Goal: Information Seeking & Learning: Learn about a topic

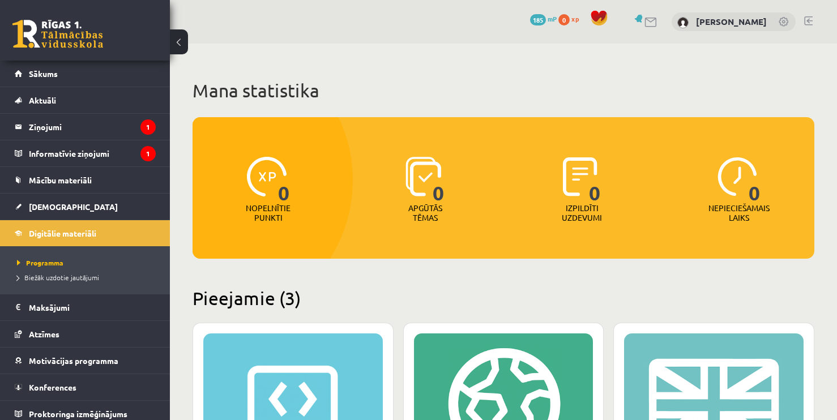
scroll to position [338, 0]
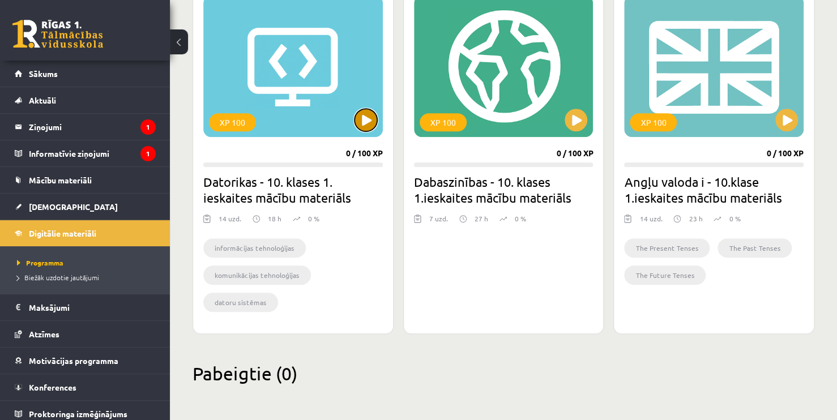
click at [368, 127] on button at bounding box center [365, 120] width 23 height 23
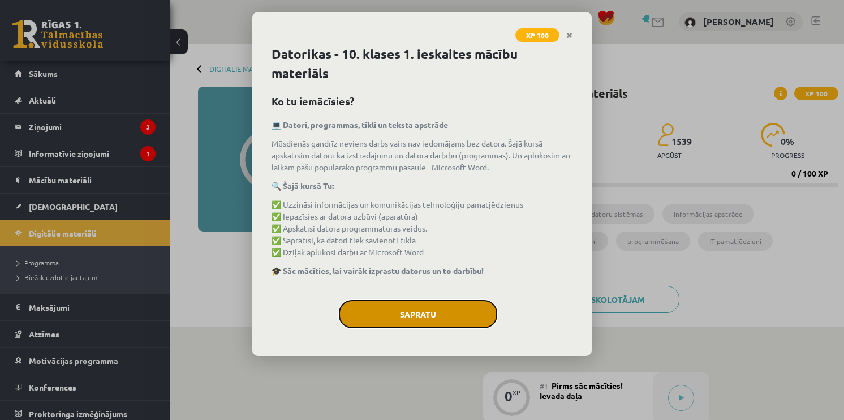
click at [464, 311] on button "Sapratu" at bounding box center [418, 314] width 158 height 28
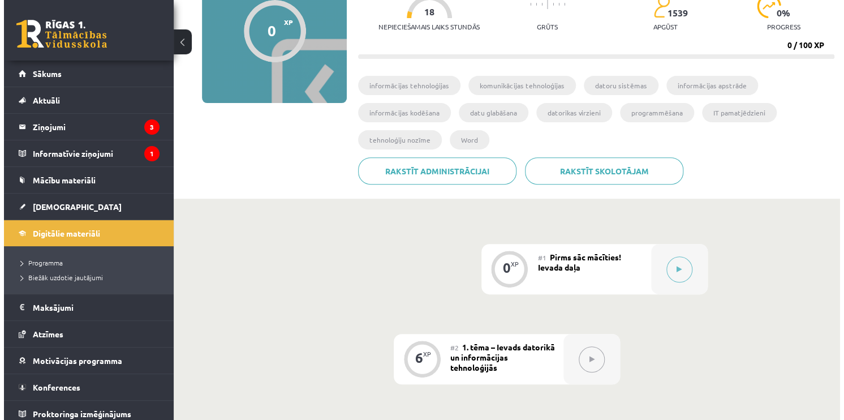
scroll to position [125, 0]
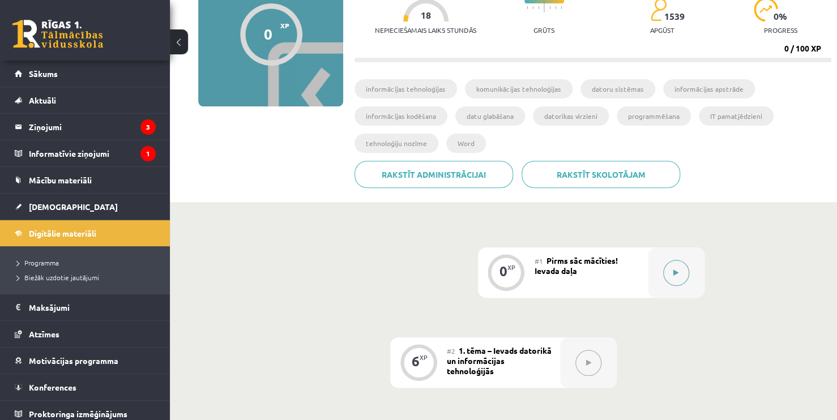
click at [672, 285] on div at bounding box center [675, 272] width 57 height 50
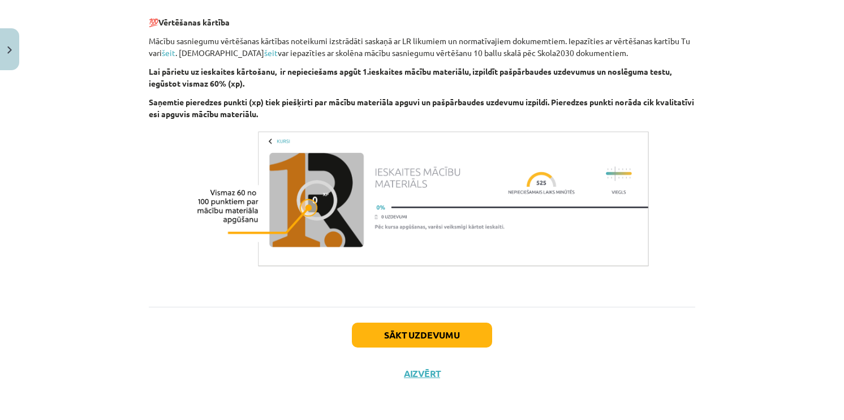
scroll to position [780, 0]
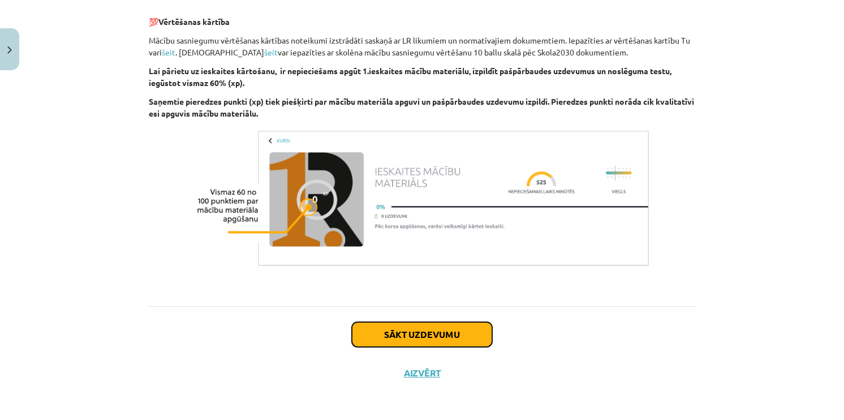
click at [462, 332] on button "Sākt uzdevumu" at bounding box center [422, 334] width 140 height 25
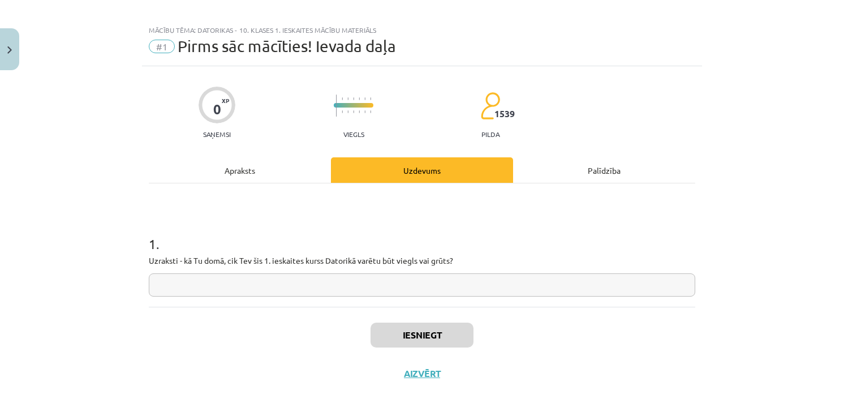
scroll to position [9, 0]
click at [204, 284] on input "text" at bounding box center [422, 284] width 547 height 23
click at [461, 270] on div "1 . Uzraksti - kā Tu domā, cik Tev šis 1. ieskaites kurss Datorikā varētu būt v…" at bounding box center [422, 256] width 547 height 80
click at [457, 274] on input "text" at bounding box center [422, 284] width 547 height 23
click at [452, 286] on input "text" at bounding box center [422, 284] width 547 height 23
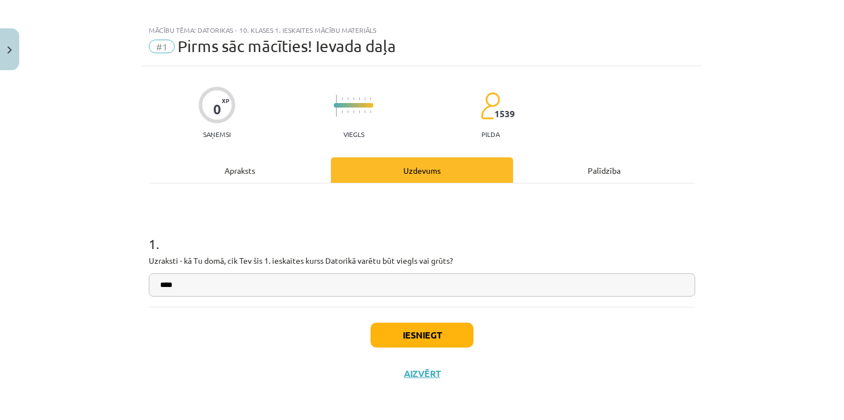
type input "****"
click at [448, 331] on button "Iesniegt" at bounding box center [422, 335] width 103 height 25
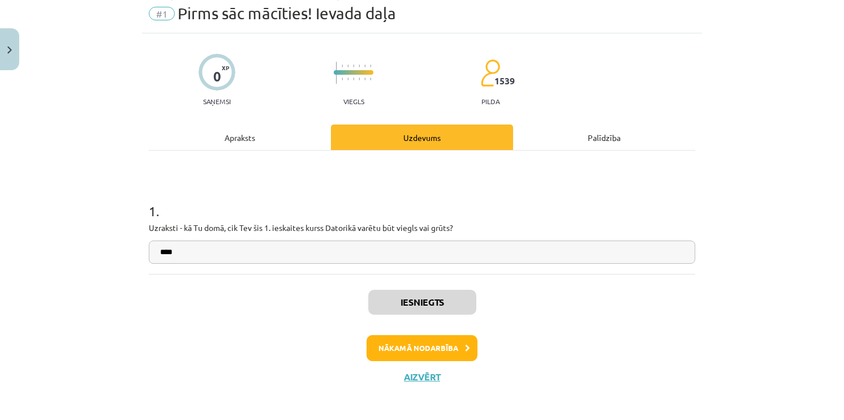
scroll to position [45, 0]
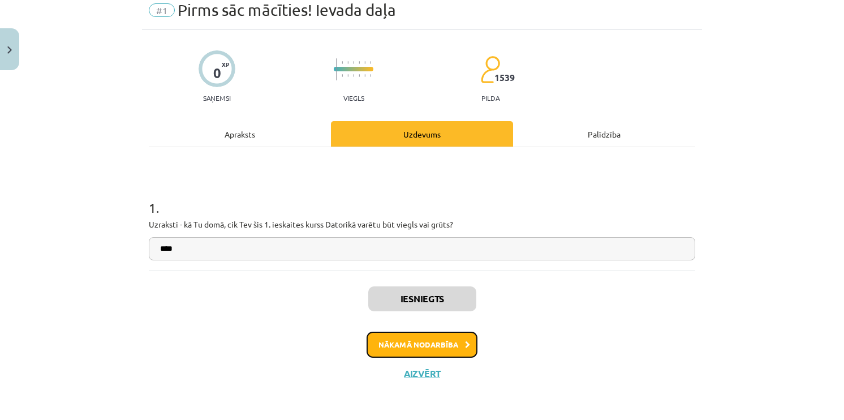
click at [448, 349] on button "Nākamā nodarbība" at bounding box center [422, 345] width 111 height 26
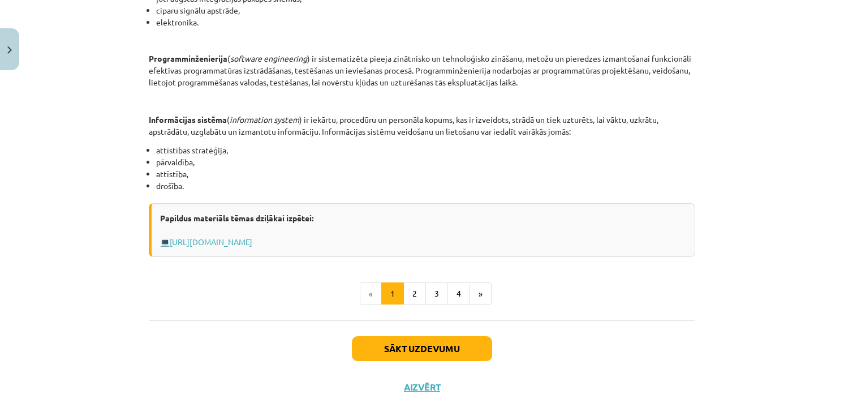
scroll to position [547, 0]
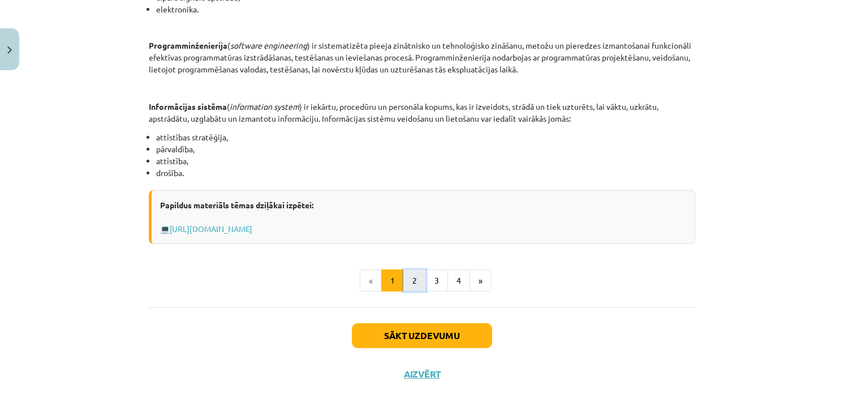
click at [416, 279] on button "2" at bounding box center [415, 280] width 23 height 23
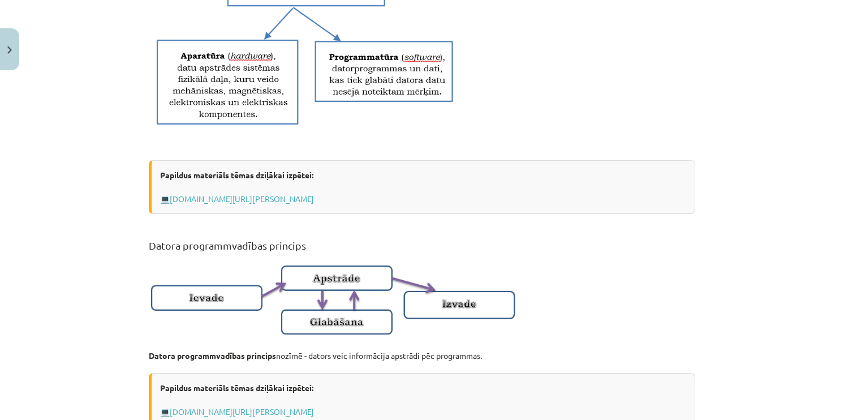
scroll to position [598, 0]
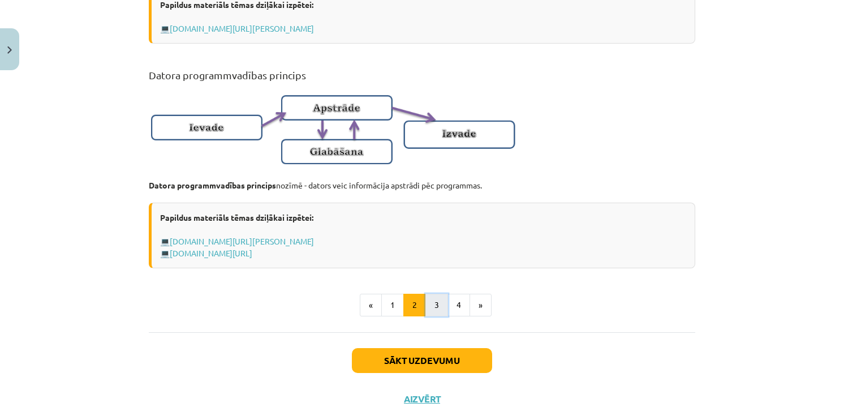
click at [434, 310] on button "3" at bounding box center [437, 305] width 23 height 23
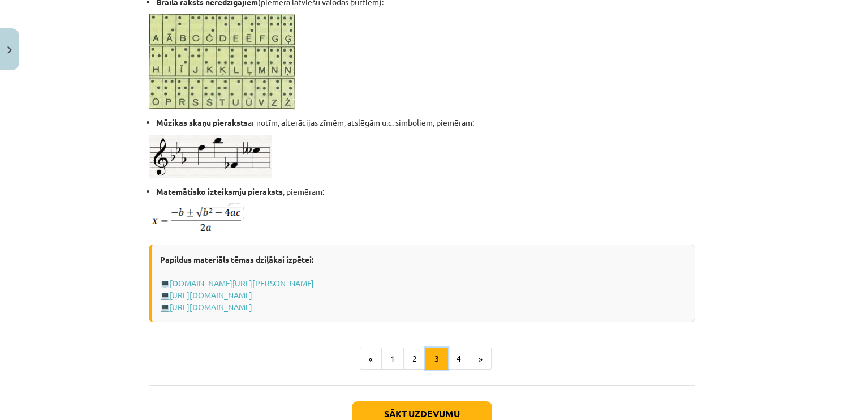
scroll to position [655, 0]
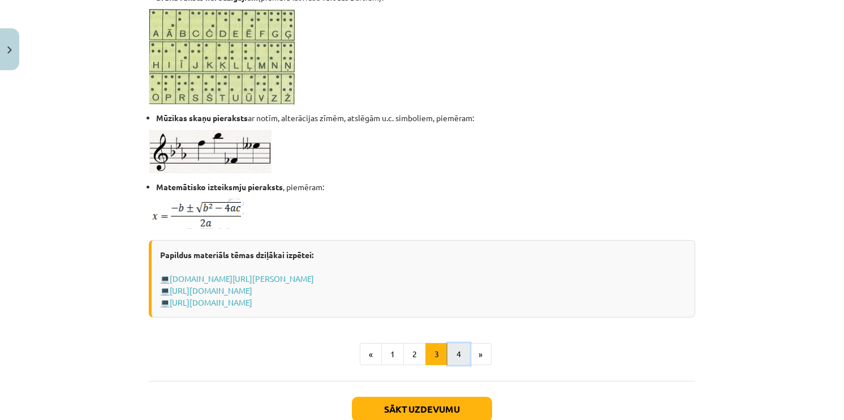
click at [453, 350] on button "4" at bounding box center [459, 354] width 23 height 23
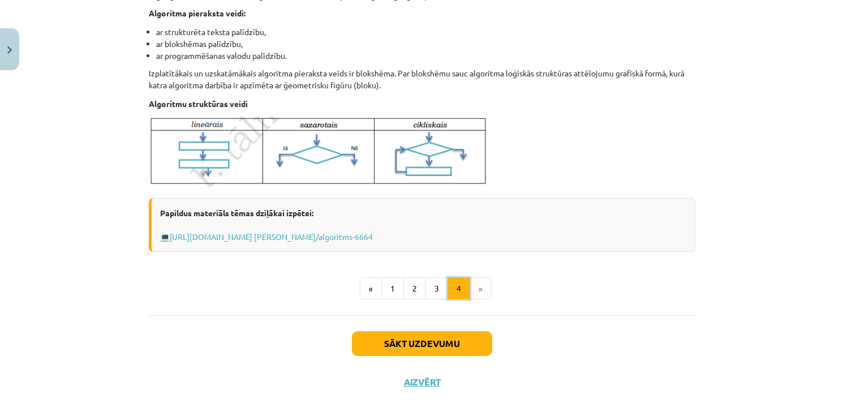
scroll to position [440, 0]
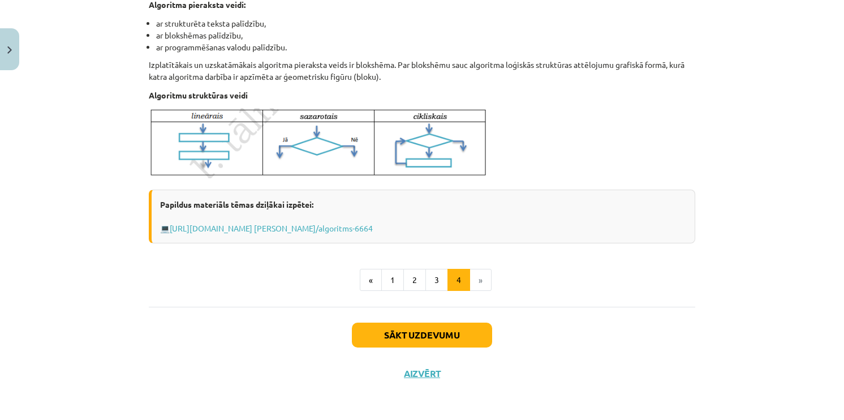
click at [470, 284] on li "»" at bounding box center [481, 280] width 22 height 23
click at [465, 327] on button "Sākt uzdevumu" at bounding box center [422, 335] width 140 height 25
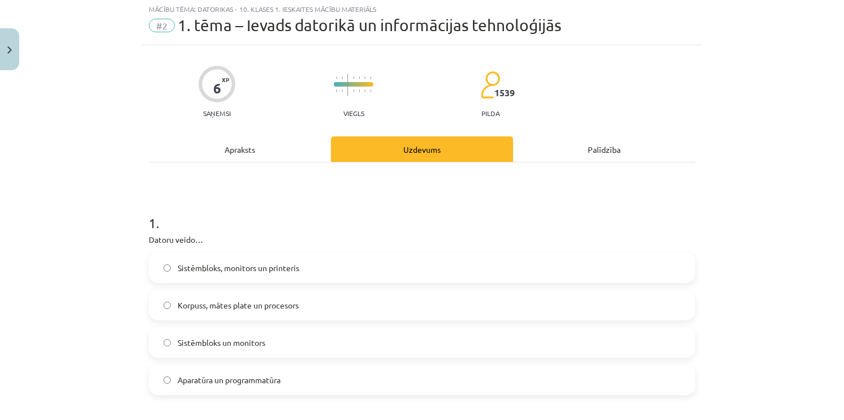
scroll to position [28, 0]
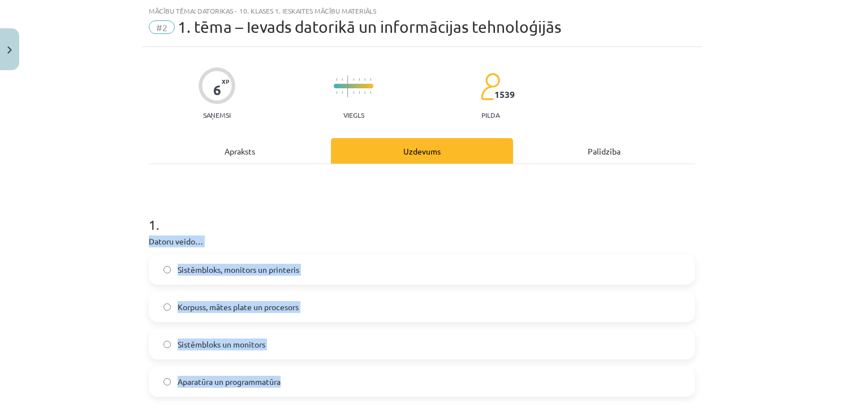
drag, startPoint x: 144, startPoint y: 241, endPoint x: 299, endPoint y: 387, distance: 213.0
click at [299, 387] on div "1 . Datoru veido… Sistēmbloks, monitors un printeris Korpuss, mātes plate un pr…" at bounding box center [422, 297] width 547 height 200
copy div "Datoru veido… Sistēmbloks, monitors un printeris Korpuss, mātes plate un proces…"
click at [283, 375] on label "Aparatūra un programmatūra" at bounding box center [422, 381] width 544 height 28
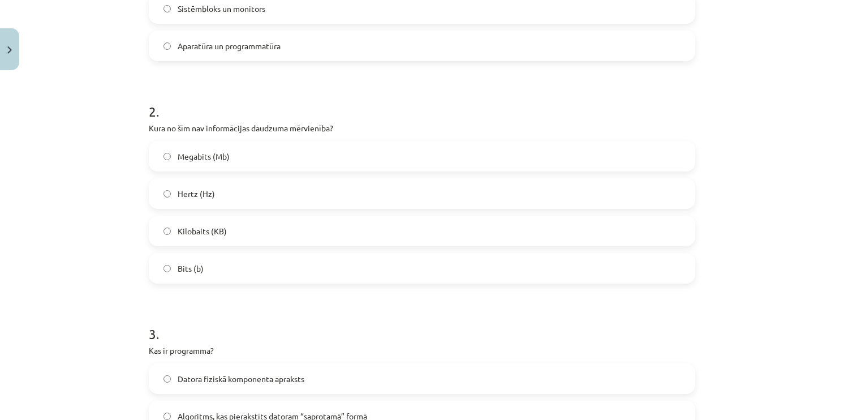
scroll to position [368, 0]
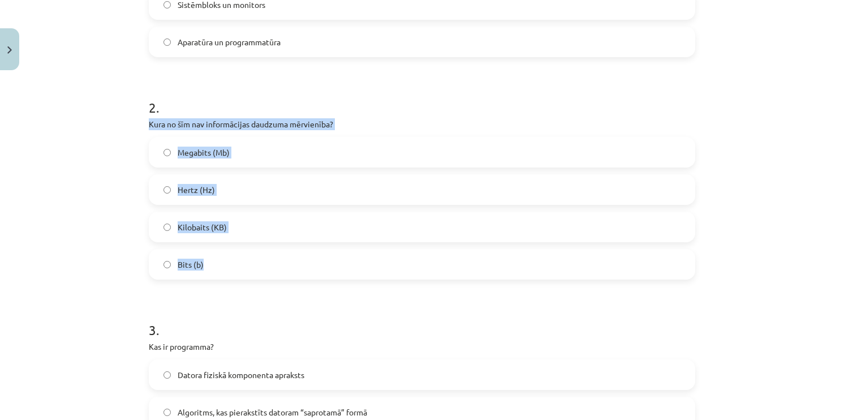
drag, startPoint x: 144, startPoint y: 121, endPoint x: 234, endPoint y: 261, distance: 166.3
click at [234, 261] on div "6 XP Saņemsi Viegls 1539 pilda Apraksts Uzdevums Palīdzība 1 . Datoru veido… Si…" at bounding box center [422, 415] width 560 height 1416
copy div "Kura no šīm nav informācijas daudzuma mērvienība? Megabits (Mb) Hertz (Hz) Kilo…"
click at [201, 185] on span "Hertz (Hz)" at bounding box center [196, 190] width 37 height 12
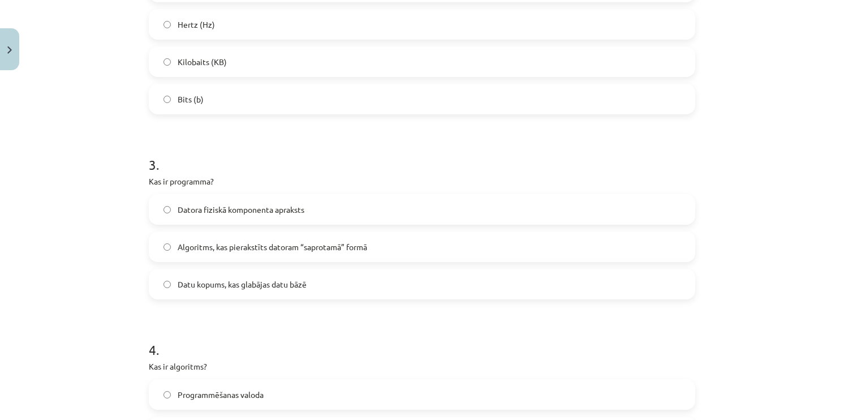
scroll to position [538, 0]
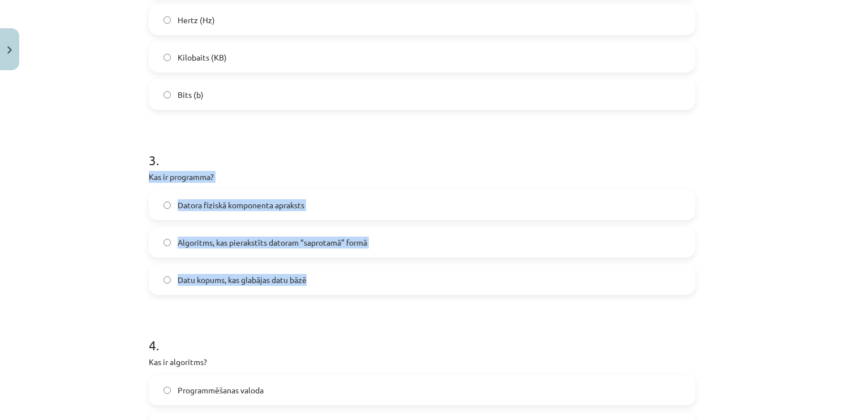
drag, startPoint x: 142, startPoint y: 178, endPoint x: 317, endPoint y: 289, distance: 207.1
click at [317, 289] on div "6 XP Saņemsi Viegls 1539 pilda Apraksts Uzdevums Palīdzība 1 . Datoru veido… Si…" at bounding box center [422, 246] width 560 height 1416
copy div "Kas ir programma? Datora fiziskā komponenta apraksts Algoritms, kas pierakstīts…"
click at [275, 243] on span "Algoritms, kas pierakstīts datoram “saprotamā” formā" at bounding box center [273, 243] width 190 height 12
click at [109, 218] on div "Mācību tēma: Datorikas - 10. klases 1. ieskaites mācību materiāls #2 1. tēma – …" at bounding box center [422, 210] width 844 height 420
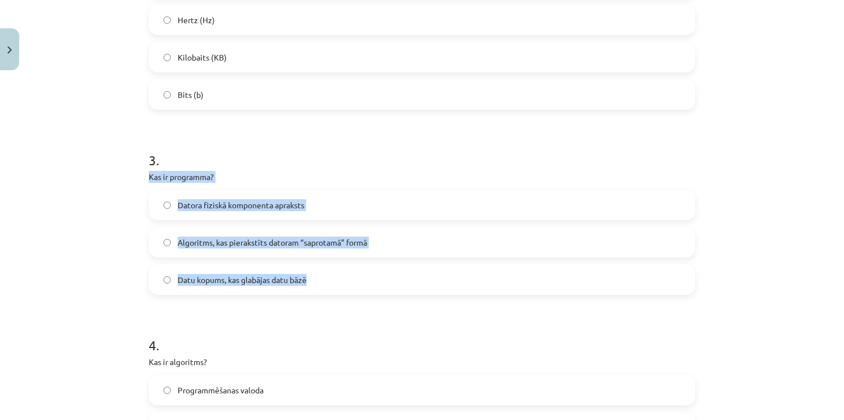
click at [111, 218] on div "Mācību tēma: Datorikas - 10. klases 1. ieskaites mācību materiāls #2 1. tēma – …" at bounding box center [422, 210] width 844 height 420
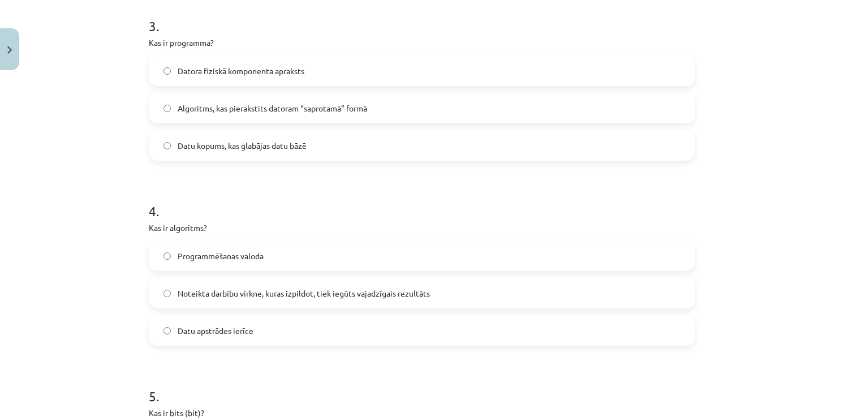
scroll to position [707, 0]
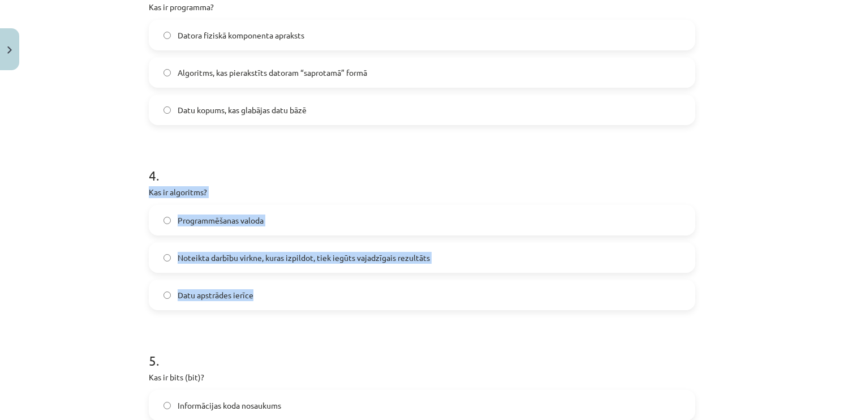
drag, startPoint x: 143, startPoint y: 189, endPoint x: 287, endPoint y: 291, distance: 176.7
click at [287, 291] on div "6 XP Saņemsi Viegls 1539 pilda Apraksts Uzdevums Palīdzība 1 . Datoru veido… Si…" at bounding box center [422, 76] width 560 height 1416
copy div "Kas ir algoritms? Programmēšanas valoda Noteikta darbību virkne, kuras izpildot…"
click at [294, 257] on span "Noteikta darbību virkne, kuras izpildot, tiek iegūts vajadzīgais rezultāts" at bounding box center [304, 258] width 252 height 12
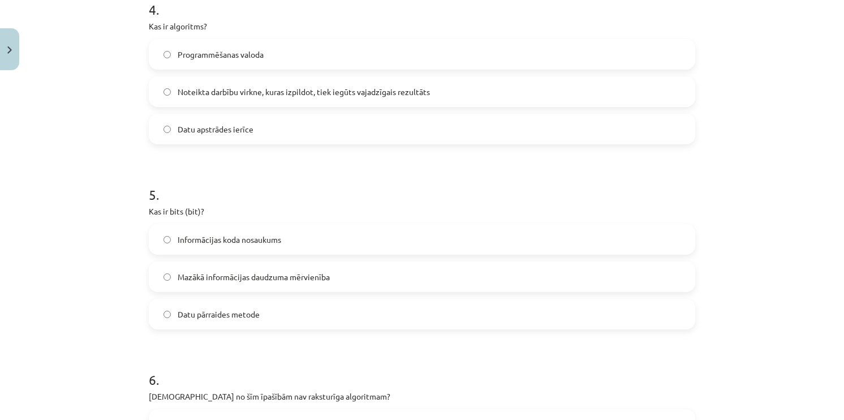
scroll to position [877, 0]
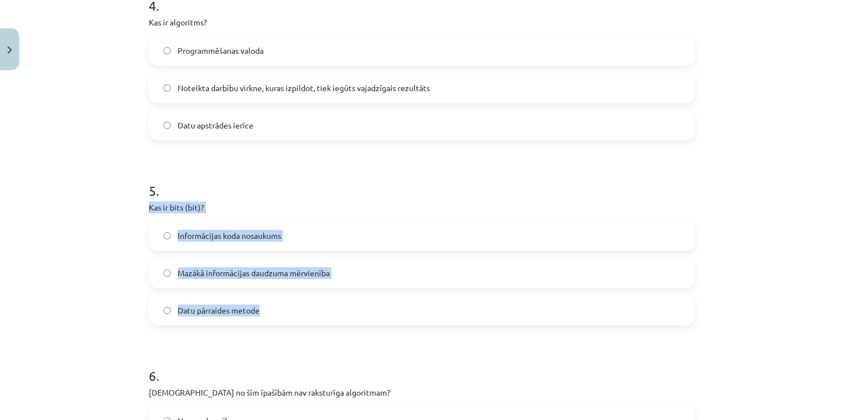
drag, startPoint x: 140, startPoint y: 198, endPoint x: 289, endPoint y: 312, distance: 187.3
copy div "Kas ir bits (bit)? Informācijas koda nosaukums Mazākā informācijas daudzuma mēr…"
click at [342, 276] on label "Mazākā informācijas daudzuma mērvienība" at bounding box center [422, 273] width 544 height 28
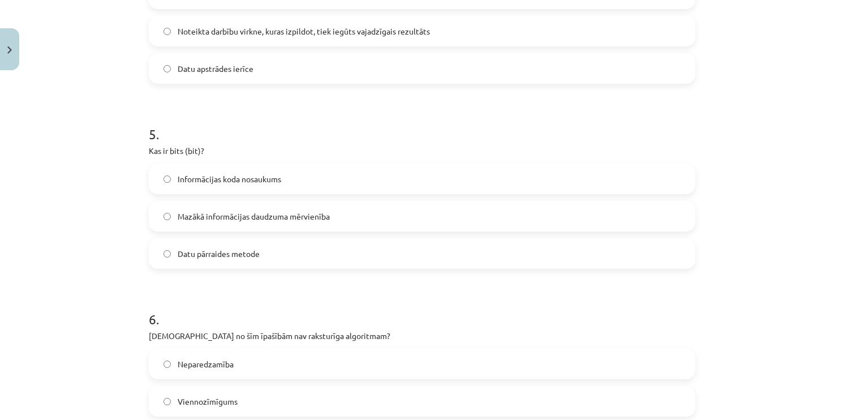
click at [354, 292] on h1 "6 ." at bounding box center [422, 308] width 547 height 35
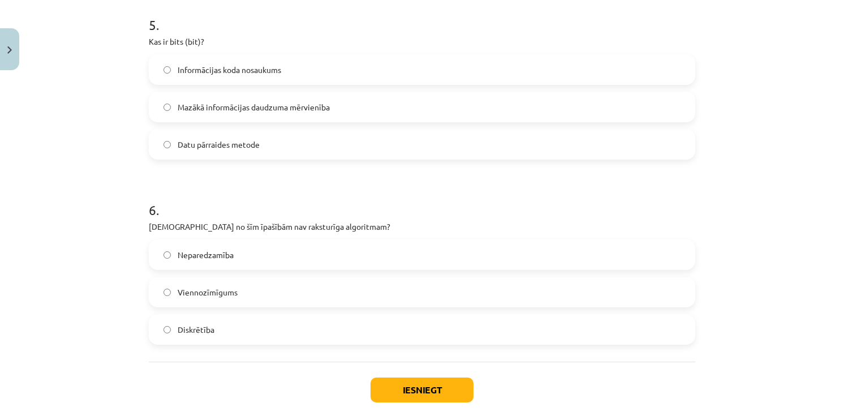
scroll to position [1047, 0]
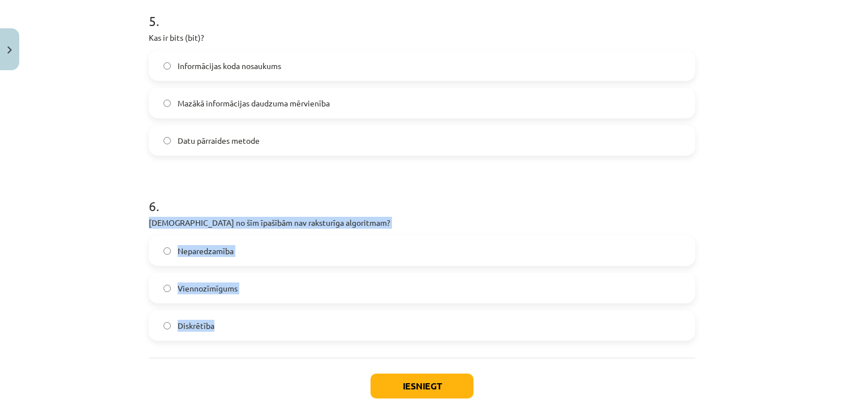
drag, startPoint x: 145, startPoint y: 223, endPoint x: 230, endPoint y: 351, distance: 153.5
copy div "[DEMOGRAPHIC_DATA] no šīm īpašībām nav raksturīga algoritmam? Neparedzamība Vie…"
click at [242, 249] on label "Neparedzamība" at bounding box center [422, 251] width 544 height 28
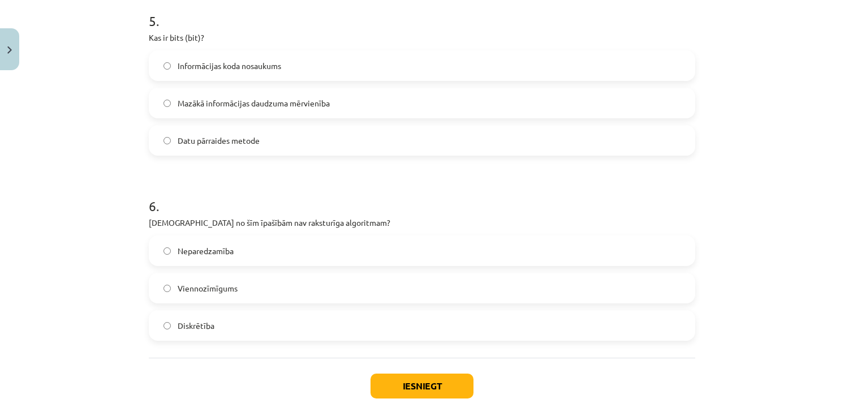
click at [307, 367] on div "Iesniegt Aizvērt" at bounding box center [422, 397] width 547 height 79
click at [406, 389] on button "Iesniegt" at bounding box center [422, 386] width 103 height 25
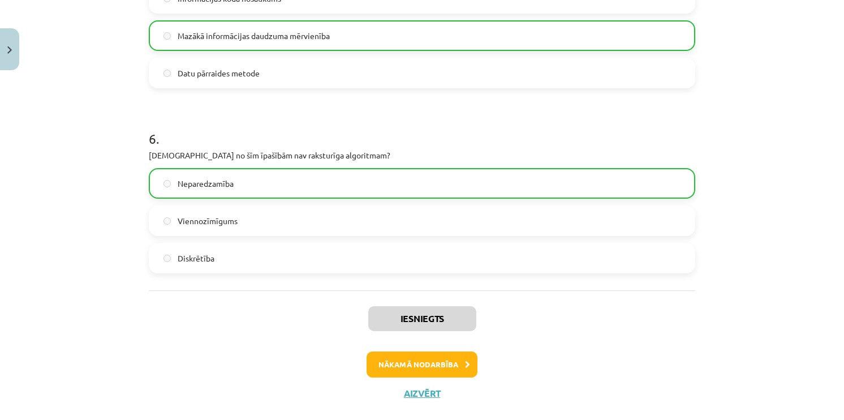
scroll to position [1134, 0]
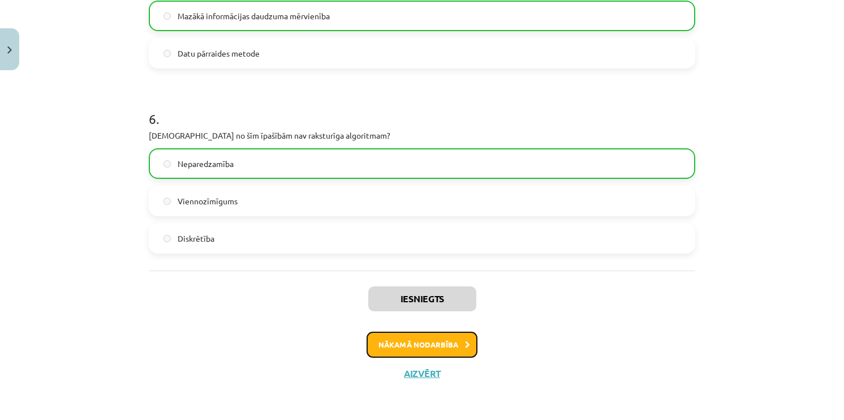
click at [458, 344] on button "Nākamā nodarbība" at bounding box center [422, 345] width 111 height 26
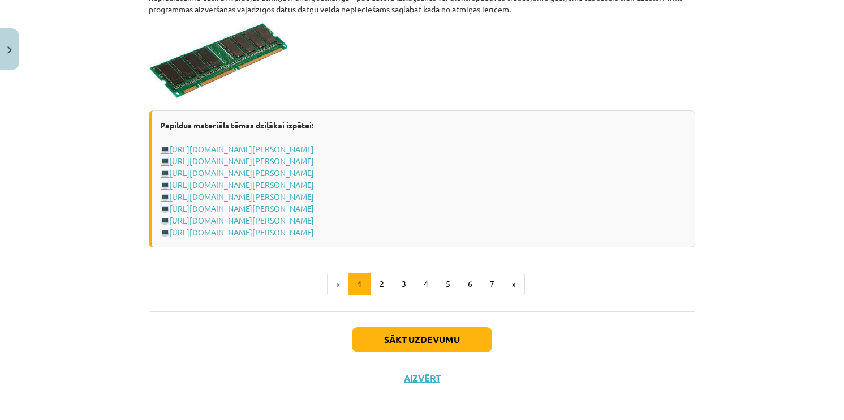
scroll to position [2003, 0]
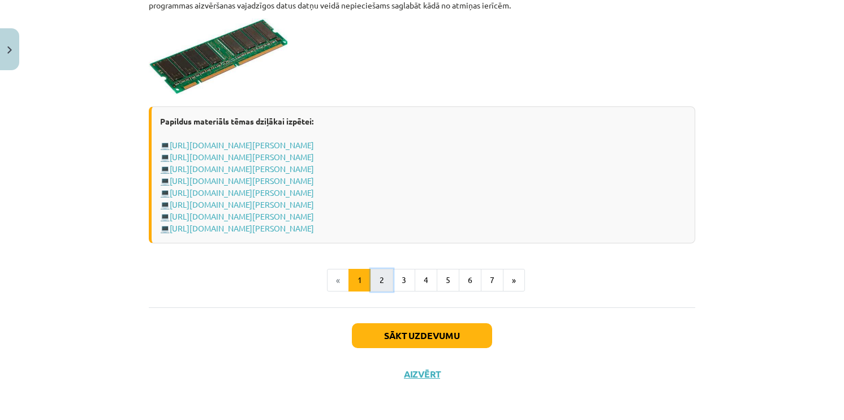
click at [385, 280] on button "2" at bounding box center [382, 280] width 23 height 23
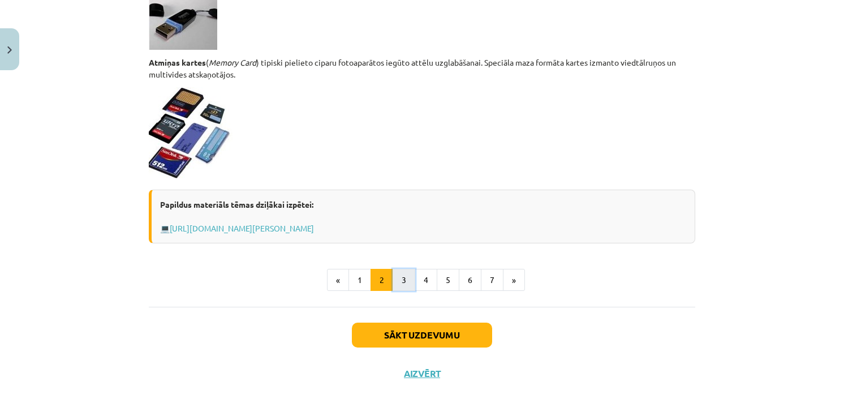
click at [398, 284] on button "3" at bounding box center [404, 280] width 23 height 23
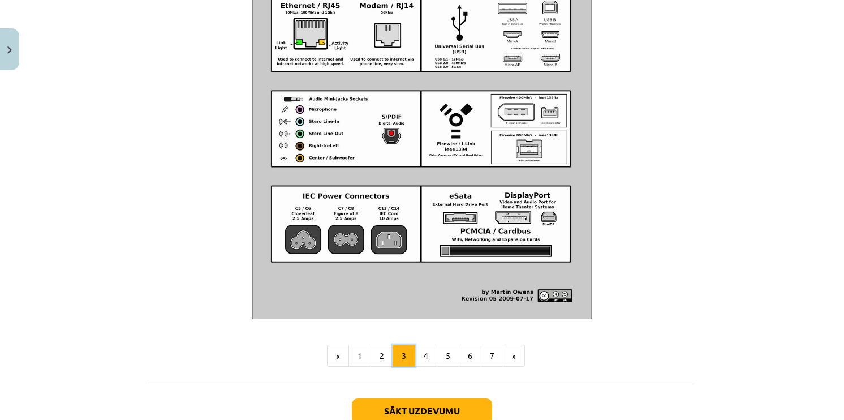
scroll to position [1320, 0]
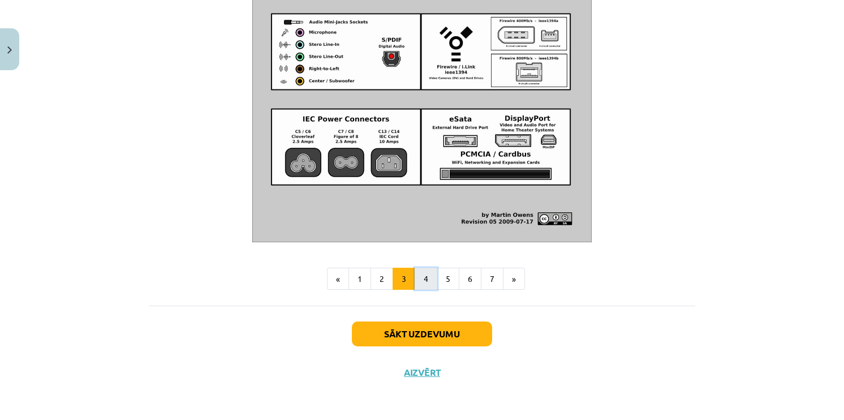
click at [430, 275] on button "4" at bounding box center [426, 279] width 23 height 23
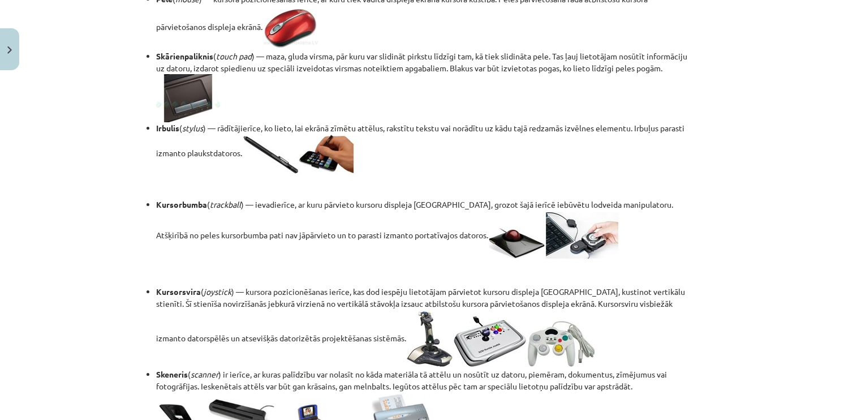
scroll to position [548, 0]
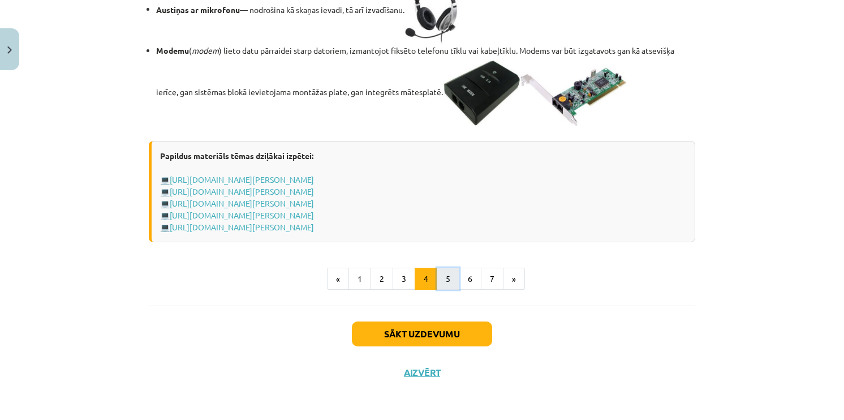
click at [440, 288] on button "5" at bounding box center [448, 279] width 23 height 23
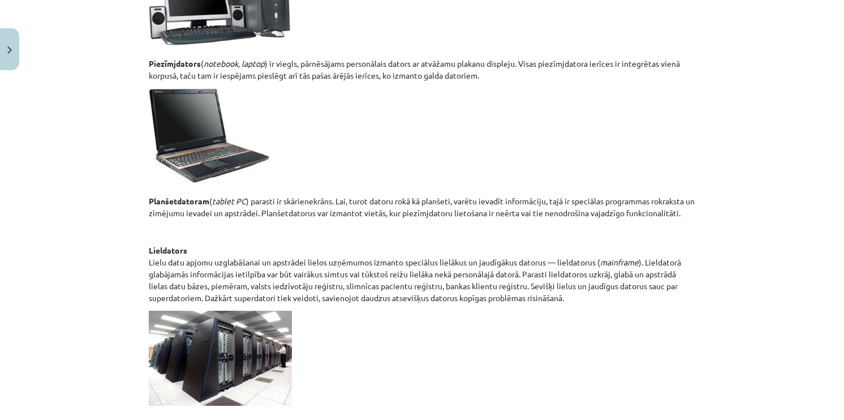
scroll to position [598, 0]
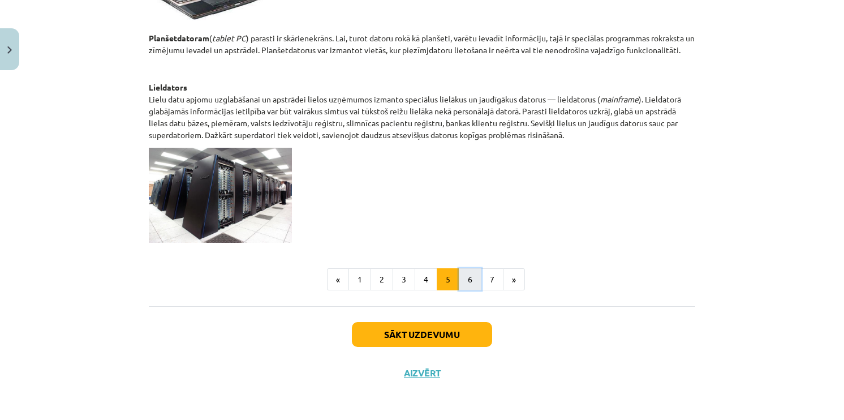
click at [462, 277] on button "6" at bounding box center [470, 279] width 23 height 23
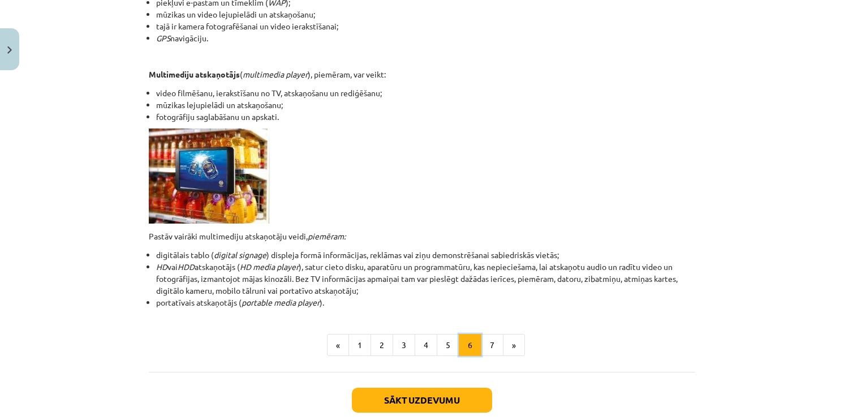
scroll to position [315, 0]
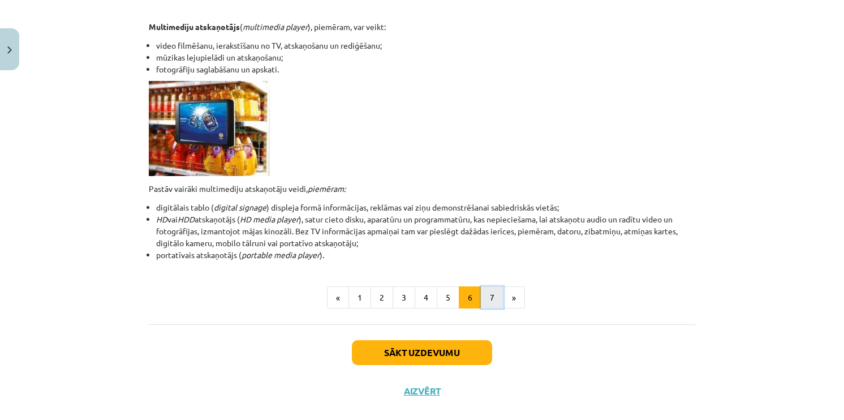
click at [493, 298] on button "7" at bounding box center [492, 297] width 23 height 23
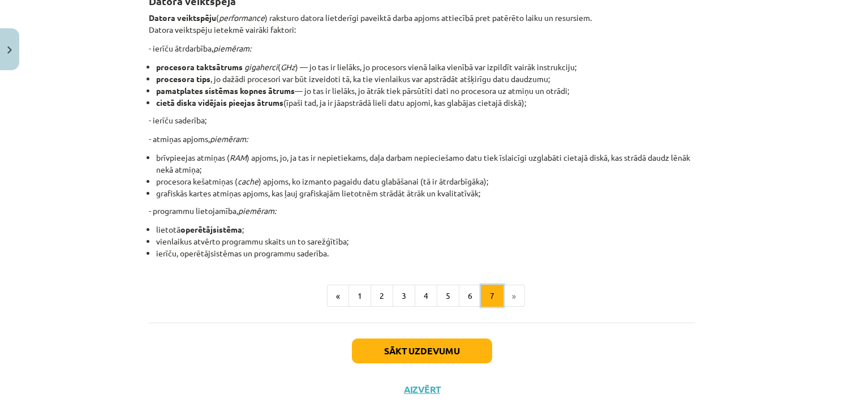
scroll to position [226, 0]
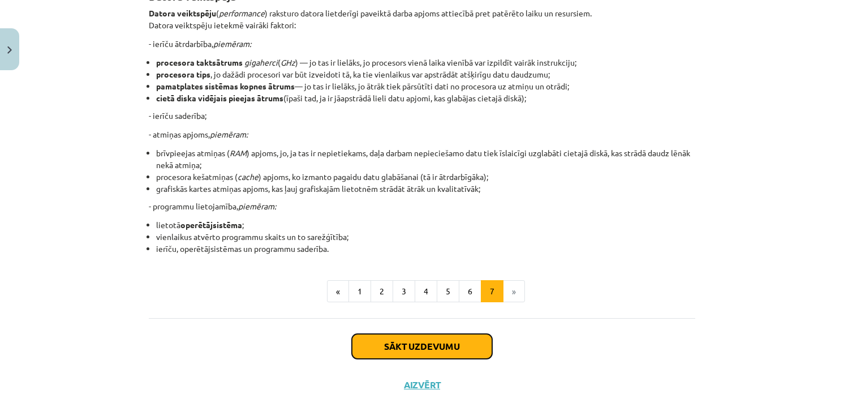
click at [467, 350] on button "Sākt uzdevumu" at bounding box center [422, 346] width 140 height 25
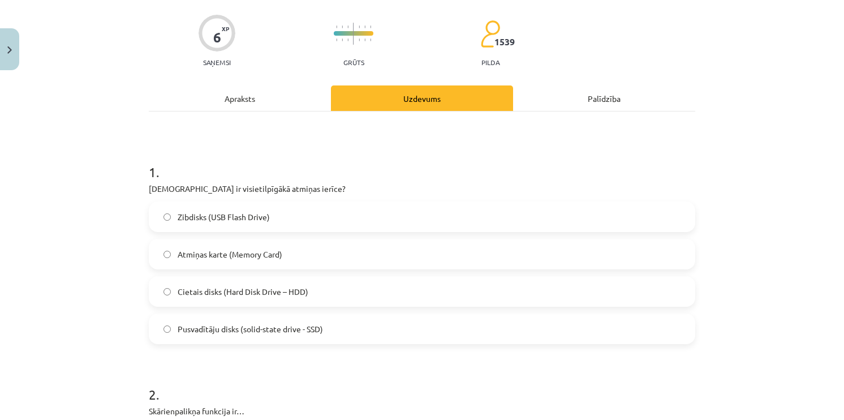
scroll to position [85, 0]
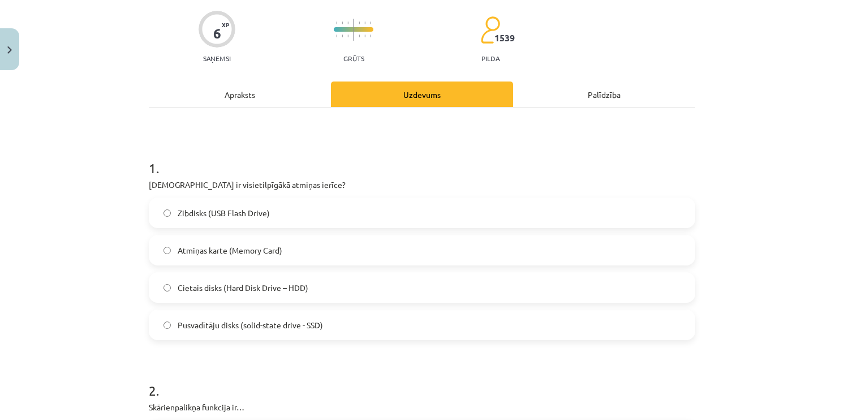
drag, startPoint x: 139, startPoint y: 184, endPoint x: 387, endPoint y: 330, distance: 287.2
copy div "[DEMOGRAPHIC_DATA] ir visietilpīgākā atmiņas ierīce? Zibdisks (USB Flash Drive)…"
click at [283, 286] on span "Cietais disks (Hard Disk Drive – HDD)" at bounding box center [243, 288] width 131 height 12
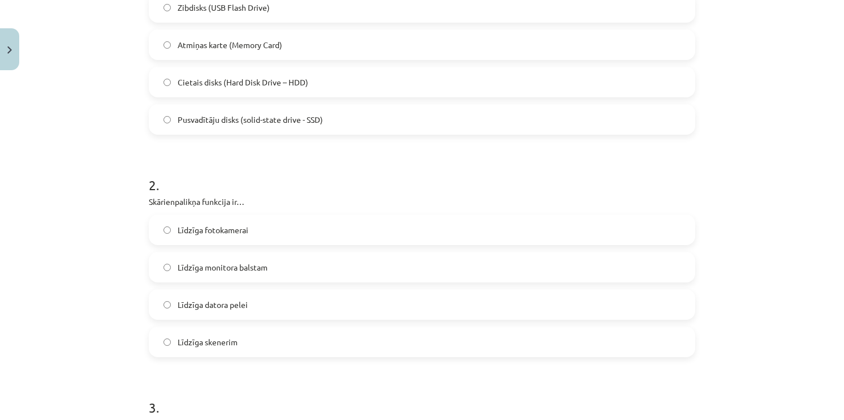
scroll to position [311, 0]
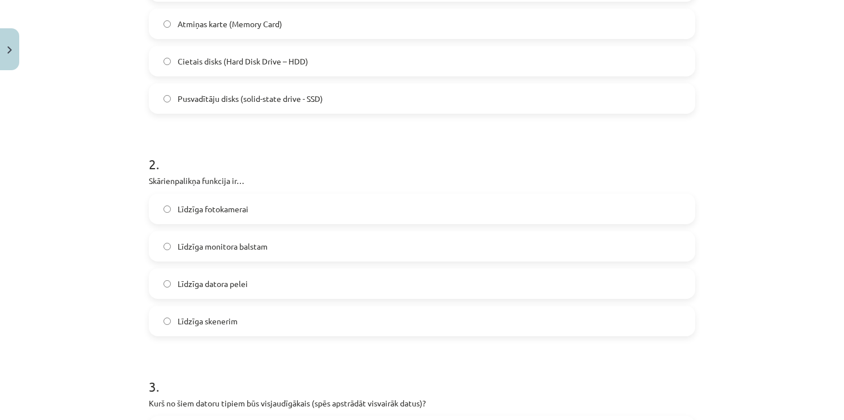
click span "Līdzīga monitora balstam"
drag, startPoint x: 141, startPoint y: 178, endPoint x: 279, endPoint y: 306, distance: 188.6
click div "6 XP Saņemsi Grūts 1539 pilda Apraksts Uzdevums Palīdzība 1 . Kura ir visietilp…"
copy div "Skārienpalikņa funkcija ir… Līdzīga fotokamerai Līdzīga monitora balstam Līdzīg…"
click label "Līdzīga skenerim"
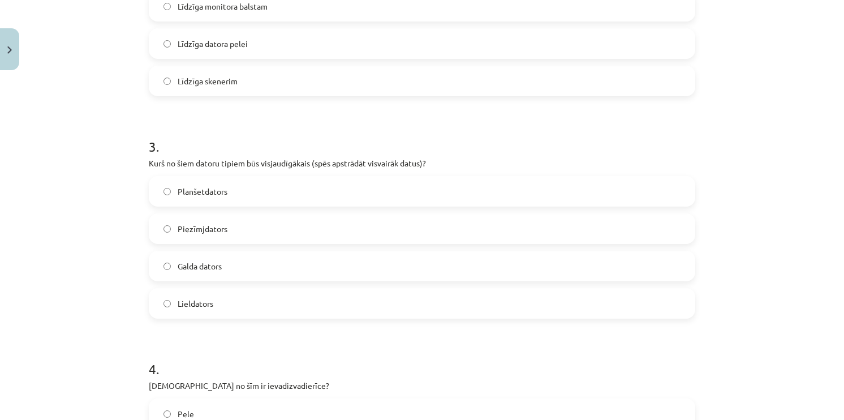
scroll to position [594, 0]
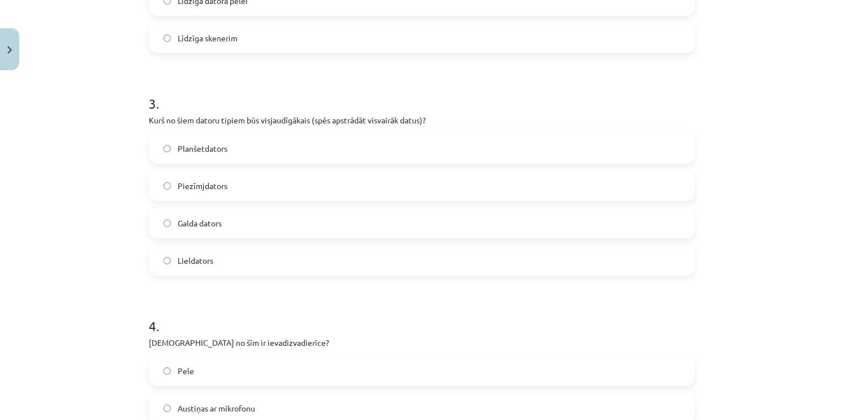
click label "Lieldators"
drag, startPoint x: 145, startPoint y: 118, endPoint x: 303, endPoint y: 259, distance: 212.1
click div "3 . Kurš no šiem datoru tipiem būs visjaudīgākais (spēs apstrādāt visvairāk dat…"
copy div "Kurš no šiem datoru tipiem būs visjaudīgākais (spēs apstrādāt visvairāk datus)?…"
click h1 "4 ."
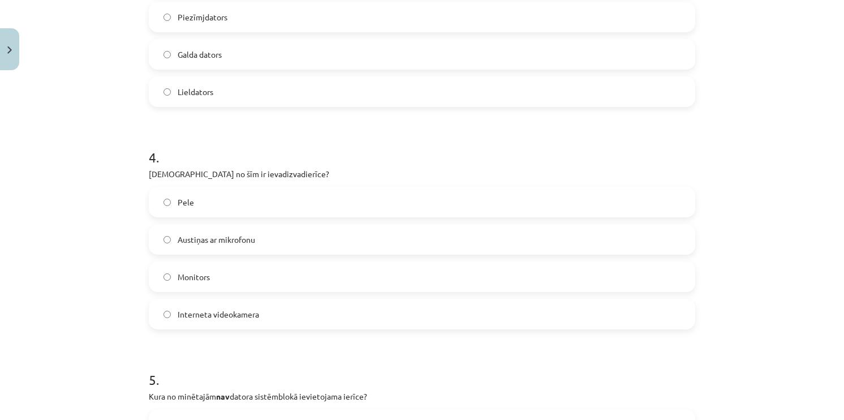
scroll to position [764, 0]
drag, startPoint x: 139, startPoint y: 168, endPoint x: 296, endPoint y: 303, distance: 207.1
click div "6 XP Saņemsi Grūts 1539 pilda Apraksts Uzdevums Palīdzība 1 . Kura ir visietilp…"
copy div "[DEMOGRAPHIC_DATA] no šīm ir ievadizvadierīce? Pele Austiņas ar mikrofonu Monit…"
click label "Austiņas ar mikrofonu"
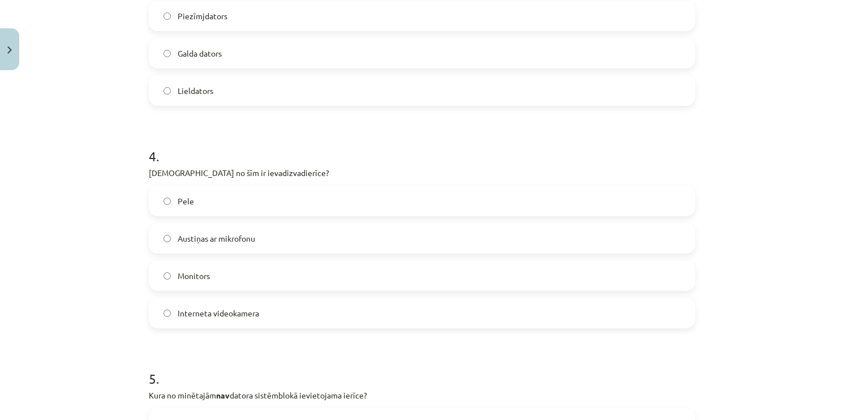
click div "Mācību tēma: Datorikas - 10. klases 1. ieskaites mācību materiāls #3 2. tēma – …"
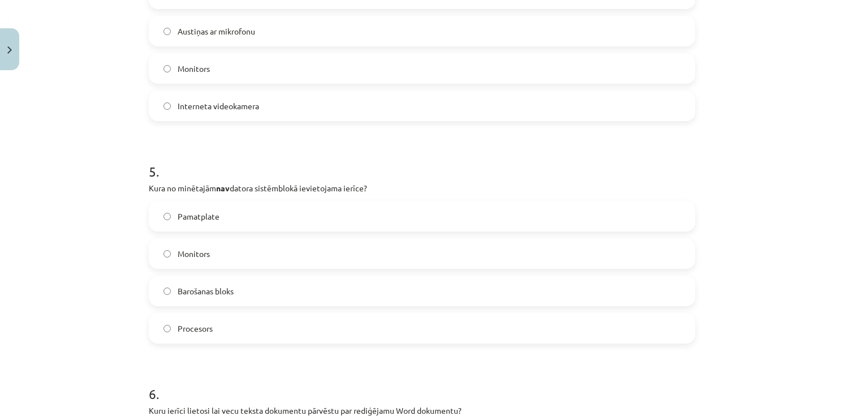
scroll to position [964, 0]
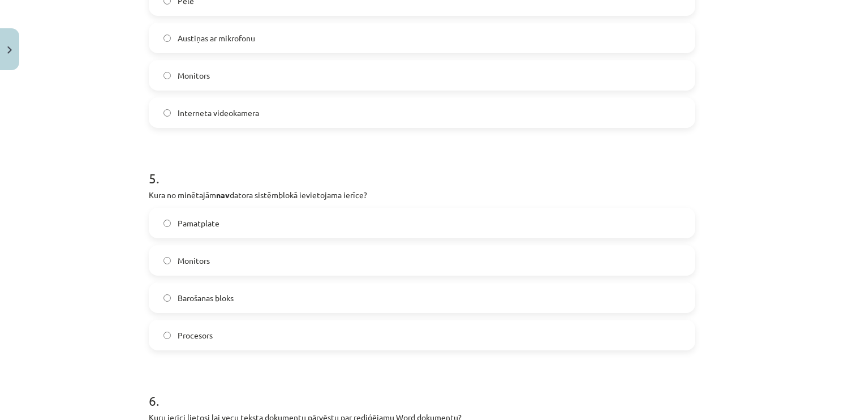
click label "Monitors"
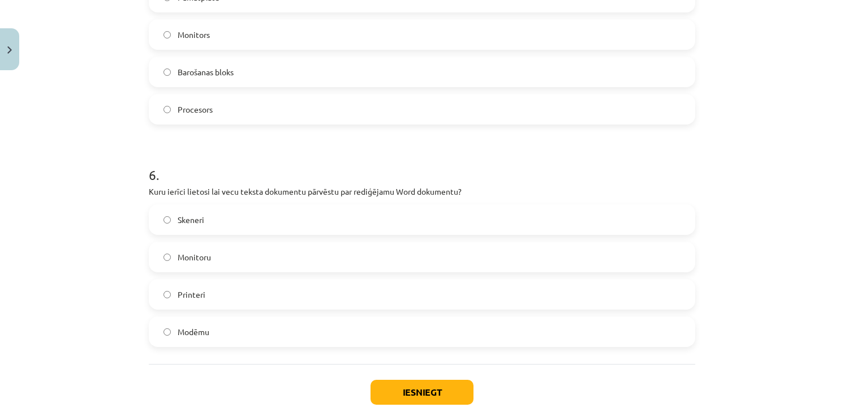
scroll to position [1191, 0]
drag, startPoint x: 204, startPoint y: 298, endPoint x: 177, endPoint y: 239, distance: 64.8
click label "Printeri"
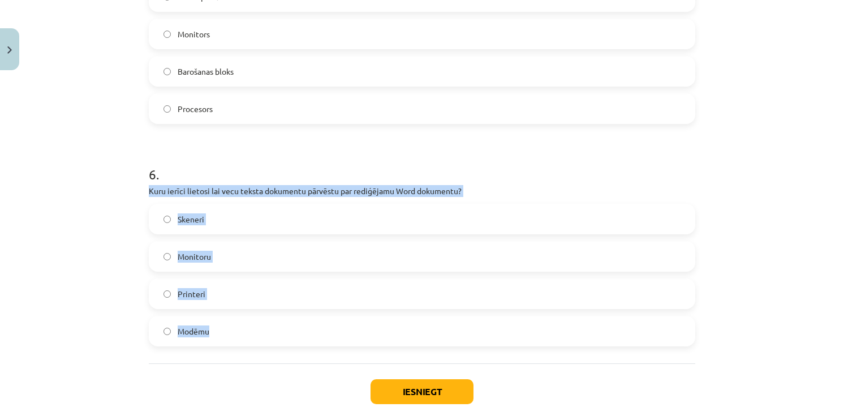
drag, startPoint x: 144, startPoint y: 190, endPoint x: 254, endPoint y: 325, distance: 174.1
click div "6 XP Saņemsi Grūts 1539 pilda Apraksts Uzdevums Palīdzība 1 . Kura ir visietilp…"
click label "Skeneri"
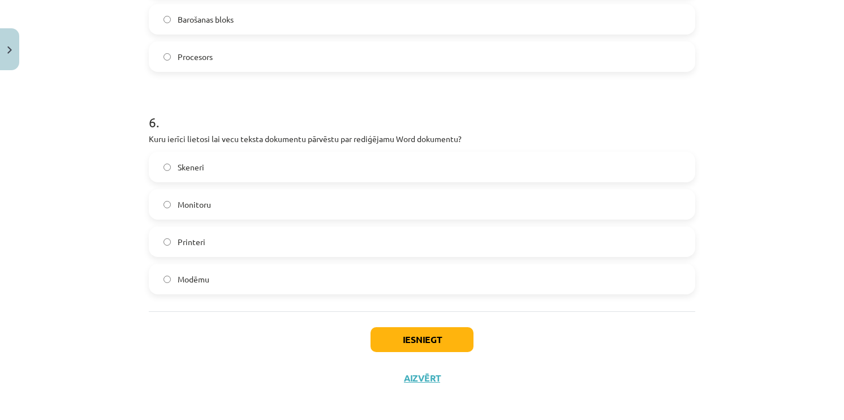
scroll to position [1247, 0]
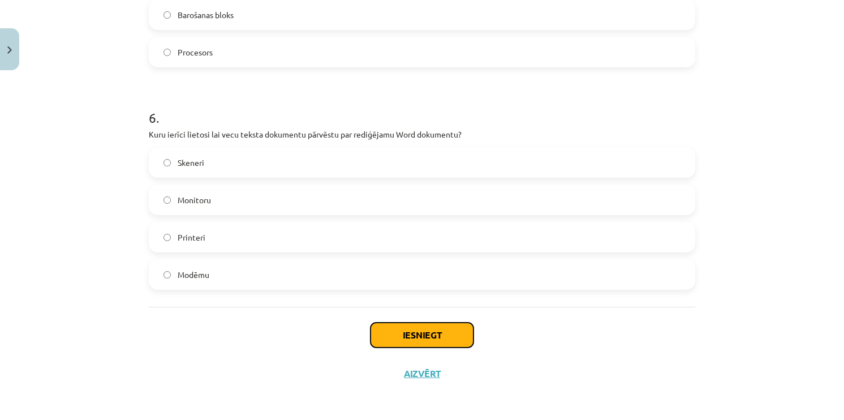
click button "Iesniegt"
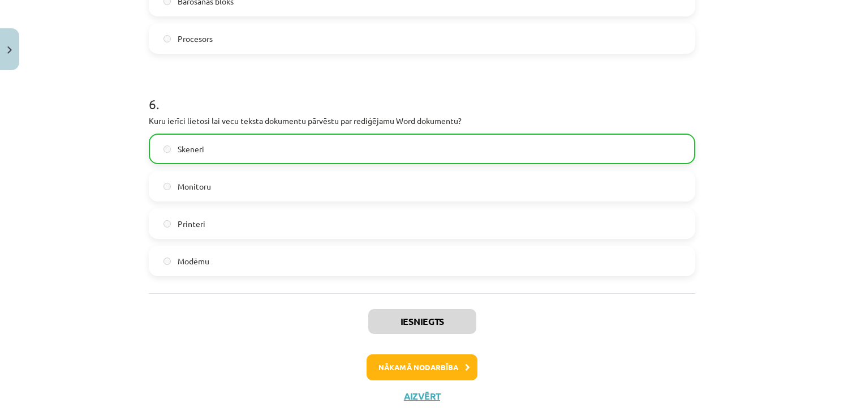
scroll to position [1284, 0]
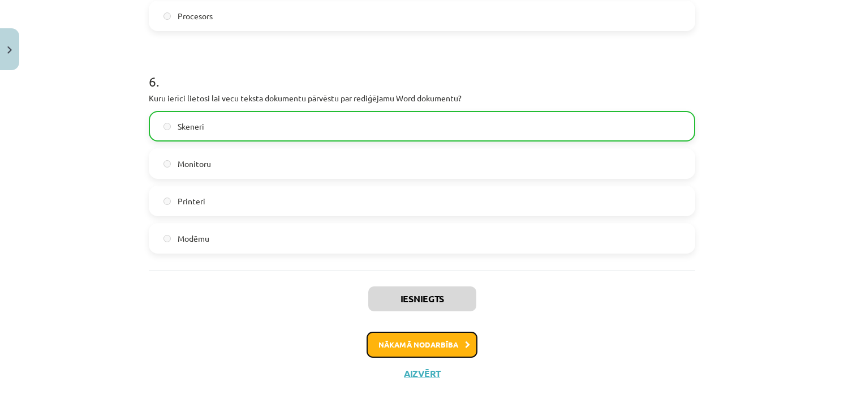
click button "Nākamā nodarbība"
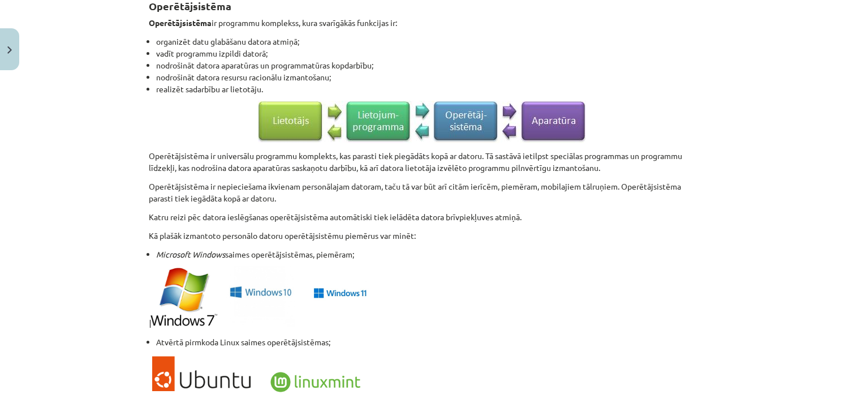
scroll to position [707, 0]
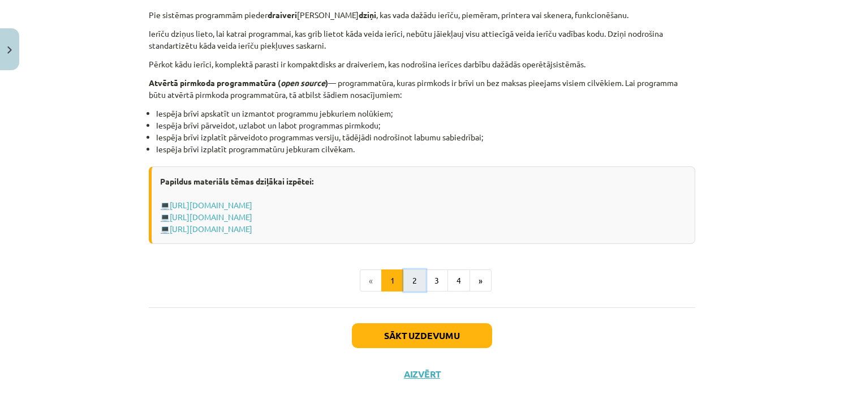
click button "2"
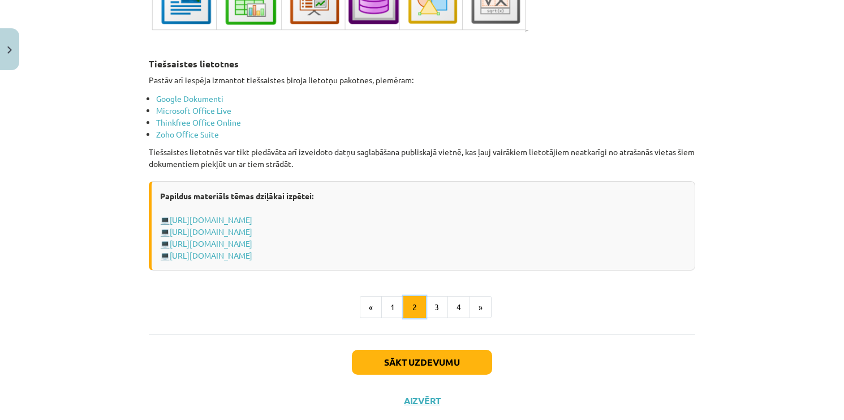
scroll to position [1933, 0]
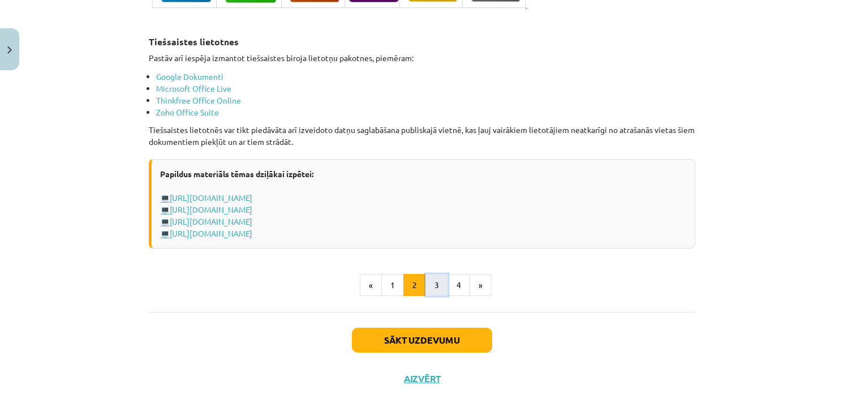
click button "3"
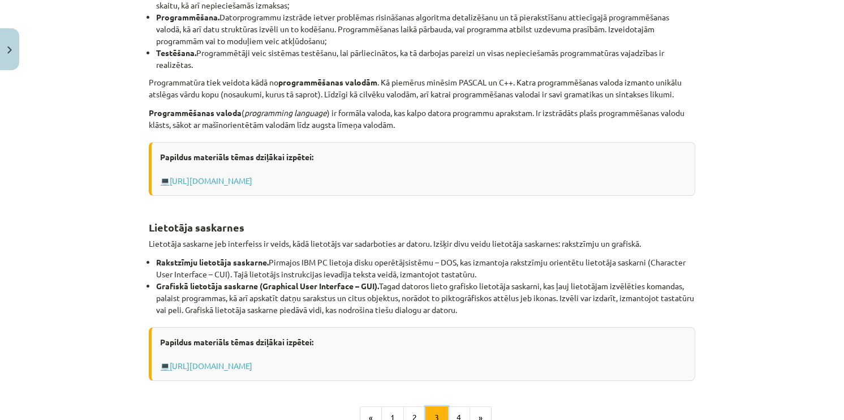
scroll to position [450, 0]
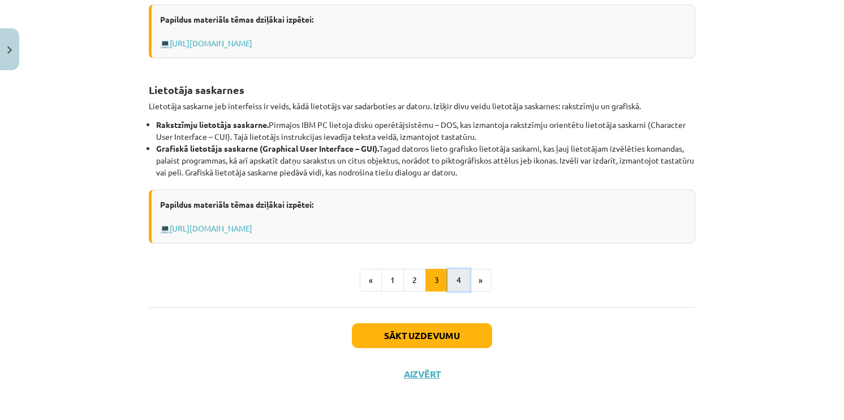
click button "4"
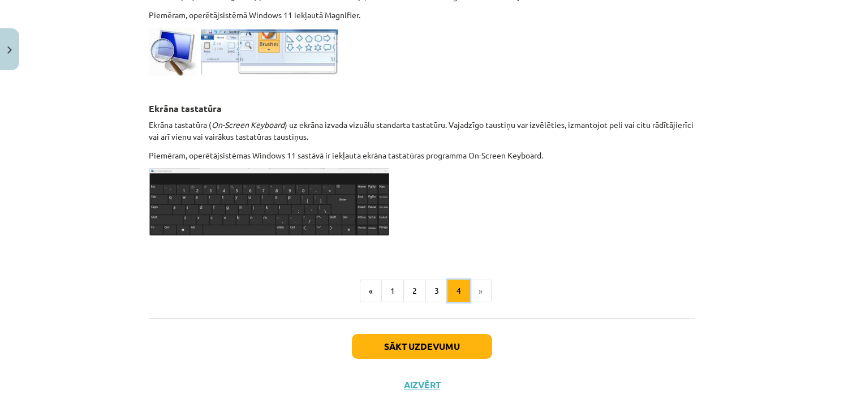
scroll to position [598, 0]
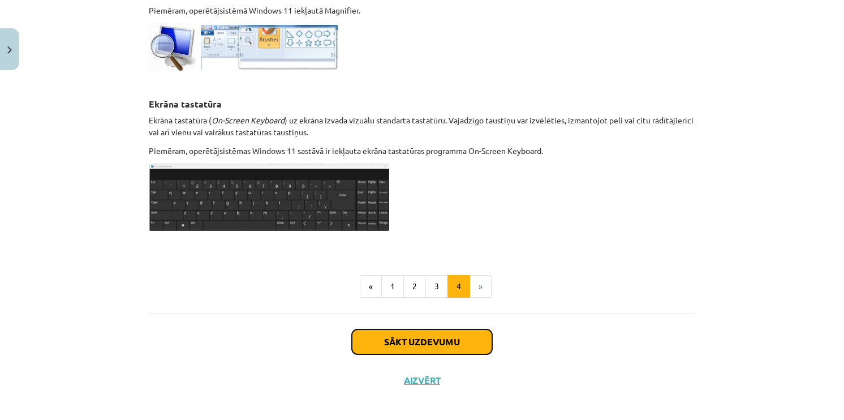
click button "Sākt uzdevumu"
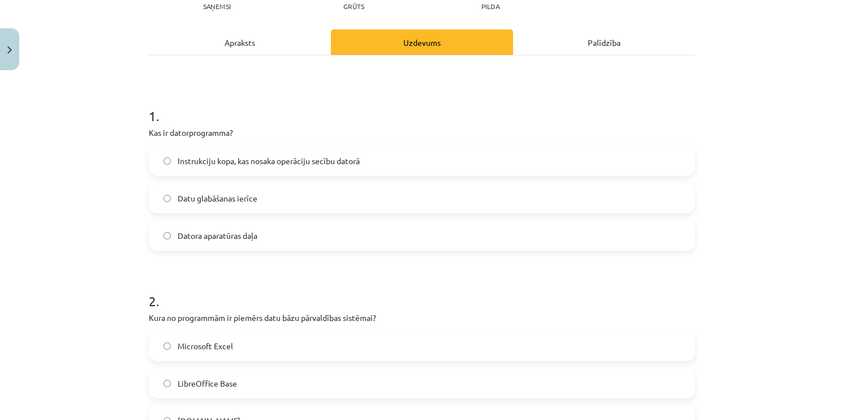
scroll to position [141, 0]
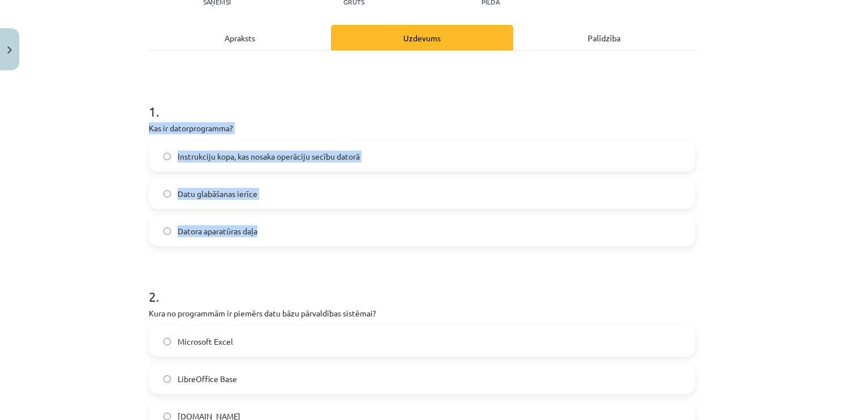
drag, startPoint x: 145, startPoint y: 127, endPoint x: 265, endPoint y: 221, distance: 152.8
click div "1 . Kas ir datorprogramma? Instrukciju kopa, kas nosaka operāciju secību datorā…"
click span "Instrukciju kopa, kas nosaka operāciju secību datorā"
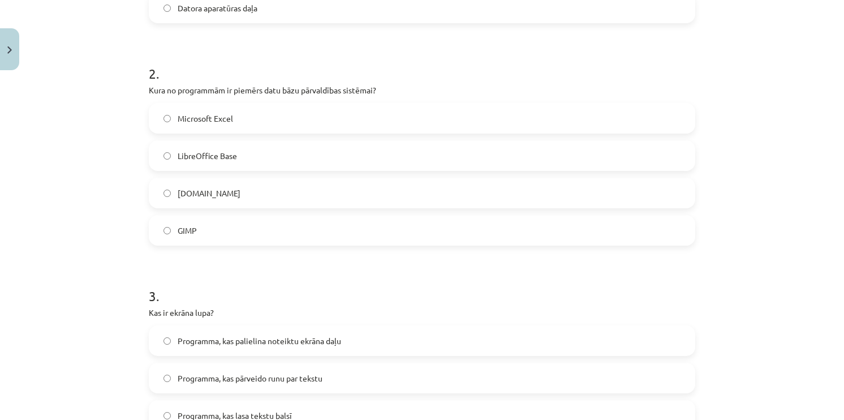
scroll to position [368, 0]
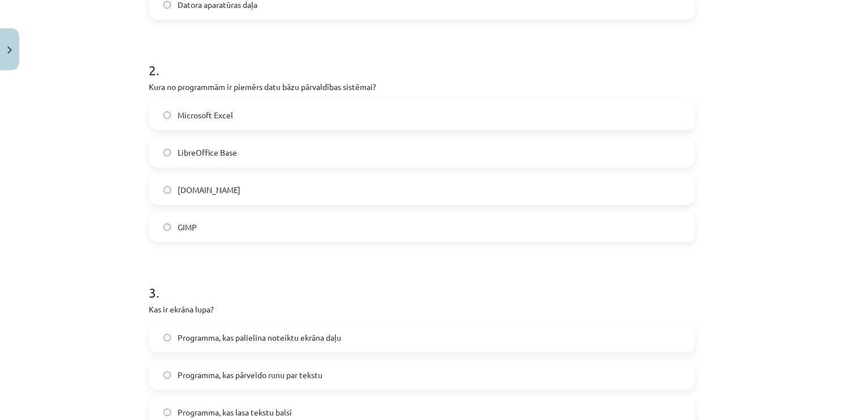
click form "1 . Kas ir datorprogramma? Instrukciju kopa, kas nosaka operāciju secību datorā…"
drag, startPoint x: 144, startPoint y: 87, endPoint x: 246, endPoint y: 217, distance: 164.9
click div "6 XP Saņemsi Grūts 1539 pilda Apraksts Uzdevums Palīdzība 1 . Kas ir datorprogr…"
click label "LibreOffice Base"
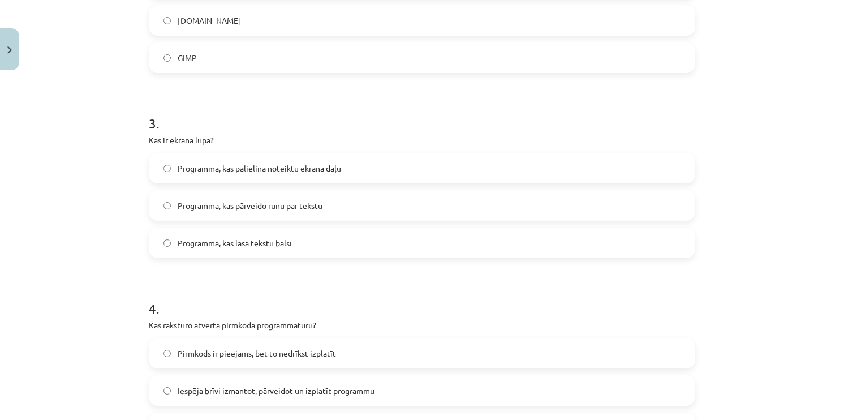
scroll to position [538, 0]
click div "Mācību tēma: Datorikas - 10. klases 1. ieskaites mācību materiāls #4 3. tēma – …"
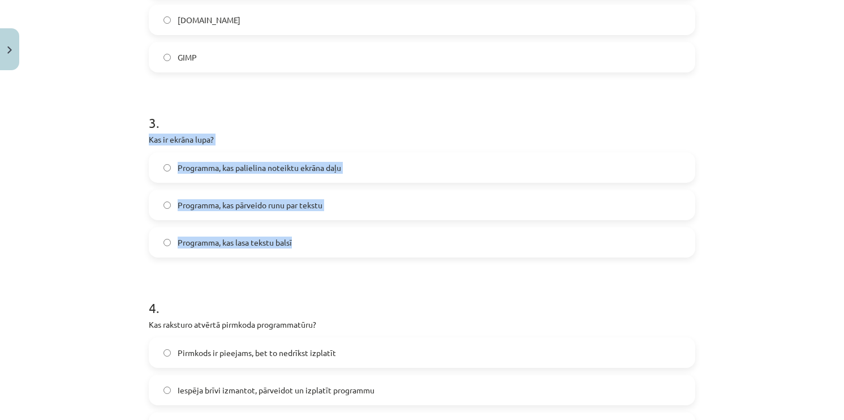
drag, startPoint x: 140, startPoint y: 139, endPoint x: 311, endPoint y: 239, distance: 197.6
click div "6 XP Saņemsi Grūts 1539 pilda Apraksts Uzdevums Palīdzība 1 . Kas ir datorprogr…"
click label "Programma, kas palielina noteiktu ekrāna daļu"
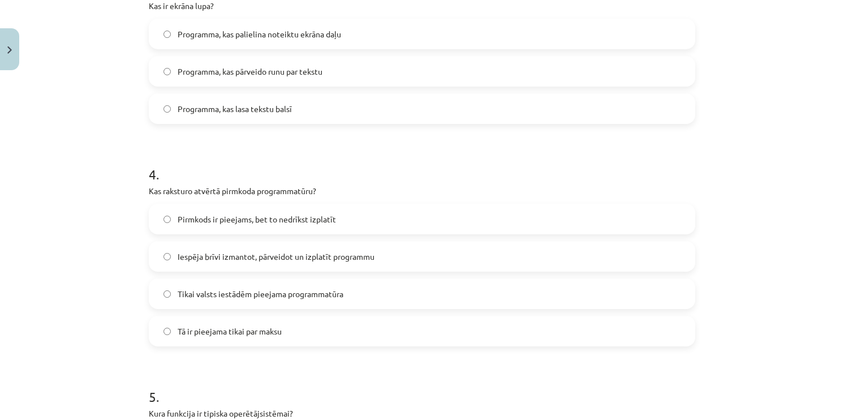
scroll to position [707, 0]
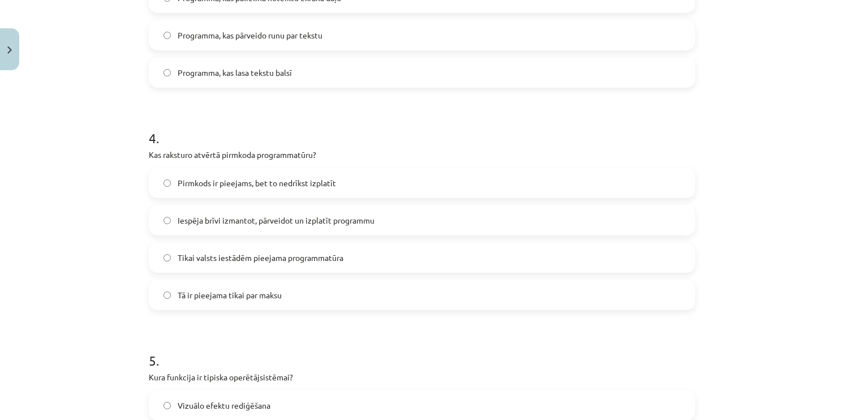
drag, startPoint x: 145, startPoint y: 157, endPoint x: 298, endPoint y: 300, distance: 209.8
click div "4 . Kas raksturo atvērtā pirmkoda programmatūru? Pirmkods ir pieejams, bet to n…"
click span "Iespēja brīvi izmantot, pārveidot un izplatīt programmu"
click form "1 . Kas ir datorprogramma? Instrukciju kopa, kas nosaka operāciju secību datorā…"
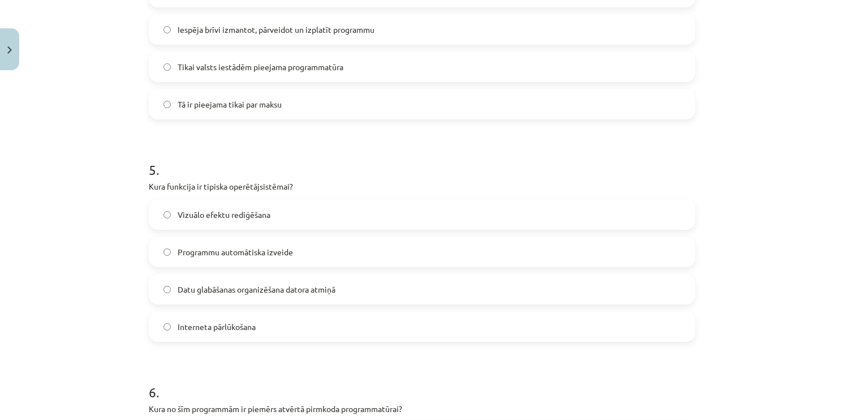
scroll to position [934, 0]
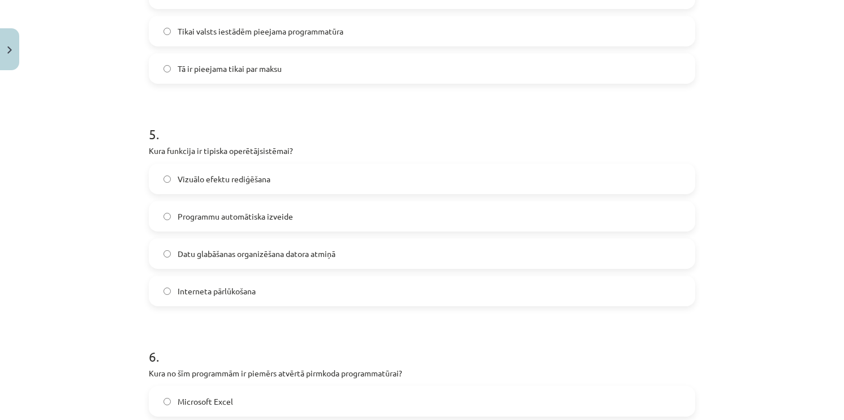
drag, startPoint x: 144, startPoint y: 153, endPoint x: 309, endPoint y: 287, distance: 212.5
click div "6 XP Saņemsi Grūts 1539 pilda Apraksts Uzdevums Palīdzība 1 . Kas ir datorprogr…"
click span "Datu glabāšanas organizēšana datora atmiņā"
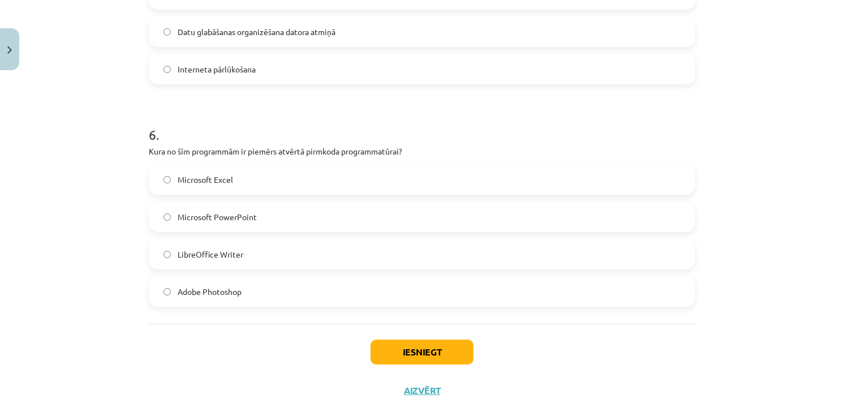
scroll to position [1160, 0]
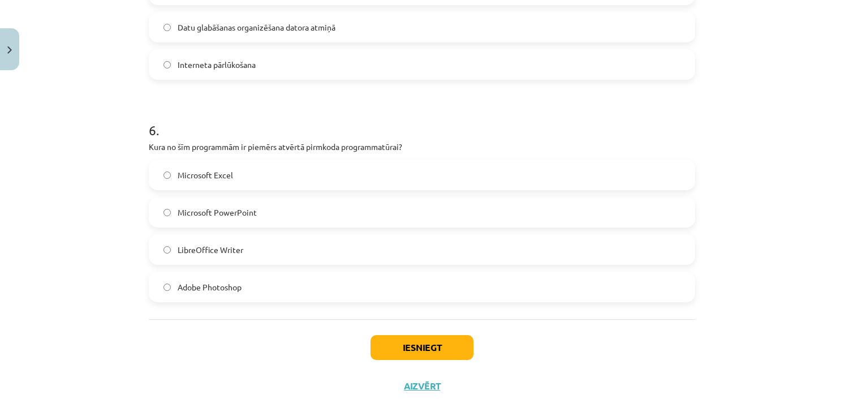
drag, startPoint x: 164, startPoint y: 154, endPoint x: 265, endPoint y: 284, distance: 164.2
click div "6 XP Saņemsi Grūts 1539 pilda Apraksts Uzdevums Palīdzība 1 . Kas ir datorprogr…"
click label "LibreOffice Writer"
click div "Iesniegt Aizvērt"
click button "Iesniegt"
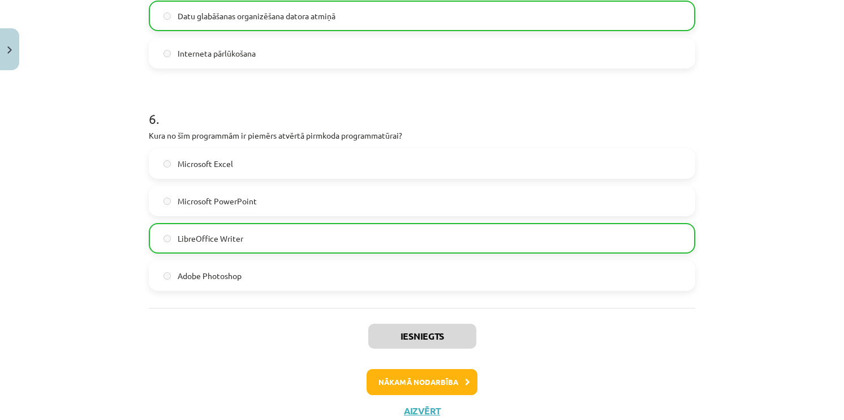
scroll to position [1209, 0]
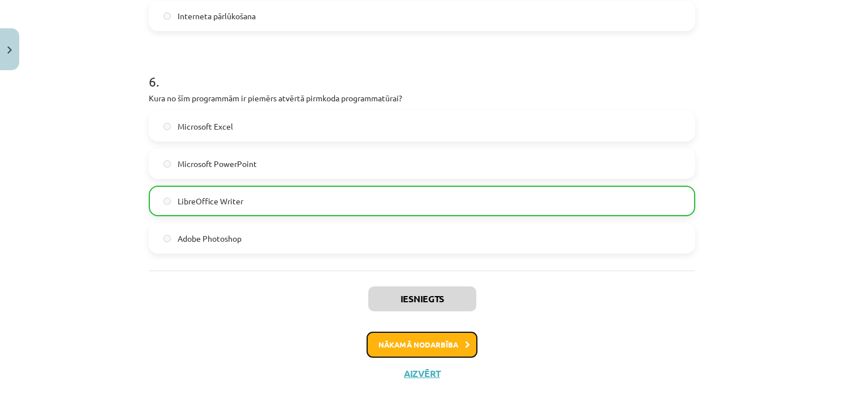
click button "Nākamā nodarbība"
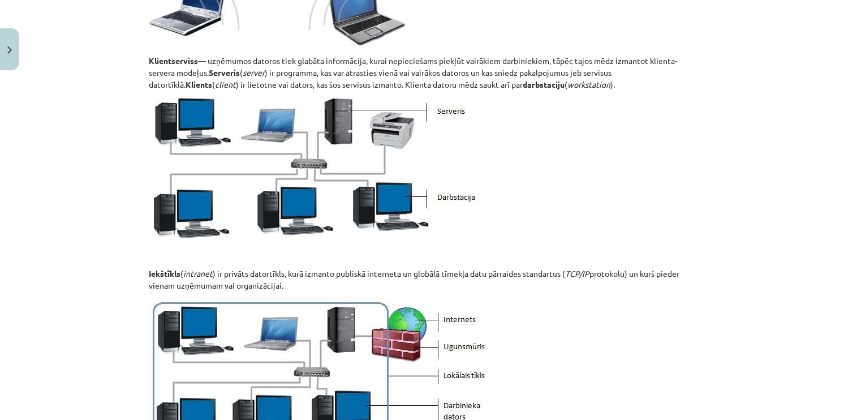
scroll to position [934, 0]
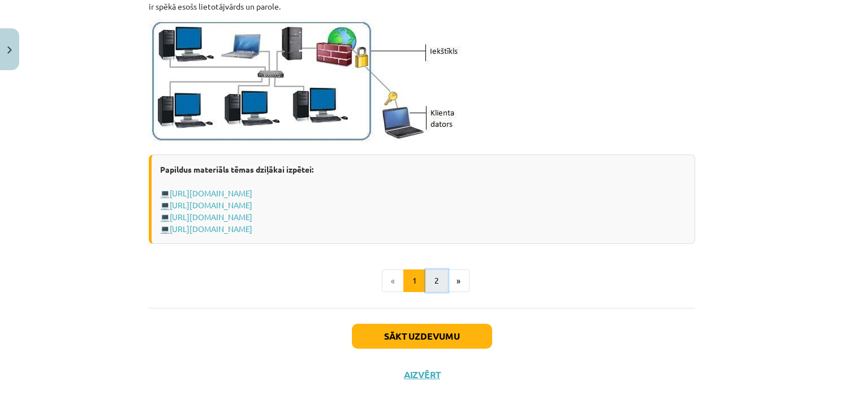
click button "2"
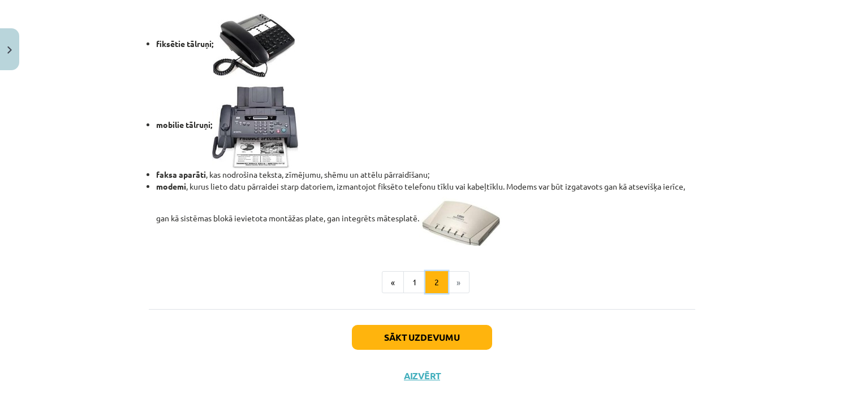
scroll to position [969, 0]
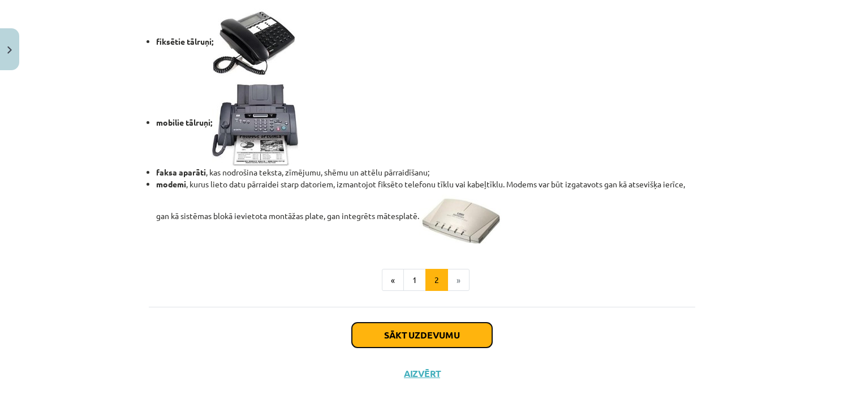
click button "Sākt uzdevumu"
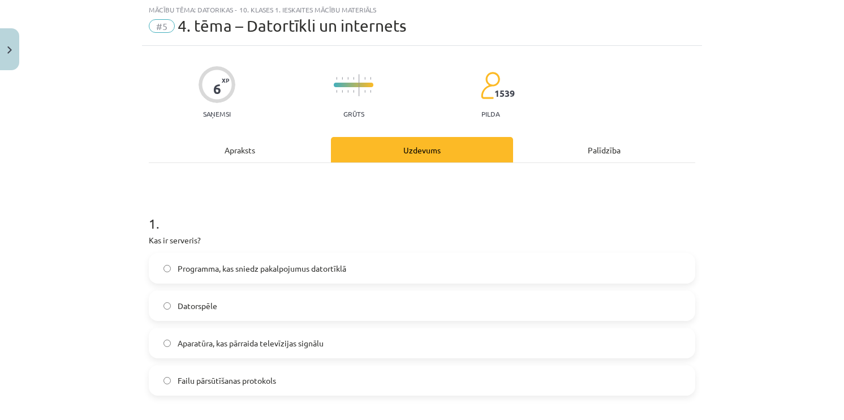
scroll to position [28, 0]
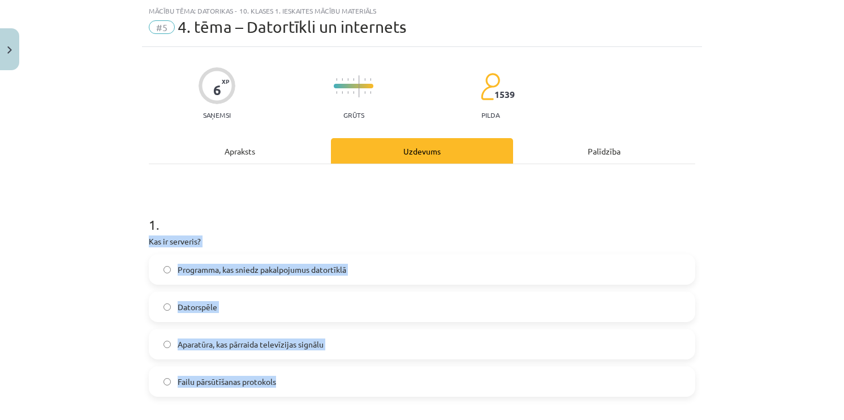
drag, startPoint x: 144, startPoint y: 235, endPoint x: 286, endPoint y: 378, distance: 200.9
click div "6 XP Saņemsi Grūts 1539 pilda Apraksts Uzdevums Palīdzība 1 . Kas ir serveris? …"
click span "Programma, kas sniedz pakalpojumus datortīklā"
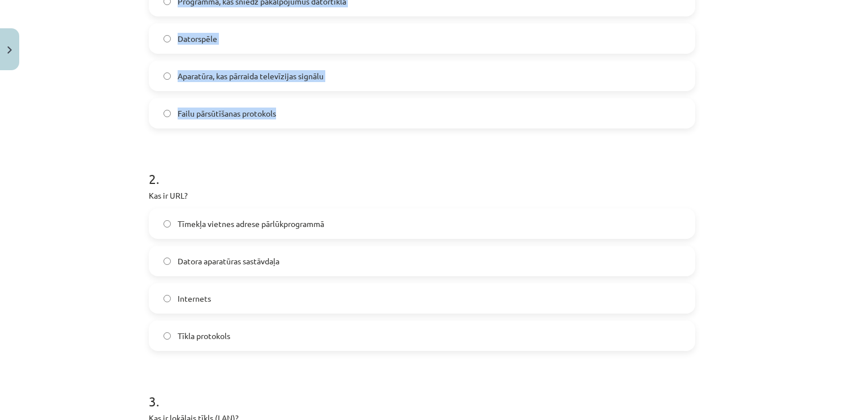
scroll to position [311, 0]
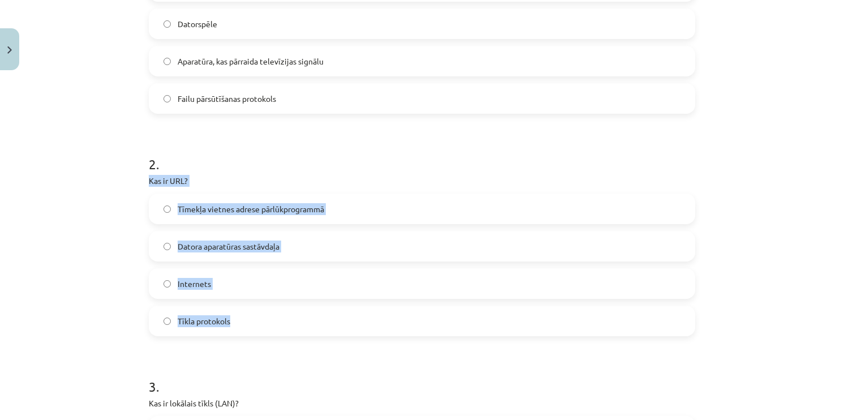
drag, startPoint x: 143, startPoint y: 178, endPoint x: 268, endPoint y: 303, distance: 176.5
click div "6 XP Saņemsi Grūts 1539 pilda Apraksts Uzdevums Palīdzība 1 . Kas ir serveris? …"
click label "Tīmekļa vietnes adrese pārlūkprogrammā"
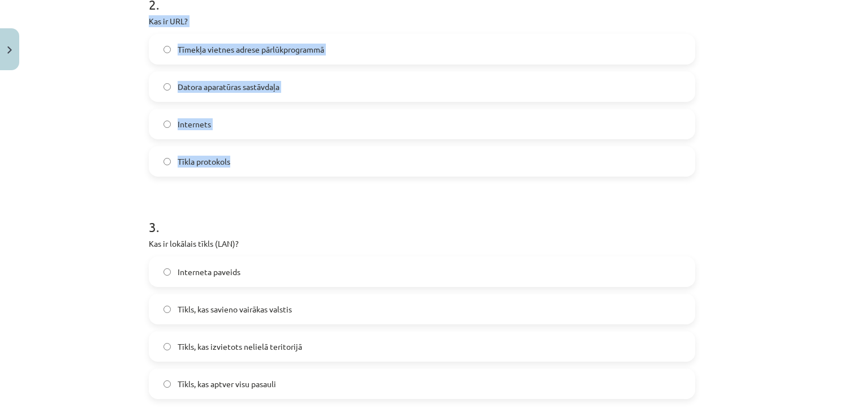
scroll to position [538, 0]
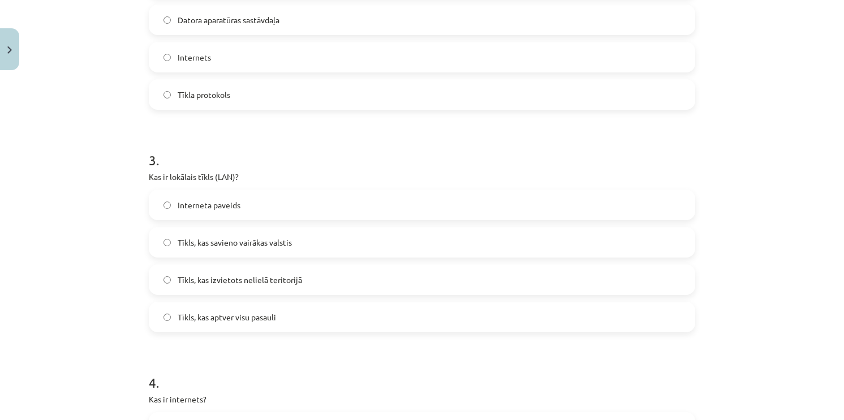
drag, startPoint x: 297, startPoint y: 146, endPoint x: 263, endPoint y: 148, distance: 33.5
click h1 "3 ."
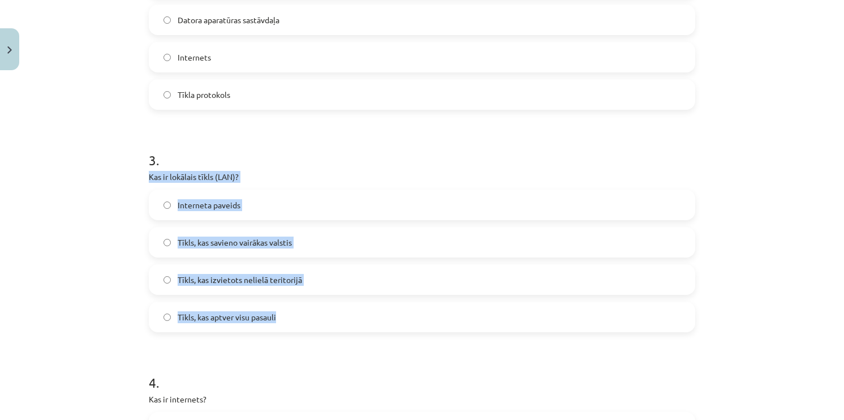
drag, startPoint x: 144, startPoint y: 173, endPoint x: 312, endPoint y: 308, distance: 215.0
click div "3 . Kas ir lokālais tīkls (LAN)? Interneta paveids Tīkls, kas savieno vairākas …"
click label "Tīkls, kas izvietots nelielā teritorijā"
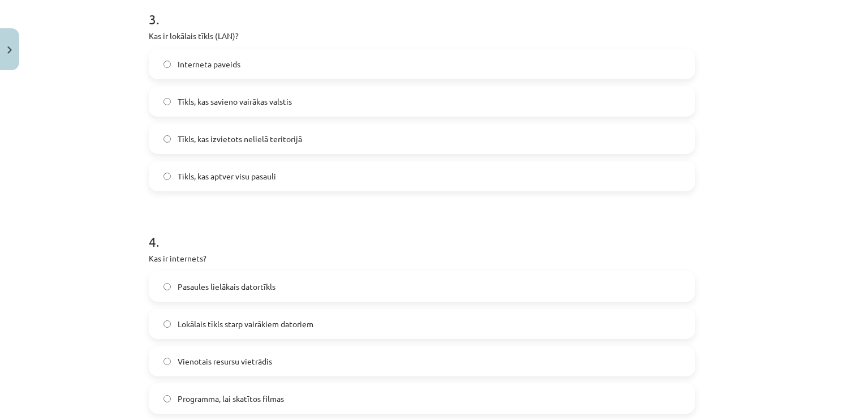
scroll to position [707, 0]
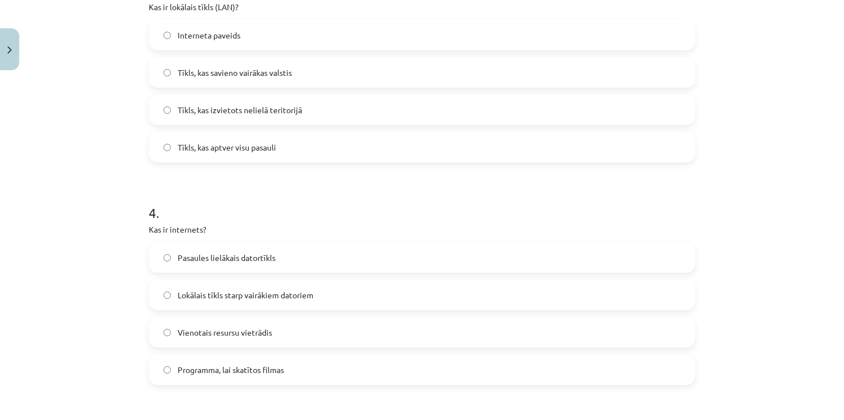
click label "Lokālais tīkls starp vairākiem datoriem"
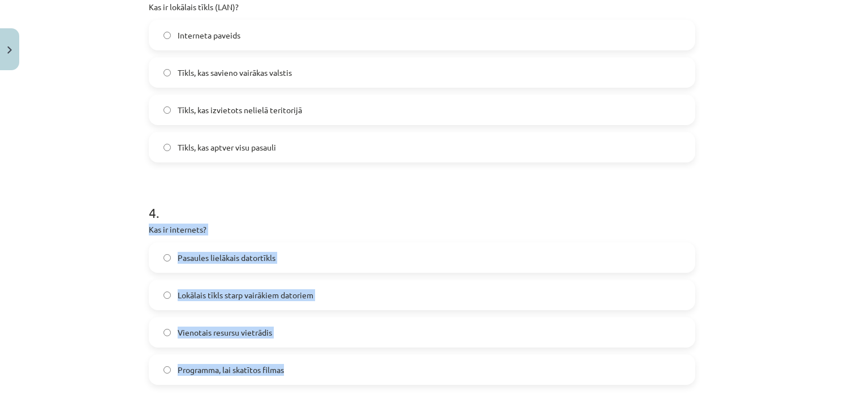
drag, startPoint x: 147, startPoint y: 228, endPoint x: 289, endPoint y: 379, distance: 207.4
click div "4 . Kas ir internets? Pasaules lielākais datortīkls Lokālais tīkls starp vairāk…"
click span "Pasaules lielākais datortīkls"
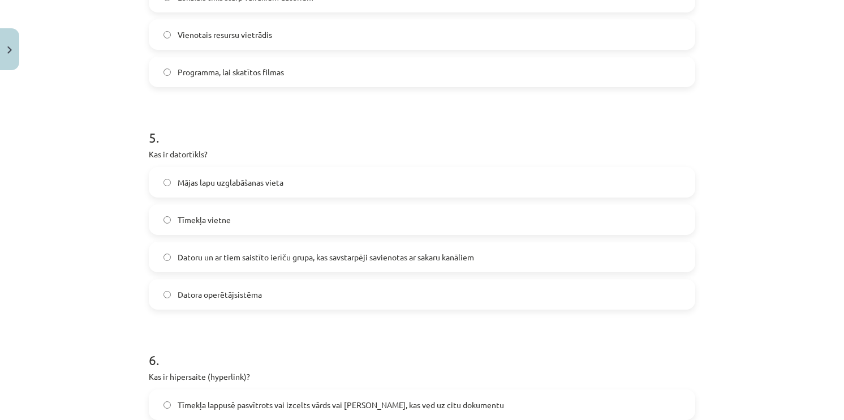
scroll to position [1047, 0]
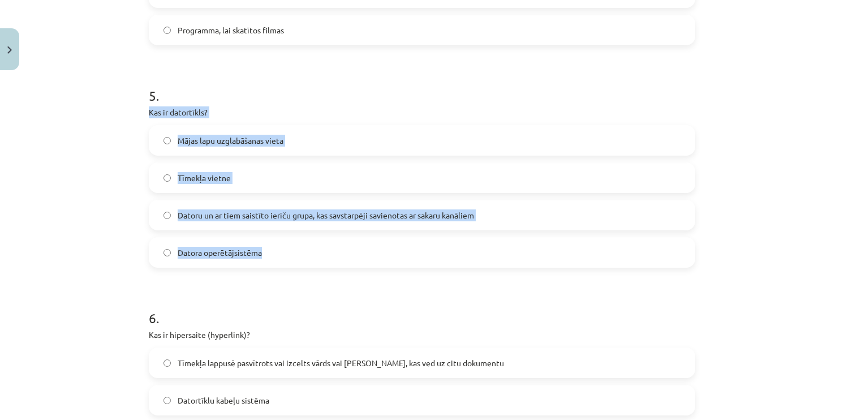
drag, startPoint x: 145, startPoint y: 112, endPoint x: 290, endPoint y: 259, distance: 206.9
click div "6 XP Saņemsi Grūts 1539 pilda Apraksts Uzdevums Palīdzība 1 . Kas ir serveris? …"
click span "Datoru un ar tiem saistīto ierīču grupa, kas savstarpēji savienotas ar sakaru k…"
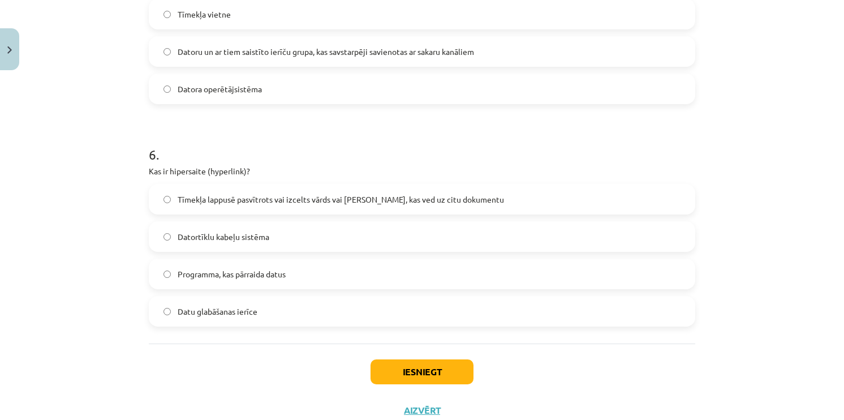
scroll to position [1217, 0]
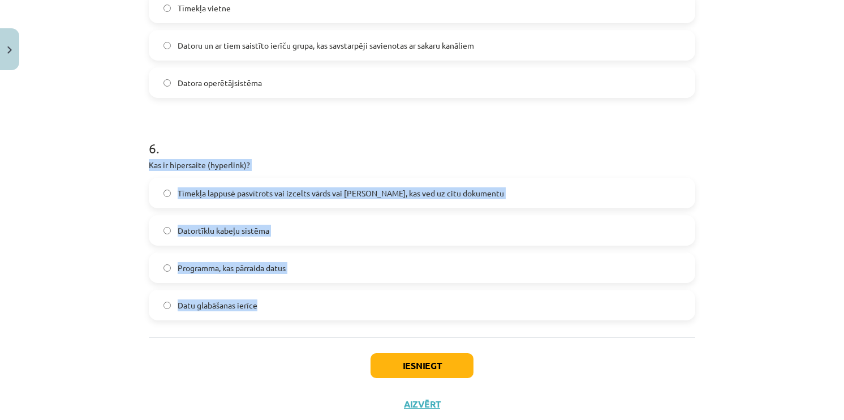
drag, startPoint x: 145, startPoint y: 162, endPoint x: 308, endPoint y: 285, distance: 204.1
click div "6 . Kas ir hipersaite (hyperlink)? Tīmekļa lappusē pasvītrots vai izcelts vārds…"
click label "Tīmekļa lappusē pasvītrots vai izcelts vārds vai [PERSON_NAME], kas ved uz citu…"
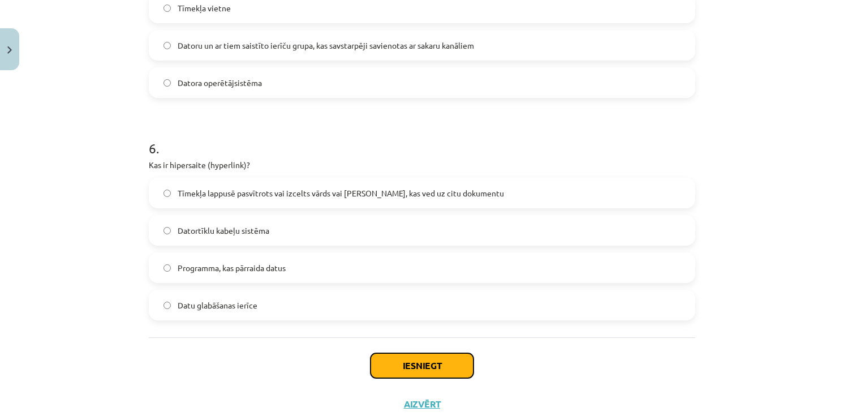
click button "Iesniegt"
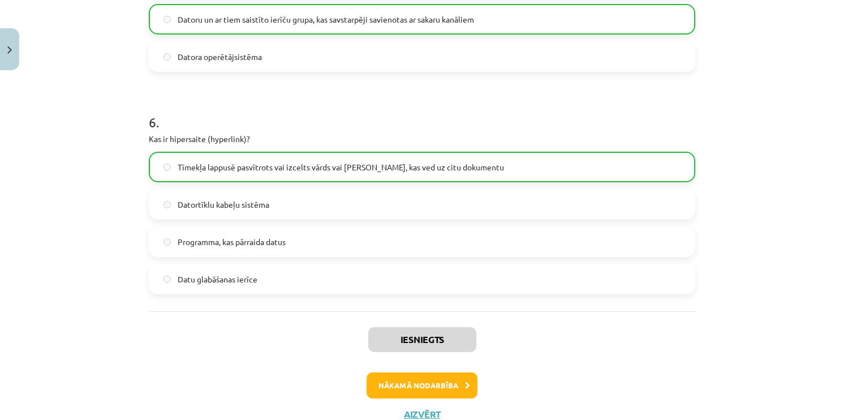
scroll to position [1284, 0]
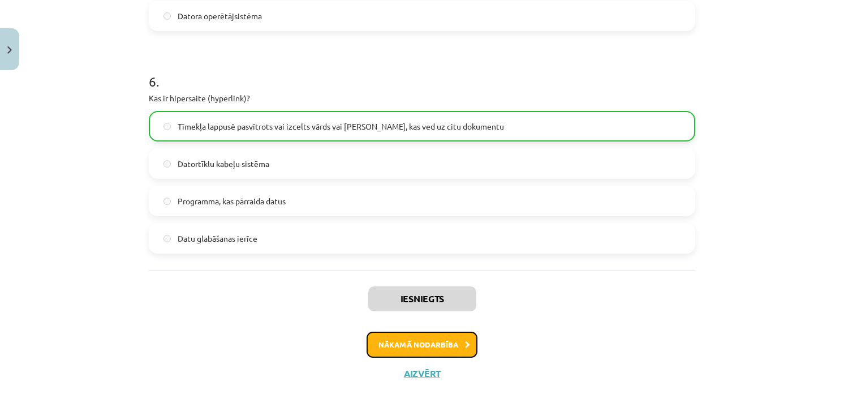
click button "Nākamā nodarbība"
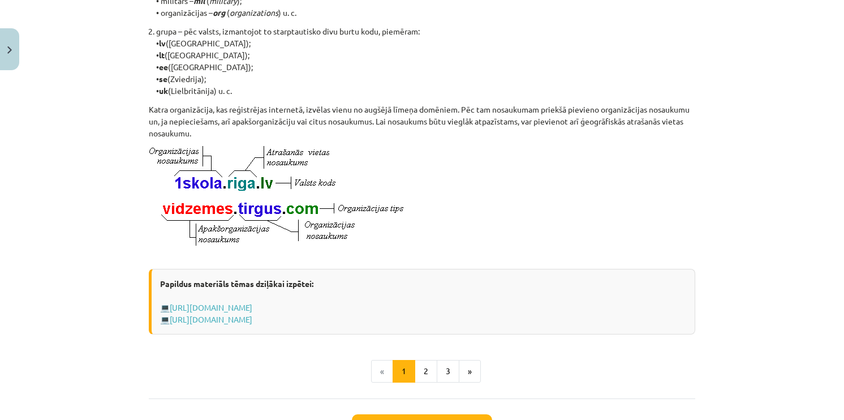
scroll to position [574, 0]
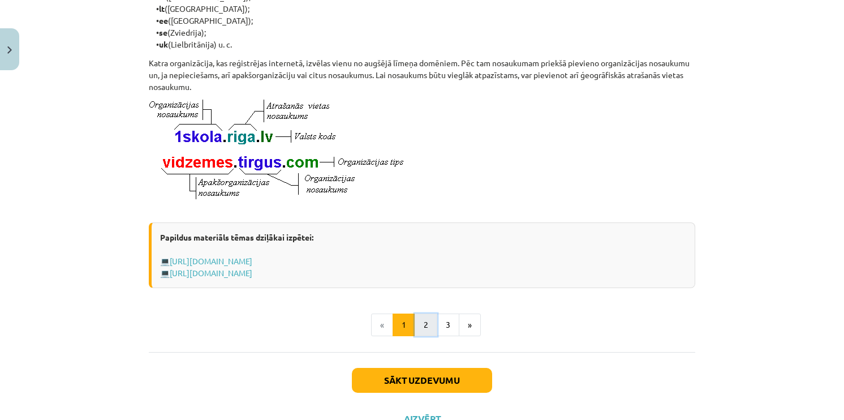
click button "2"
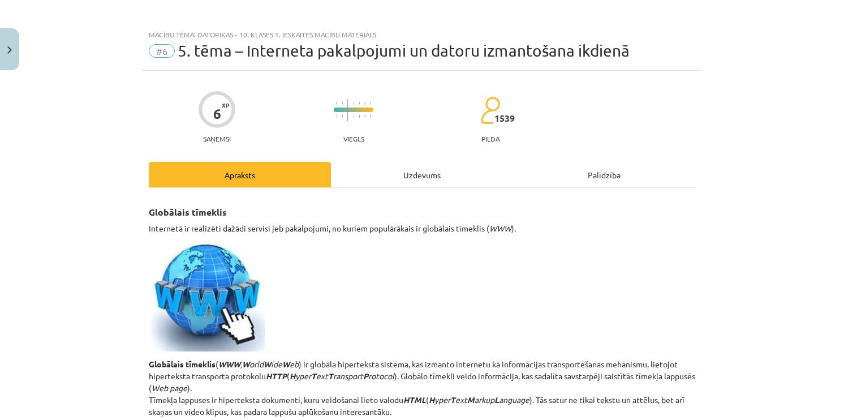
scroll to position [0, 0]
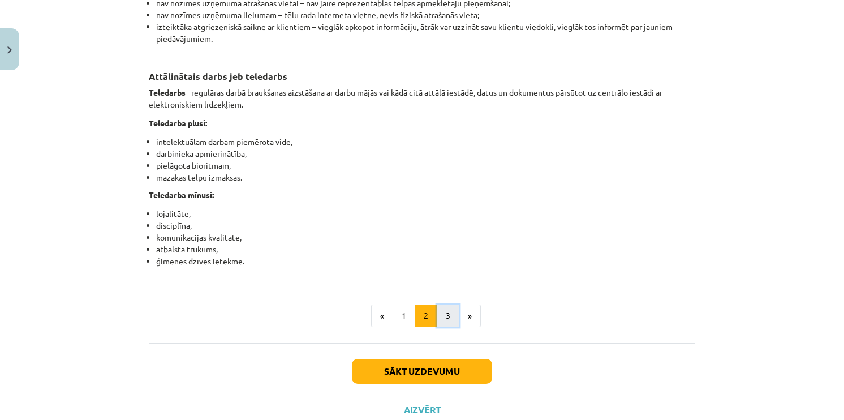
click button "3"
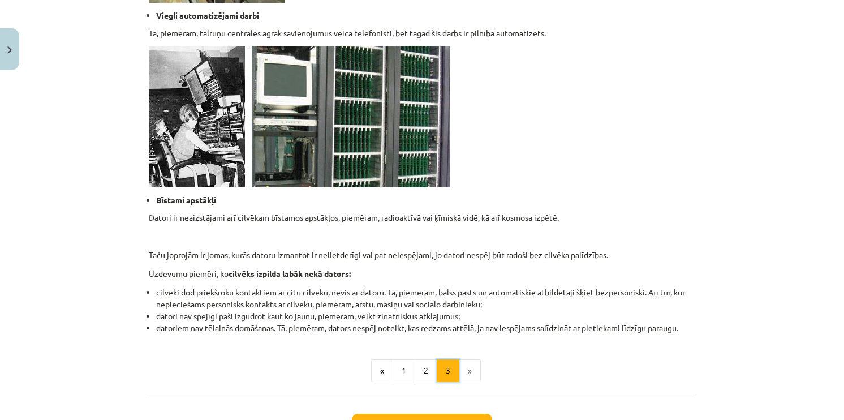
scroll to position [1075, 0]
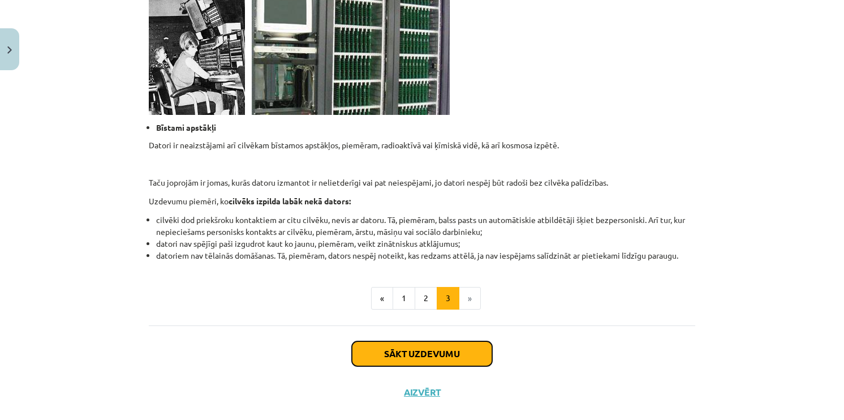
click button "Sākt uzdevumu"
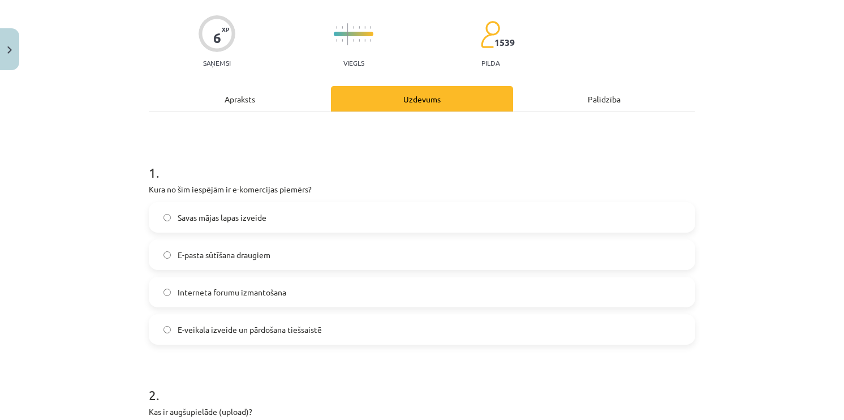
scroll to position [85, 0]
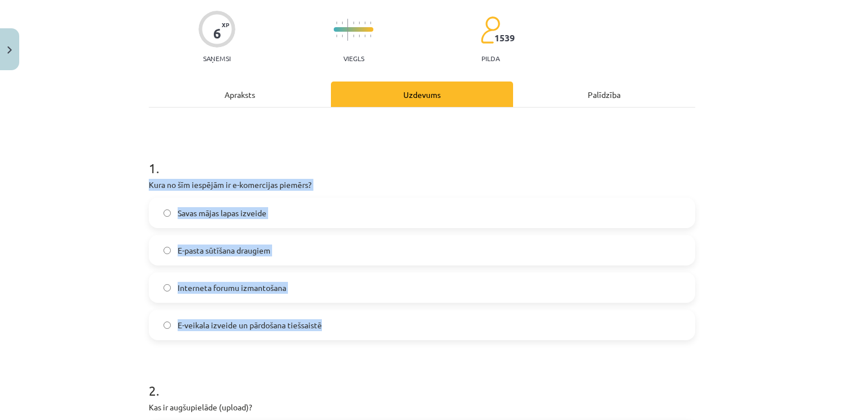
drag, startPoint x: 145, startPoint y: 182, endPoint x: 340, endPoint y: 318, distance: 237.9
click div "1 . Kura no šīm iespējām ir e-komercijas piemērs? Savas mājas lapas izveide E-p…"
click span "E-veikala izveide un pārdošana tiešsaistē"
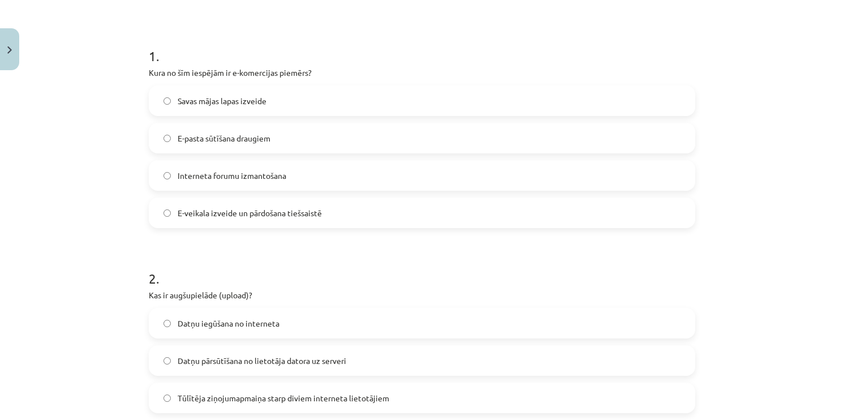
scroll to position [311, 0]
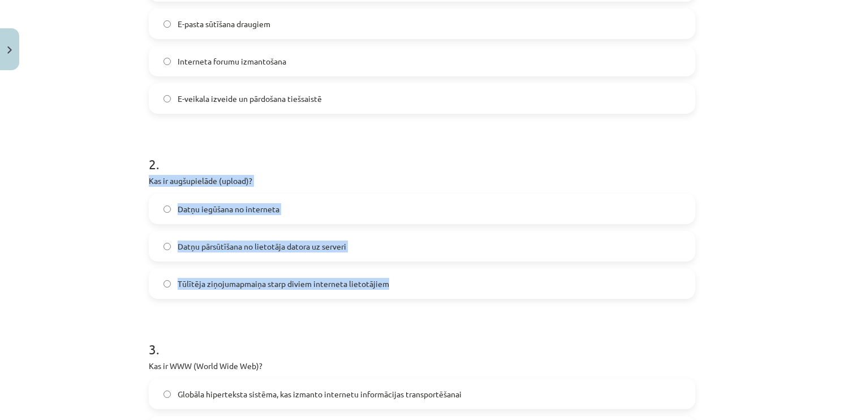
drag, startPoint x: 143, startPoint y: 179, endPoint x: 396, endPoint y: 284, distance: 274.5
click div "6 XP Saņemsi Viegls 1539 pilda Apraksts Uzdevums Palīdzība 1 . Kura no šīm iesp…"
click span "Datņu pārsūtīšana no lietotāja datora uz serveri"
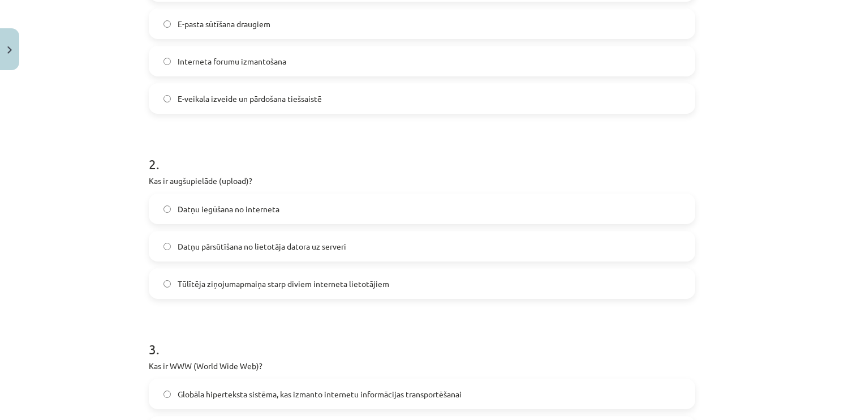
click form "1 . Kura no šīm iespējām ir e-komercijas piemērs? Savas mājas lapas izveide E-p…"
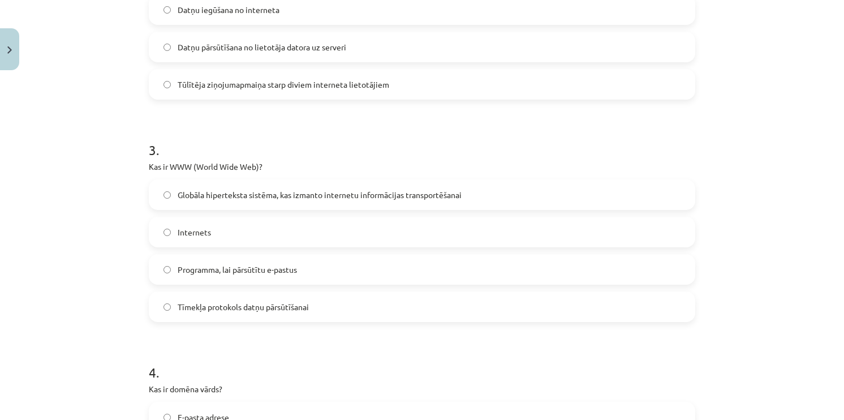
scroll to position [538, 0]
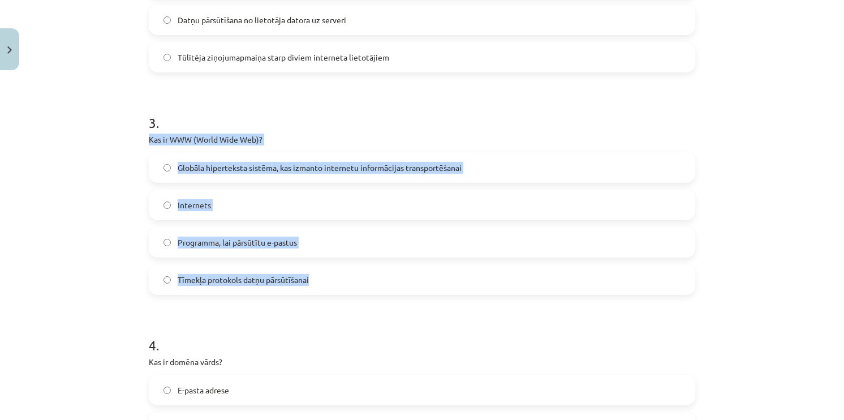
drag, startPoint x: 143, startPoint y: 138, endPoint x: 322, endPoint y: 273, distance: 225.0
click div "6 XP Saņemsi Viegls 1539 pilda Apraksts Uzdevums Palīdzība 1 . Kura no šīm iesp…"
click label "Globāla hiperteksta sistēma, kas izmanto internetu informācijas transportēšanai"
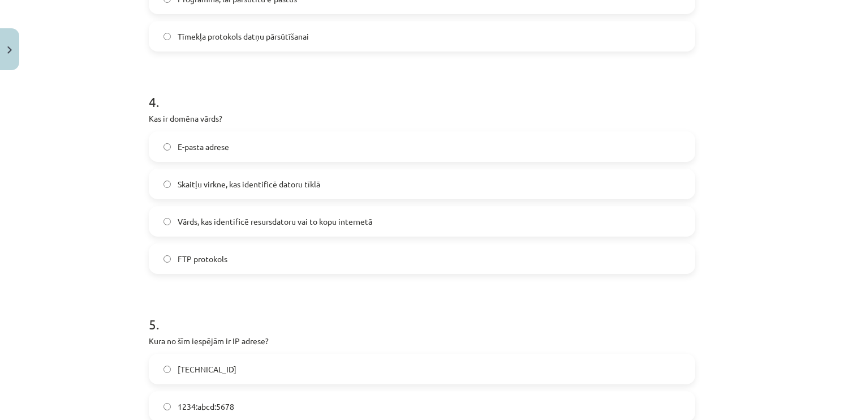
scroll to position [821, 0]
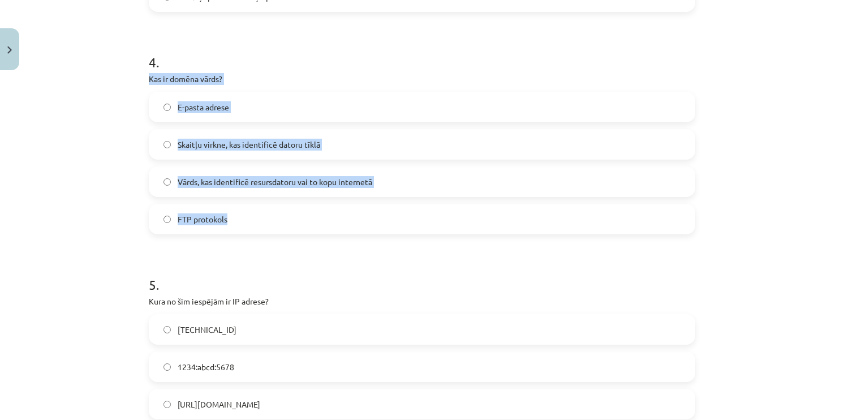
drag, startPoint x: 144, startPoint y: 83, endPoint x: 275, endPoint y: 208, distance: 181.3
click div "6 XP Saņemsi Viegls 1539 pilda Apraksts Uzdevums Palīdzība 1 . Kura no šīm iesp…"
click span "Vārds, kas identificē resursdatoru vai to kopu internetā"
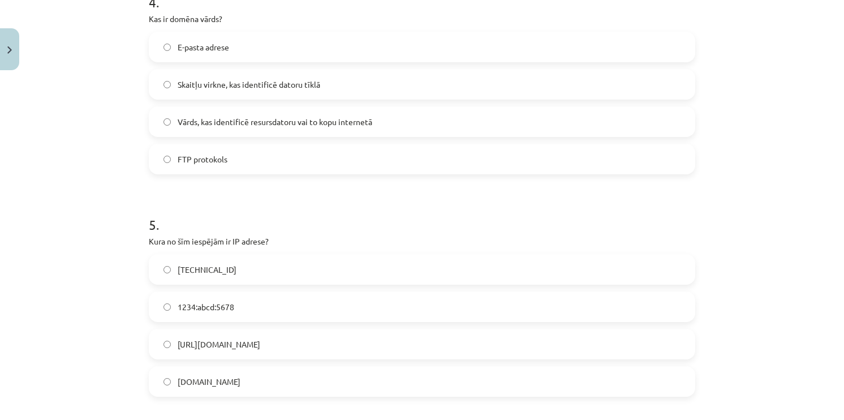
scroll to position [934, 0]
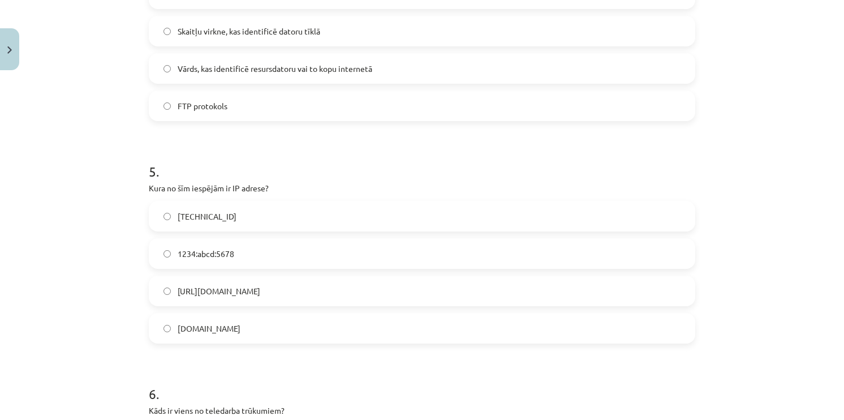
drag, startPoint x: 140, startPoint y: 185, endPoint x: 289, endPoint y: 315, distance: 197.3
click div "6 XP Saņemsi Viegls 1539 pilda Apraksts Uzdevums Palīdzība 1 . Kura no šīm iesp…"
click h1 "5 ."
click label "[TECHNICAL_ID]"
drag, startPoint x: 141, startPoint y: 187, endPoint x: 264, endPoint y: 325, distance: 184.4
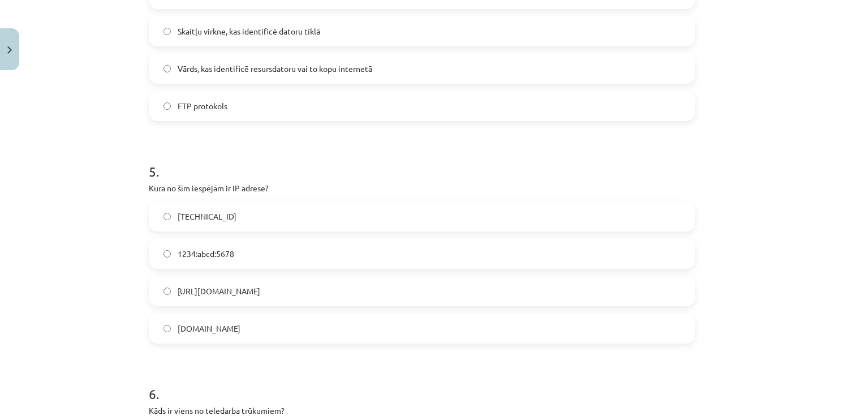
click div "6 XP Saņemsi Viegls 1539 pilda Apraksts Uzdevums Palīdzība 1 . Kura no šīm iesp…"
click div "Mācību tēma: Datorikas - 10. klases 1. ieskaites mācību materiāls #6 5. tēma – …"
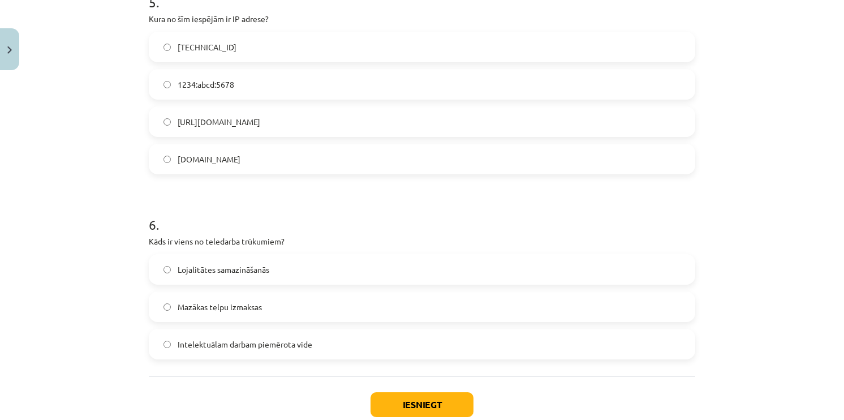
scroll to position [1104, 0]
click span "Intelektuālam darbam piemērota vide"
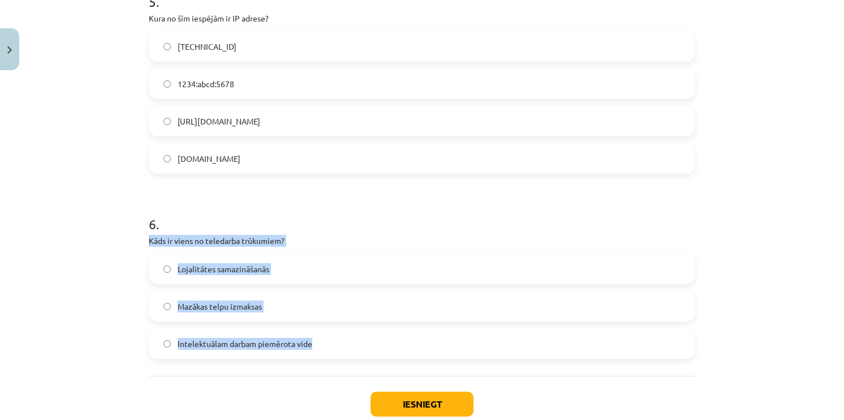
drag, startPoint x: 143, startPoint y: 240, endPoint x: 320, endPoint y: 345, distance: 206.1
click div "6 XP Saņemsi Viegls 1539 pilda Apraksts Uzdevums Palīdzība 1 . Kura no šīm iesp…"
click label "Lojalitātes samazināšanās"
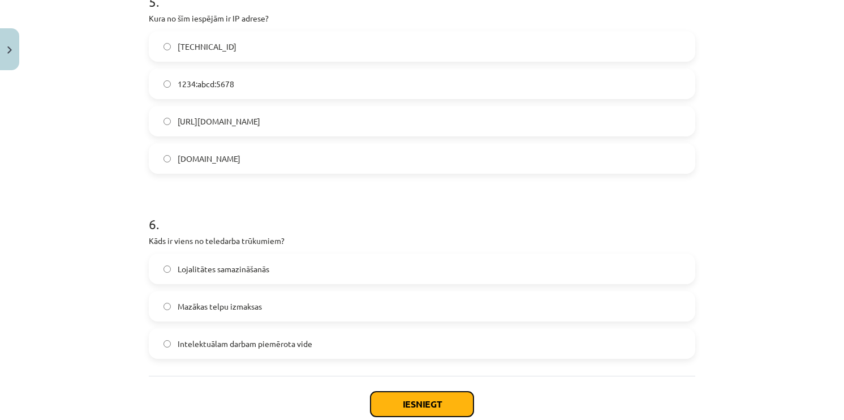
click button "Iesniegt"
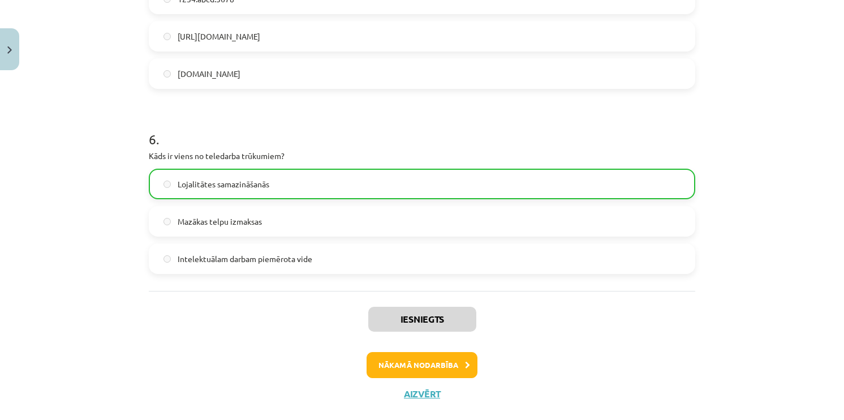
scroll to position [1209, 0]
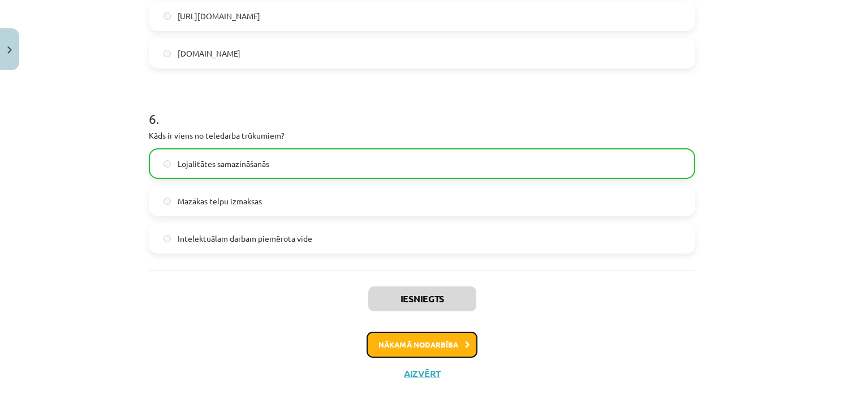
click button "Nākamā nodarbība"
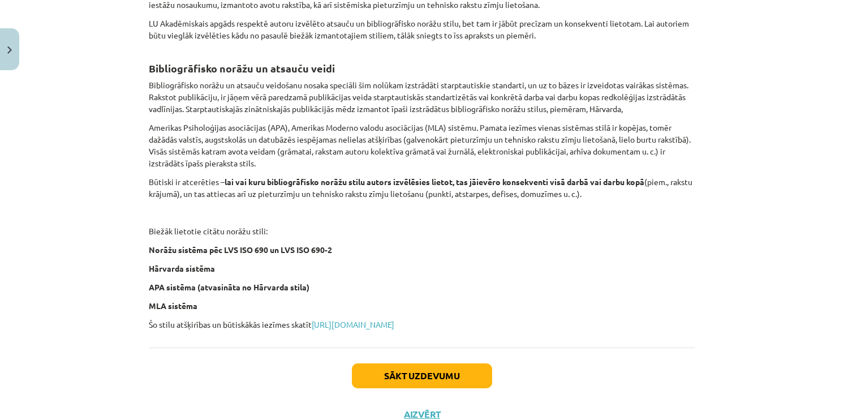
scroll to position [446, 0]
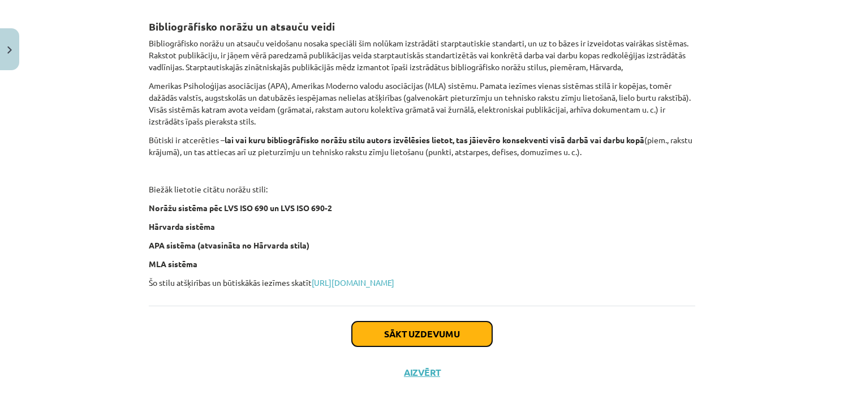
click button "Sākt uzdevumu"
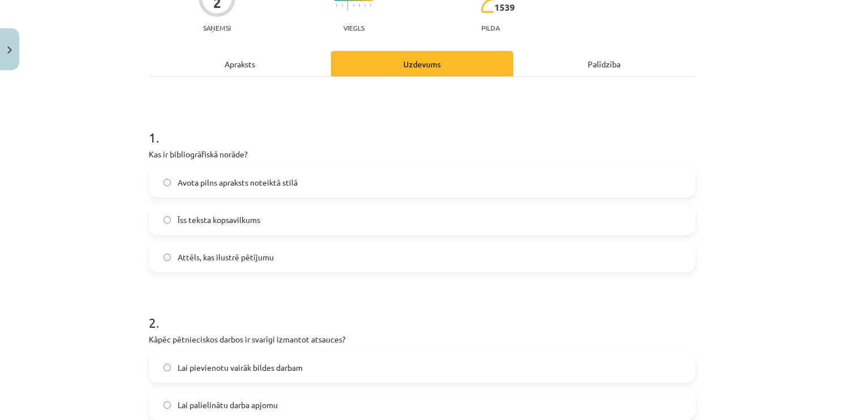
scroll to position [113, 0]
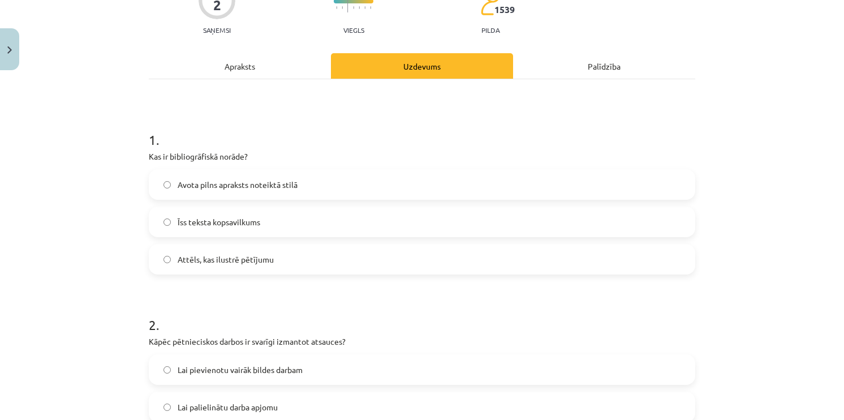
click label "Īss teksta kopsavilkums"
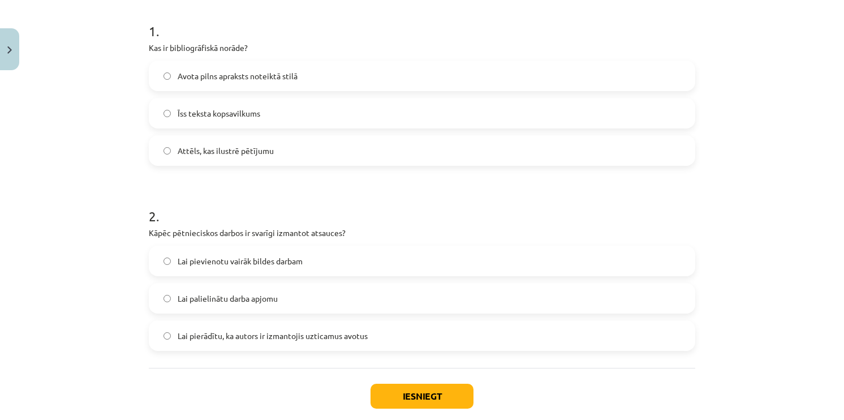
scroll to position [226, 0]
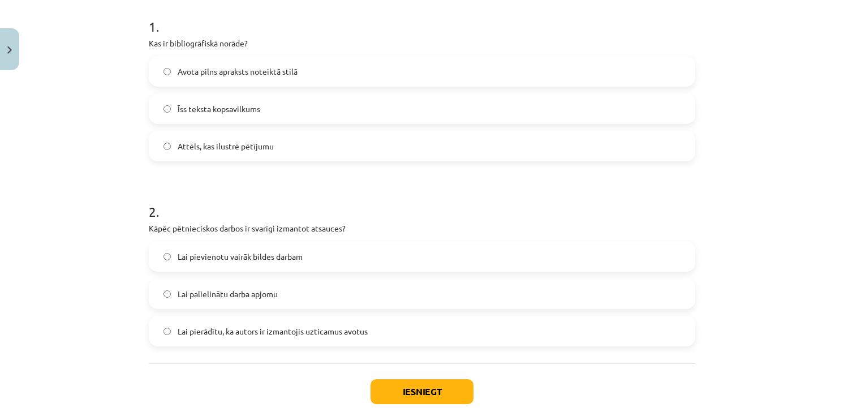
click label "Lai pierādītu, ka autors ir izmantojis uzticamus avotus"
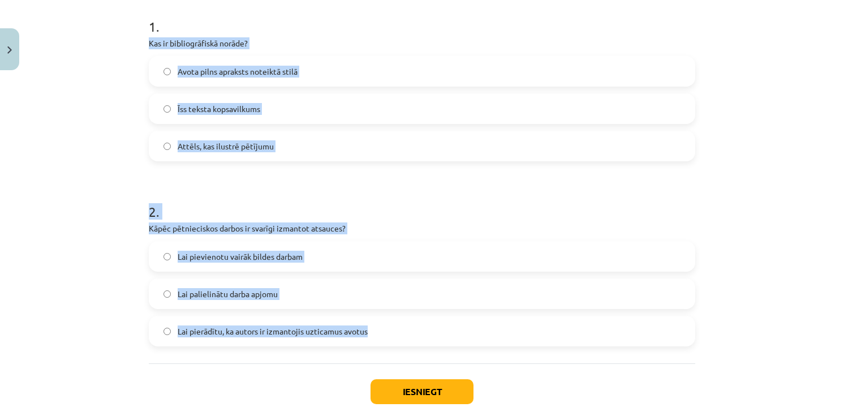
drag, startPoint x: 143, startPoint y: 40, endPoint x: 370, endPoint y: 325, distance: 365.3
click div "2 XP Saņemsi Viegls 1539 pilda Apraksts Uzdevums Palīdzība 1 . Kas ir bibliogrā…"
click label "Avota pilns apraksts noteiktā stilā"
click h1 "2 ."
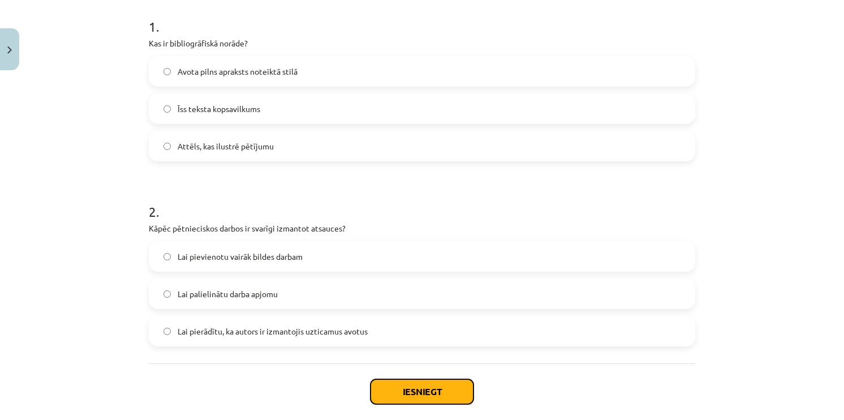
click button "Iesniegt"
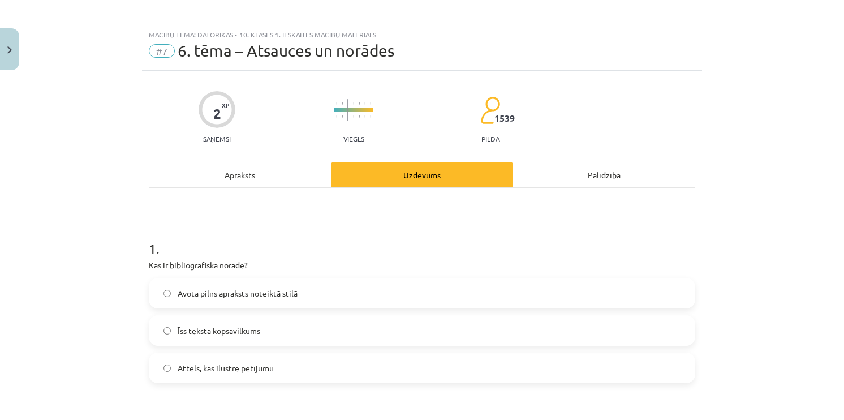
scroll to position [0, 0]
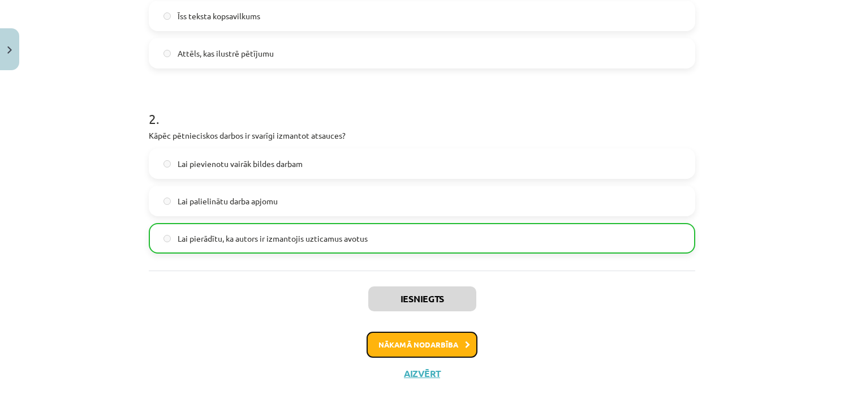
click button "Nākamā nodarbība"
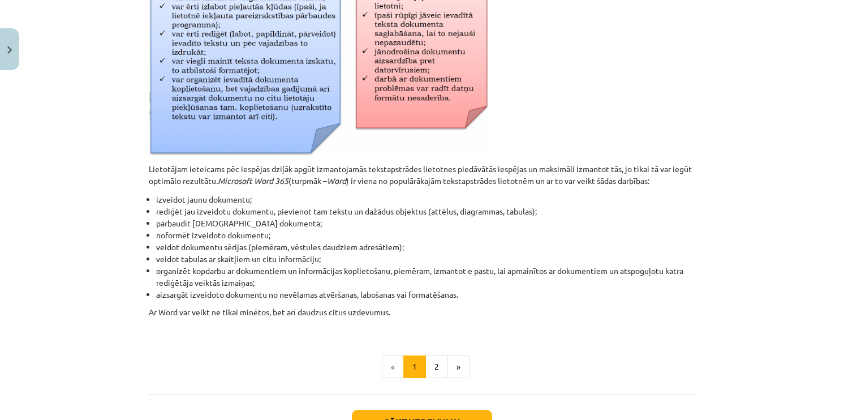
scroll to position [521, 0]
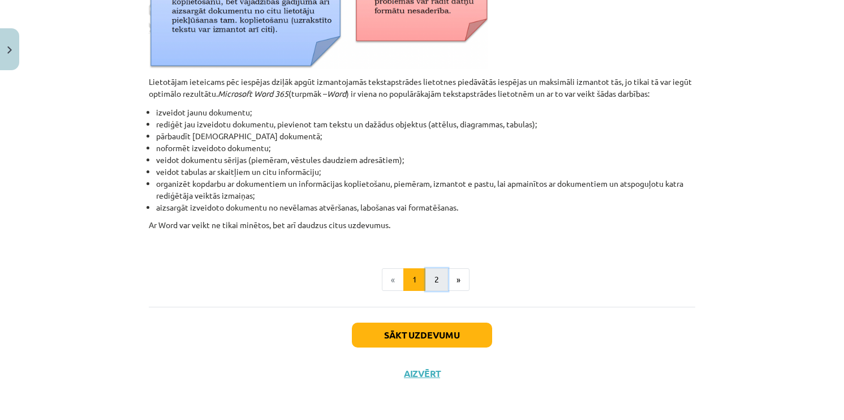
click button "2"
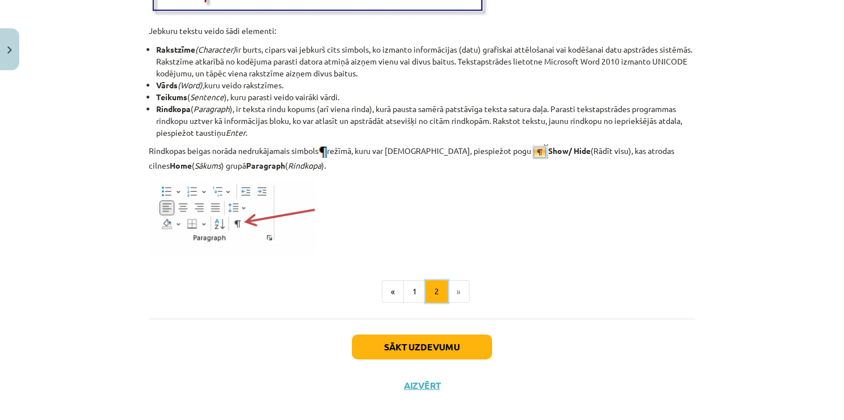
scroll to position [1447, 0]
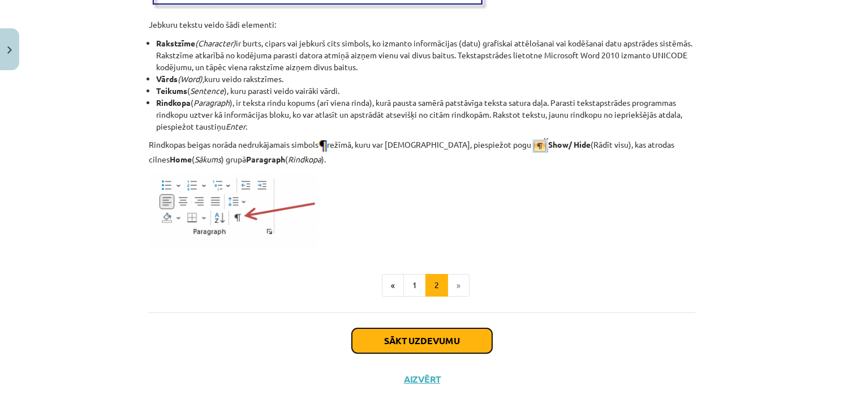
click button "Sākt uzdevumu"
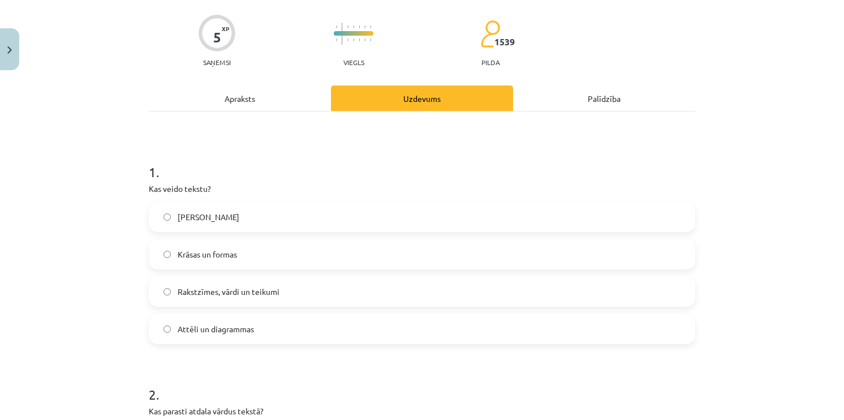
scroll to position [85, 0]
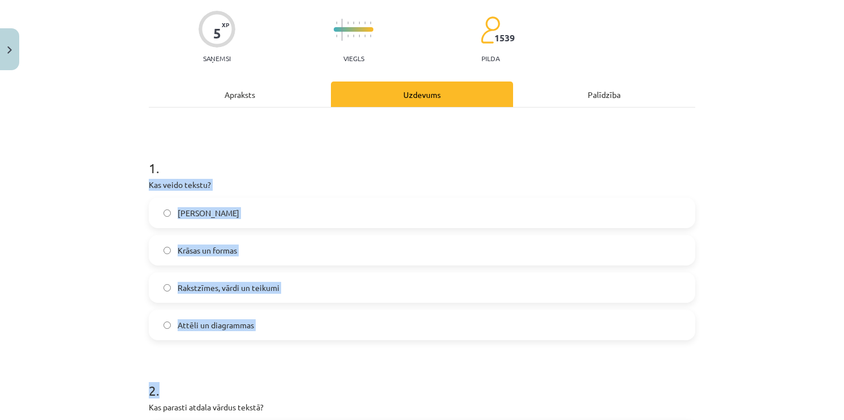
drag, startPoint x: 152, startPoint y: 191, endPoint x: 272, endPoint y: 345, distance: 194.4
click form "1 . Kas veido tekstu? Tikai burti Krāsas un formas Rakstzīmes, vārdi un teikumi…"
click label "Attēli un diagrammas"
drag, startPoint x: 143, startPoint y: 180, endPoint x: 276, endPoint y: 323, distance: 195.4
click div "5 XP Saņemsi Viegls 1539 pilda Apraksts Uzdevums Palīdzība 1 . Kas veido tekstu…"
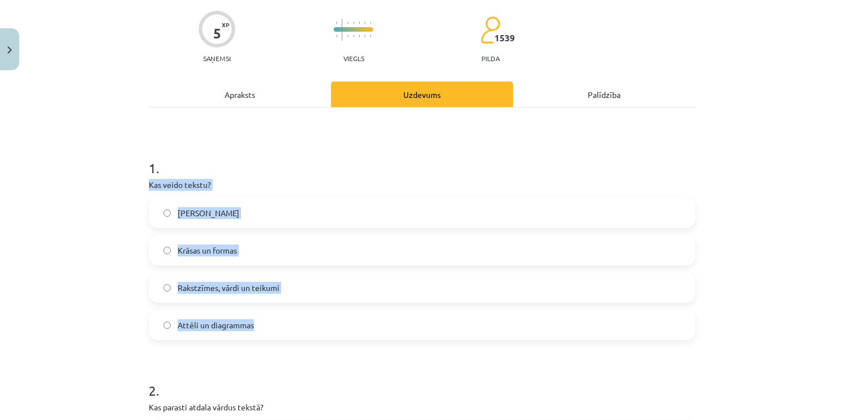
click span "Rakstzīmes, vārdi un teikumi"
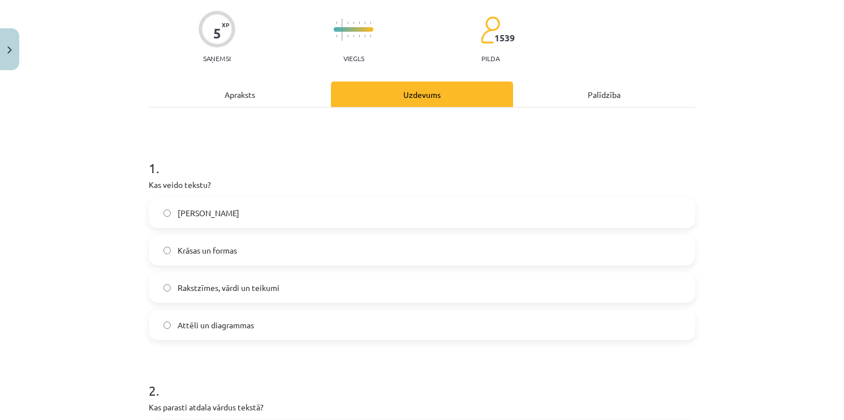
click form "1 . Kas veido tekstu? Tikai burti Krāsas un formas Rakstzīmes, vārdi un teikumi…"
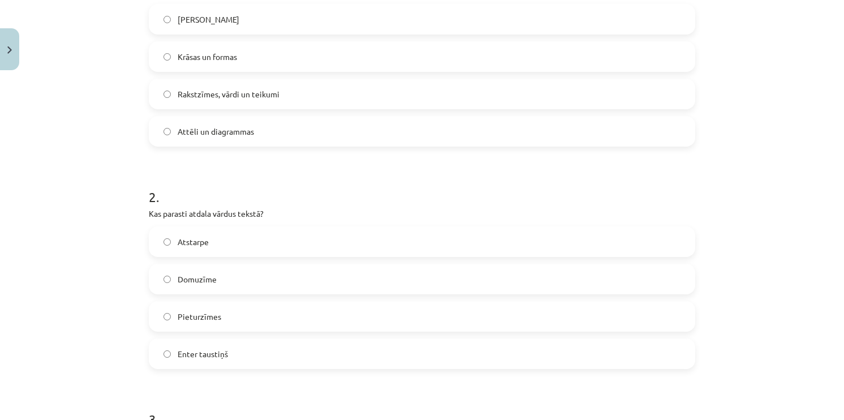
scroll to position [368, 0]
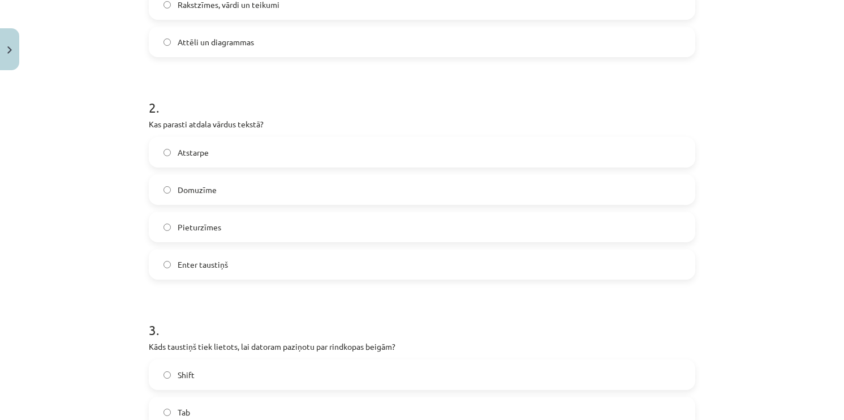
click label "Atstarpe"
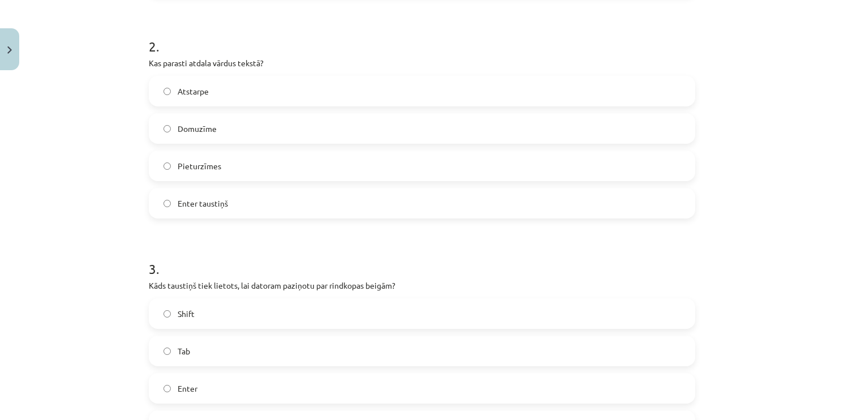
scroll to position [424, 0]
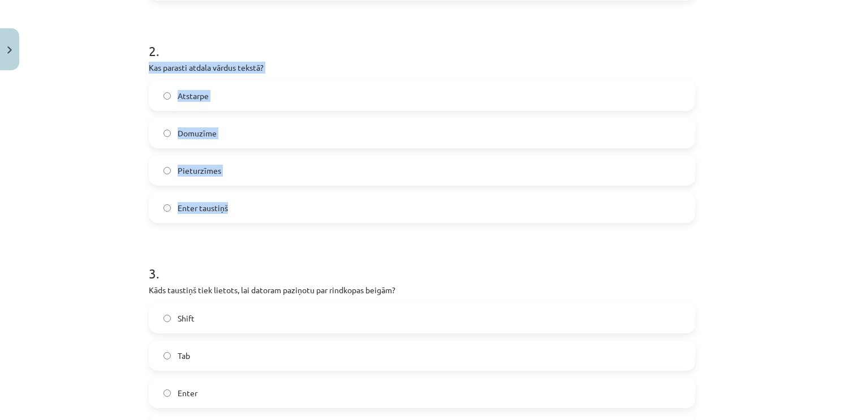
drag, startPoint x: 143, startPoint y: 67, endPoint x: 261, endPoint y: 190, distance: 170.5
click div "5 XP Saņemsi Viegls 1539 pilda Apraksts Uzdevums Palīdzība 1 . Kas veido tekstu…"
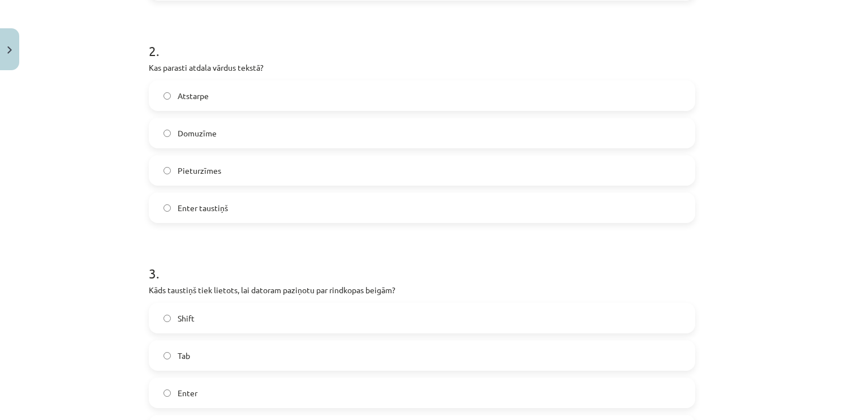
drag, startPoint x: 242, startPoint y: 255, endPoint x: 238, endPoint y: 250, distance: 6.5
click h1 "3 ."
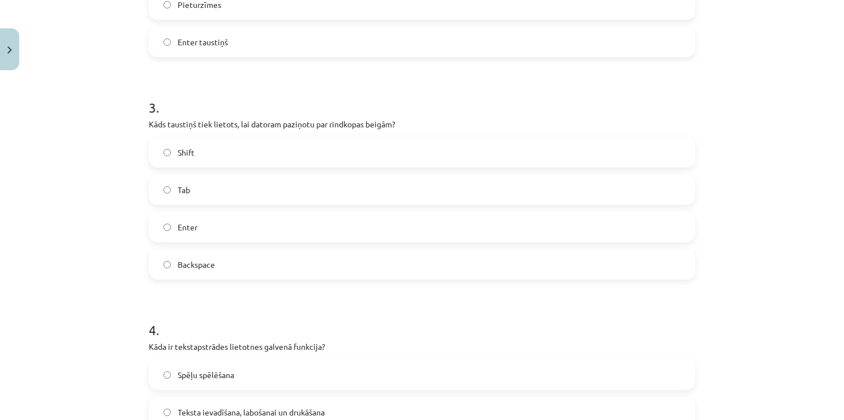
scroll to position [594, 0]
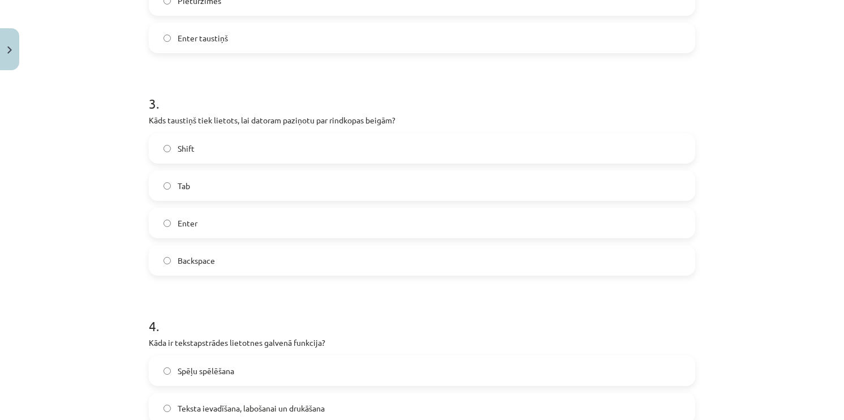
click label "Enter"
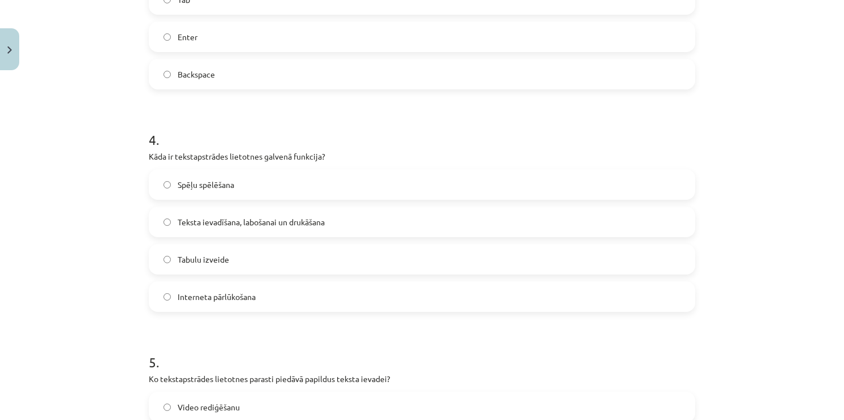
scroll to position [821, 0]
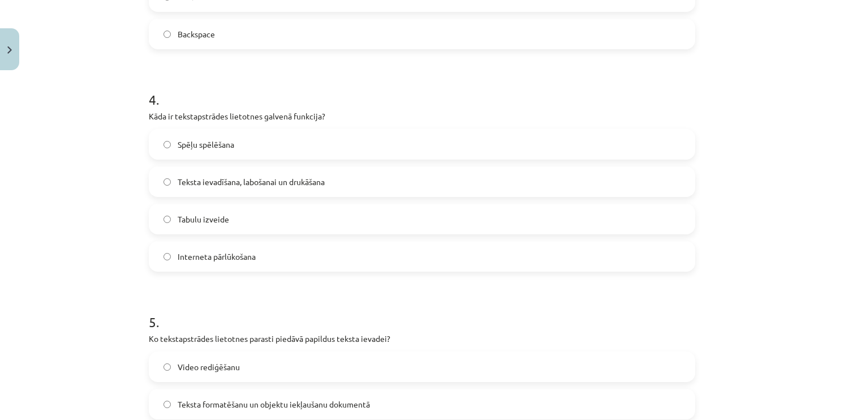
click span "Teksta ievadīšana, labošanai un drukāšana"
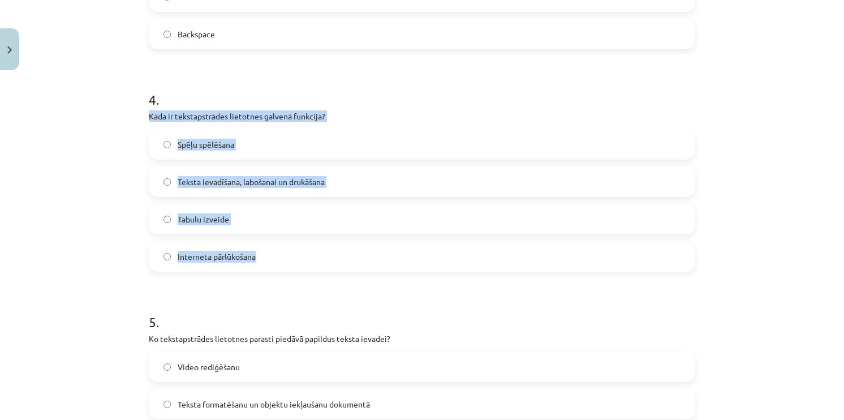
drag, startPoint x: 145, startPoint y: 116, endPoint x: 263, endPoint y: 261, distance: 187.5
click div "4 . Kāda ir tekstapstrādes lietotnes galvenā funkcija? Spēļu spēlēšana Teksta i…"
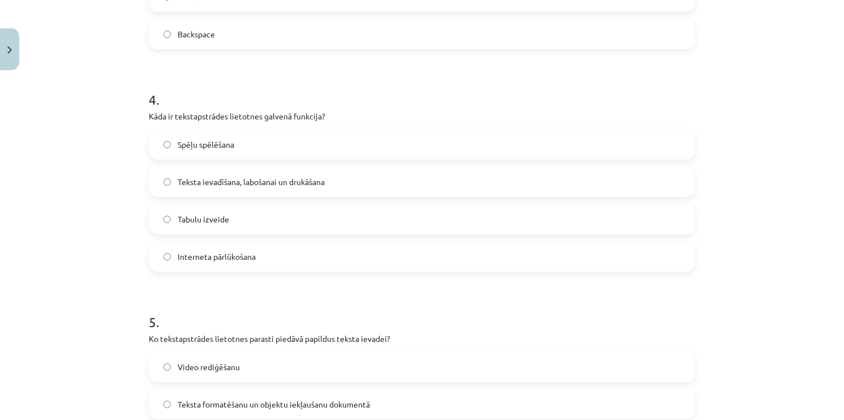
click form "1 . Kas veido tekstu? Tikai burti Krāsas un formas Rakstzīmes, vārdi un teikumi…"
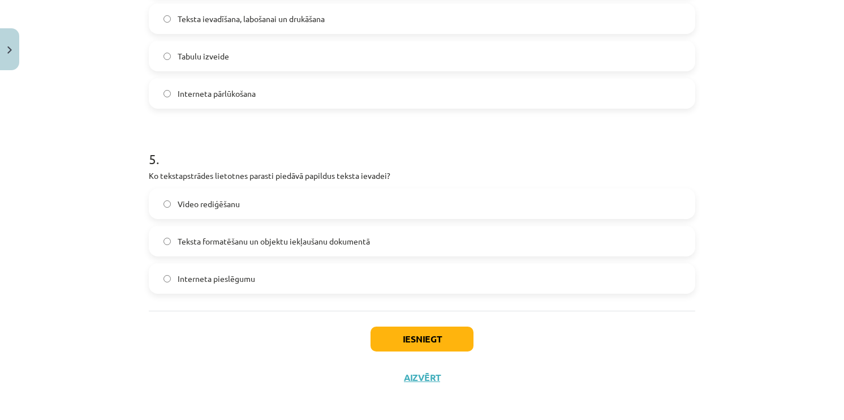
scroll to position [988, 0]
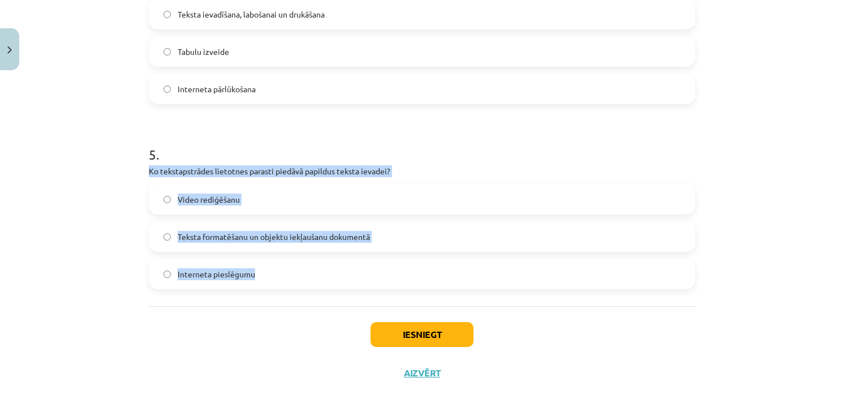
drag, startPoint x: 143, startPoint y: 169, endPoint x: 281, endPoint y: 301, distance: 191.3
click div "5 XP Saņemsi Viegls 1539 pilda Apraksts Uzdevums Palīdzība 1 . Kas veido tekstu…"
click span "Teksta formatēšanu un objektu iekļaušanu dokumentā"
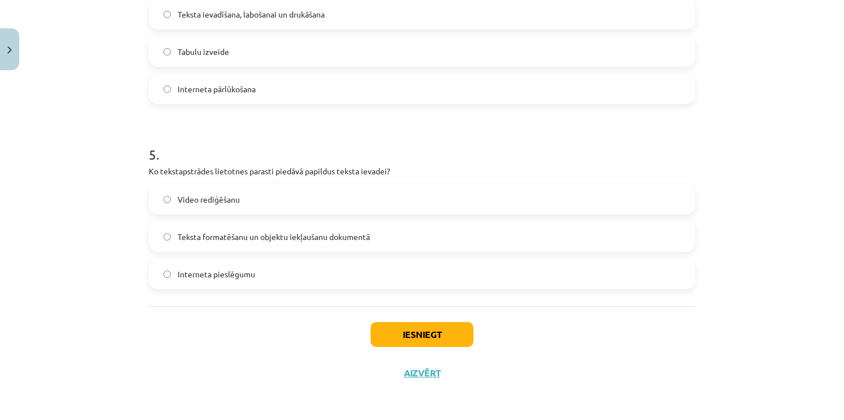
click div "Iesniegt Aizvērt"
click button "Iesniegt"
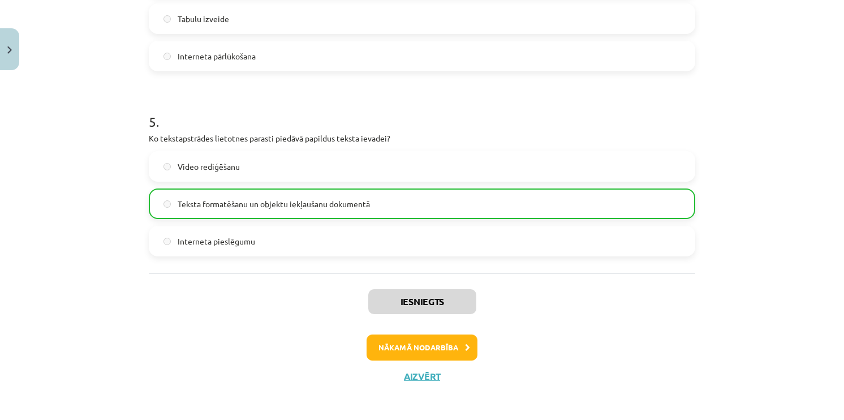
scroll to position [1023, 0]
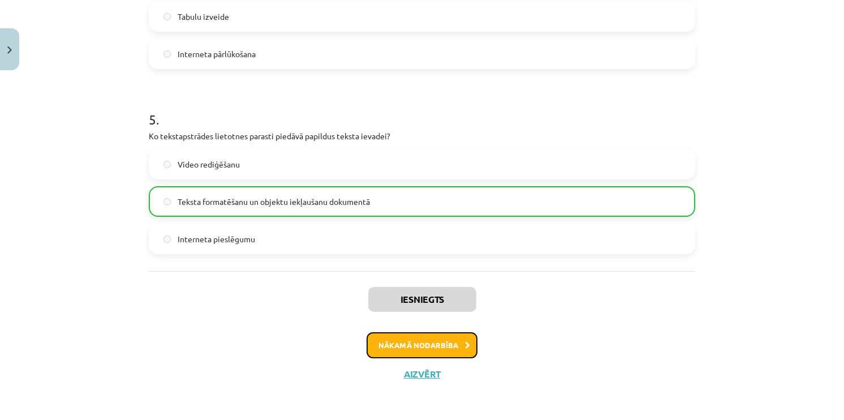
click button "Nākamā nodarbība"
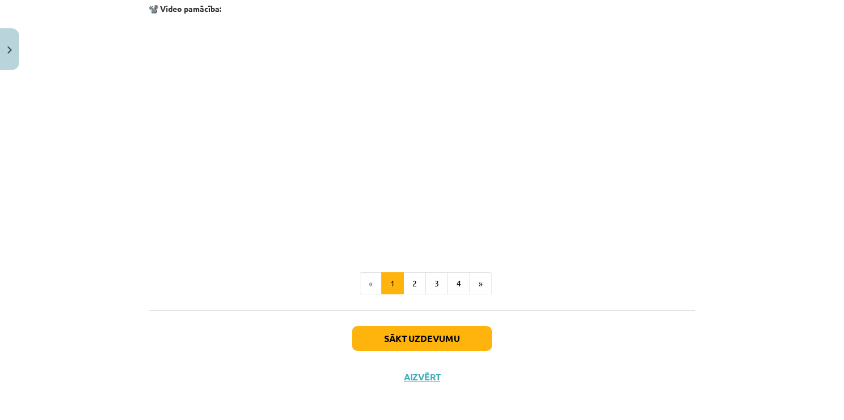
scroll to position [2259, 0]
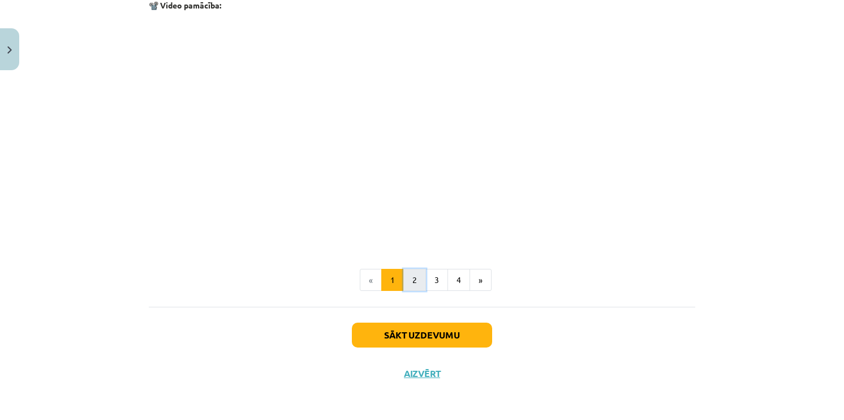
click button "2"
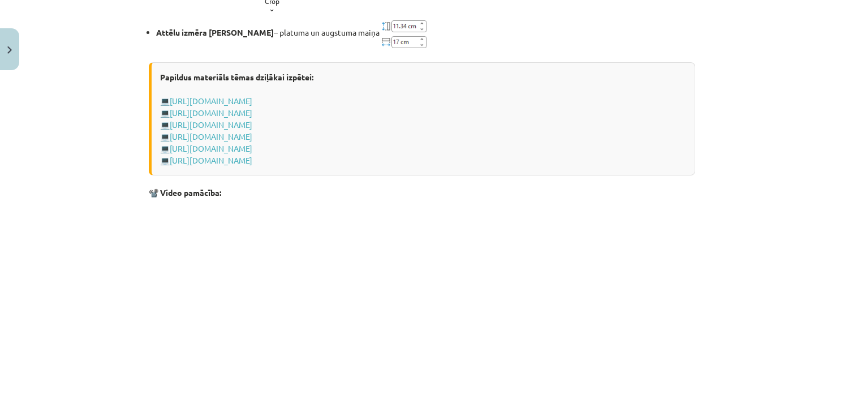
scroll to position [1674, 0]
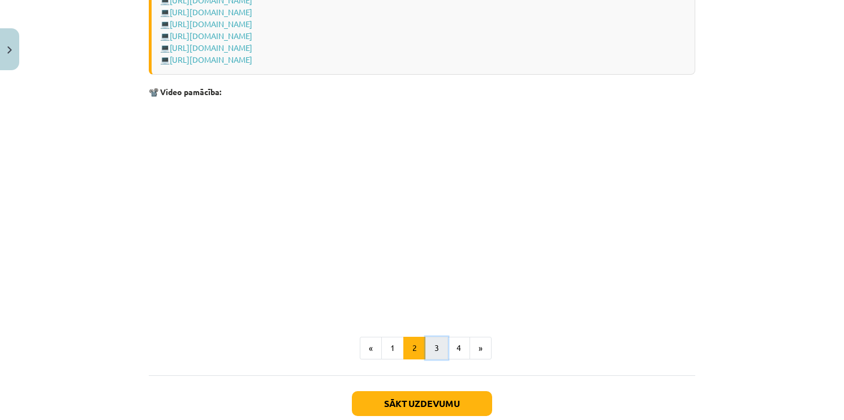
click button "3"
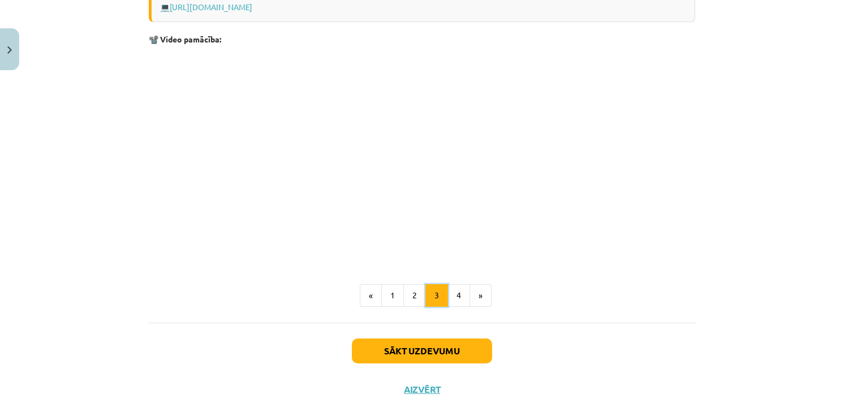
scroll to position [1846, 0]
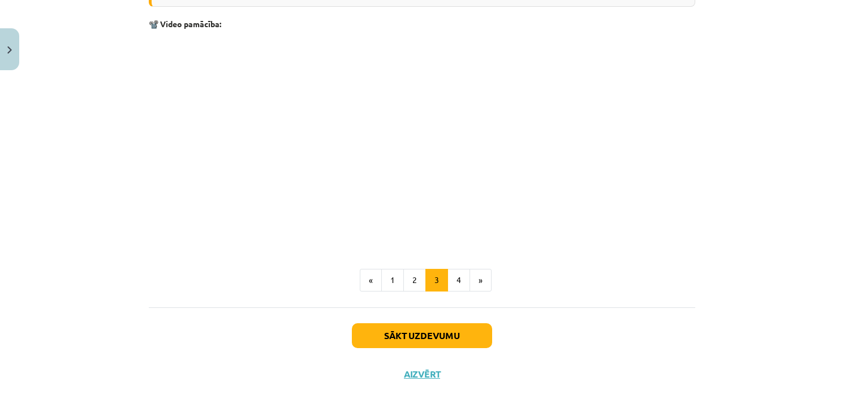
click div "Lappuses pārtraukuma ievietošana Jebkurā dokumenta vietā, norādot to ar kursoru…"
click button "4"
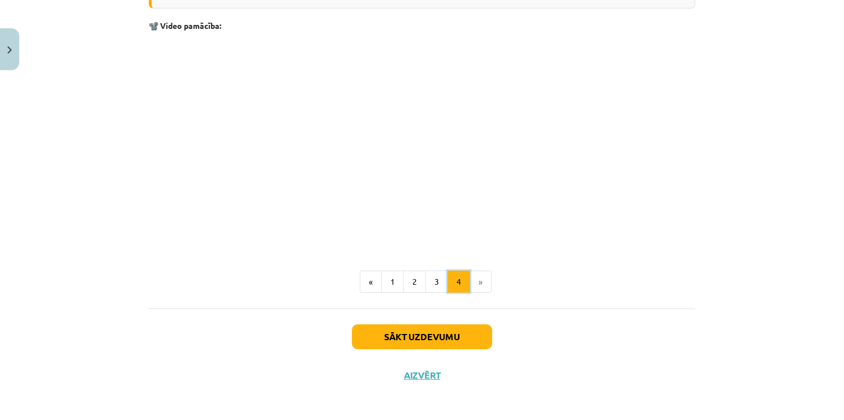
scroll to position [1684, 0]
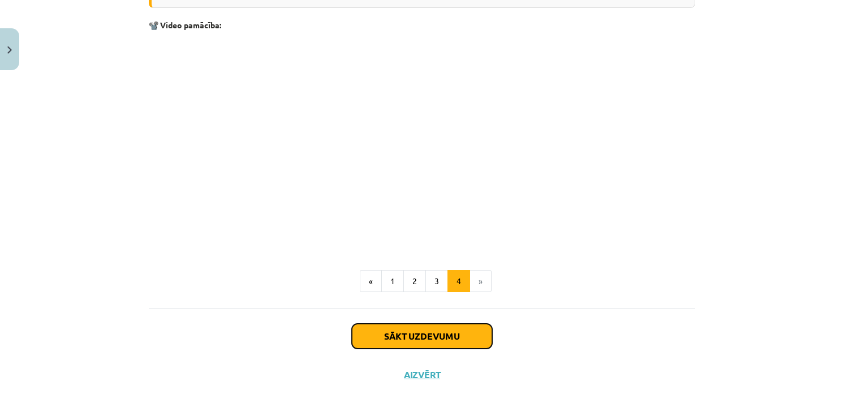
click button "Sākt uzdevumu"
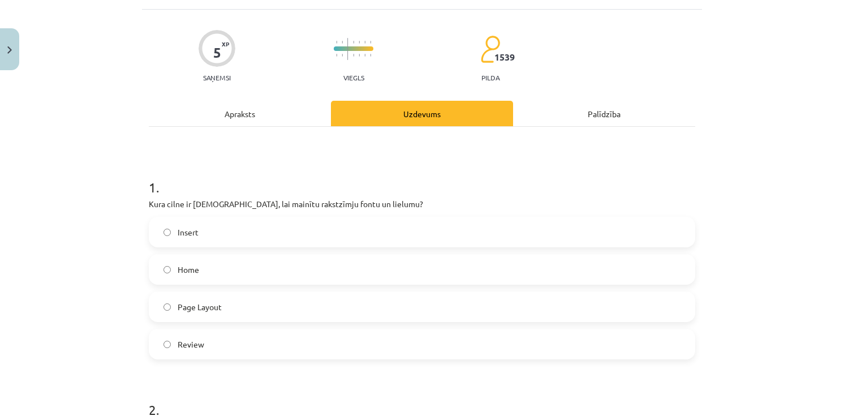
scroll to position [28, 0]
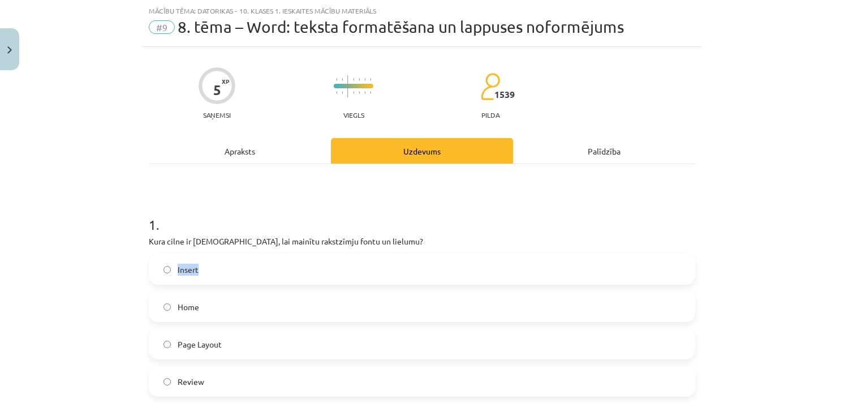
drag, startPoint x: 145, startPoint y: 248, endPoint x: 256, endPoint y: 239, distance: 111.3
click div "1 . Kura cilne ir [DEMOGRAPHIC_DATA], lai mainītu rakstzīmju fontu un lielumu? …"
drag, startPoint x: 414, startPoint y: 172, endPoint x: 349, endPoint y: 182, distance: 65.2
click div "1 . Kura cilne ir [DEMOGRAPHIC_DATA], lai mainītu rakstzīmju fontu un lielumu? …"
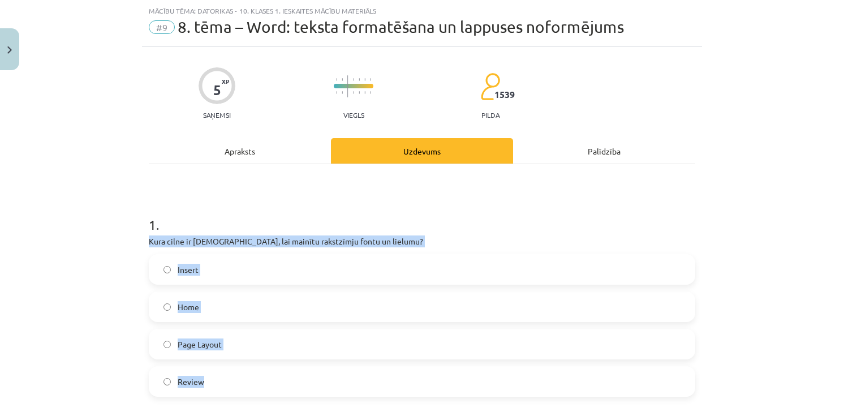
drag, startPoint x: 145, startPoint y: 237, endPoint x: 241, endPoint y: 367, distance: 161.9
click div "1 . Kura cilne ir [DEMOGRAPHIC_DATA], lai mainītu rakstzīmju fontu un lielumu? …"
click label "Home"
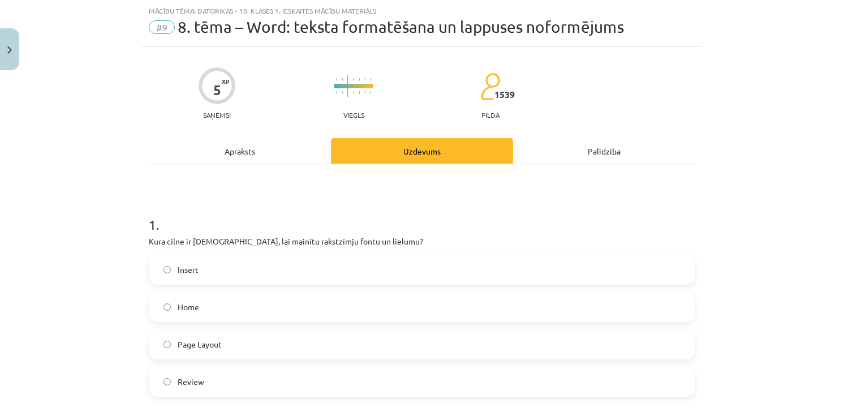
click div "Mācību tēma: Datorikas - 10. klases 1. ieskaites mācību materiāls #9 8. tēma – …"
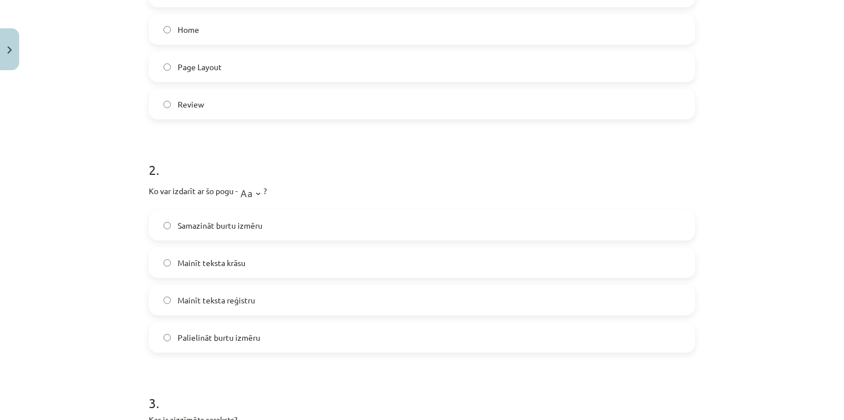
scroll to position [311, 0]
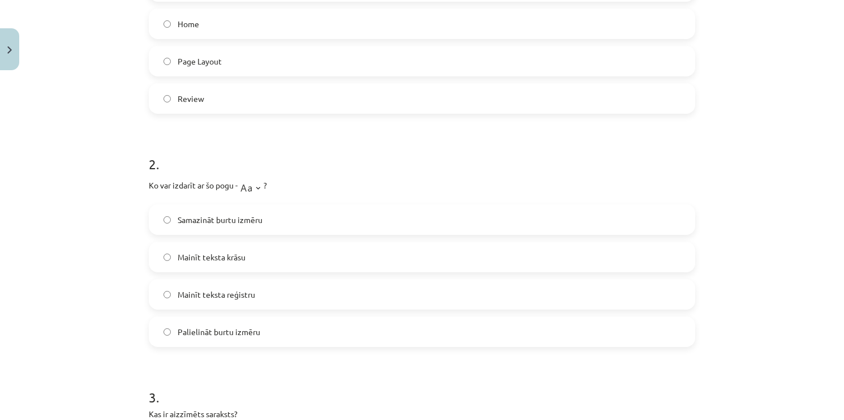
drag, startPoint x: 141, startPoint y: 185, endPoint x: 294, endPoint y: 316, distance: 201.5
click div "5 XP Saņemsi Viegls 1539 pilda Apraksts Uzdevums Palīdzība 1 . Kura cilne ir [D…"
click h1 "2 ."
click label "Palielināt burtu izmēru"
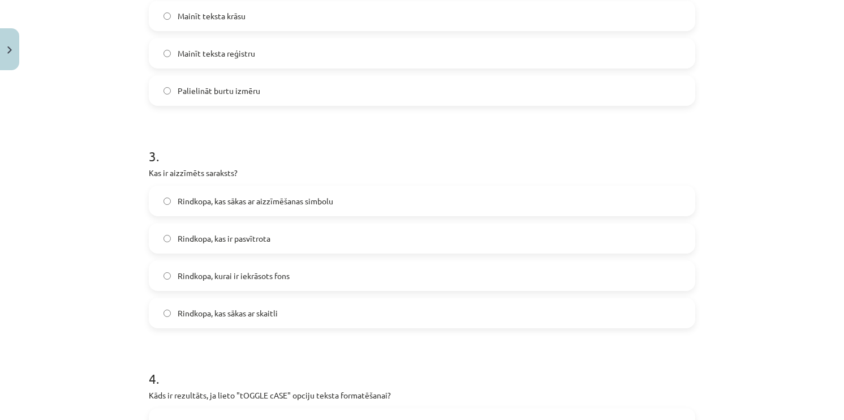
scroll to position [594, 0]
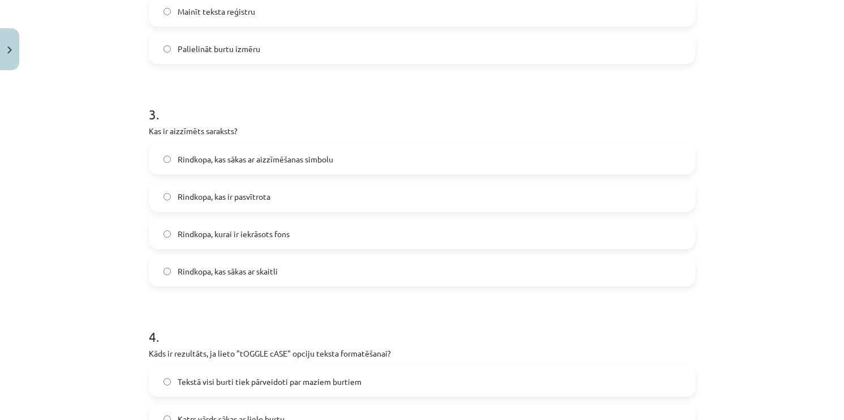
drag, startPoint x: 140, startPoint y: 123, endPoint x: 313, endPoint y: 274, distance: 229.1
click div "5 XP Saņemsi Viegls 1539 pilda Apraksts Uzdevums Palīdzība 1 . Kura cilne ir [D…"
click label "Rindkopa, kas sākas ar aizzīmēšanas simbolu"
click h1 "3 ."
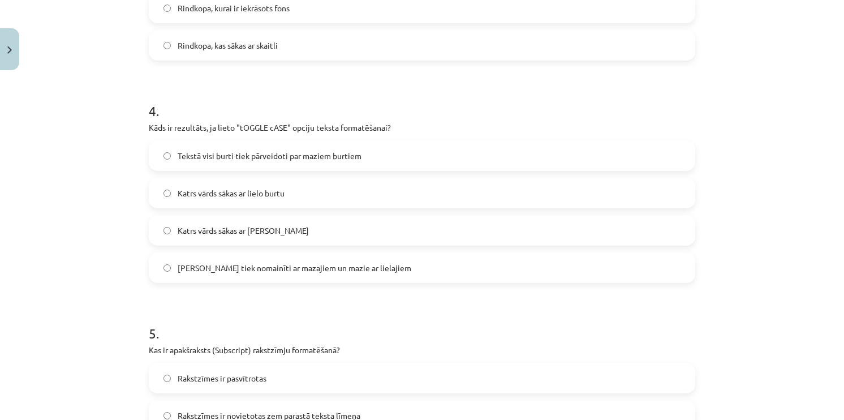
scroll to position [821, 0]
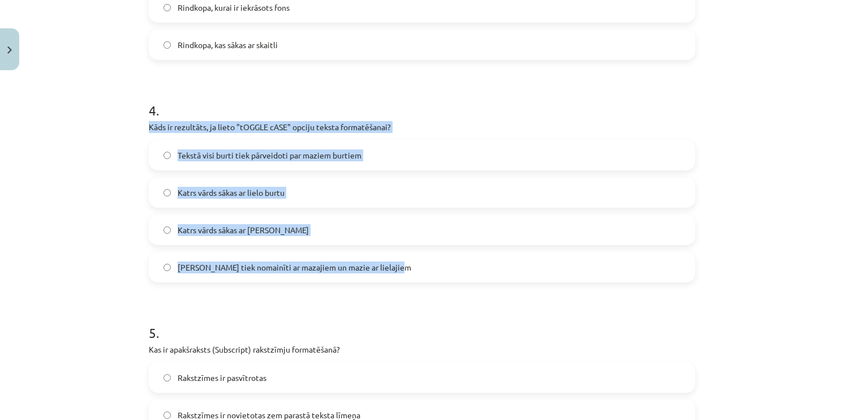
drag, startPoint x: 145, startPoint y: 128, endPoint x: 417, endPoint y: 272, distance: 307.6
click div "4 . Kāds ir rezultāts, ja lieto "tOGGLE cASE" opciju teksta formatēšanai? Tekst…"
click span "[PERSON_NAME] [PERSON_NAME] nomainīti ar mazajiem un [PERSON_NAME] ar lielajiem"
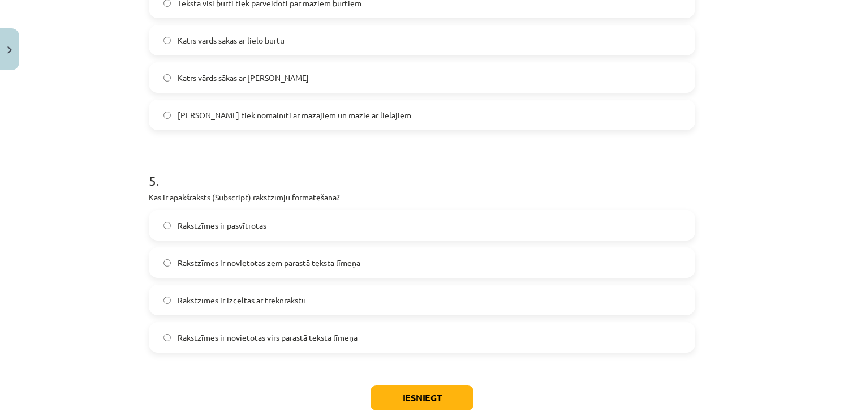
scroll to position [990, 0]
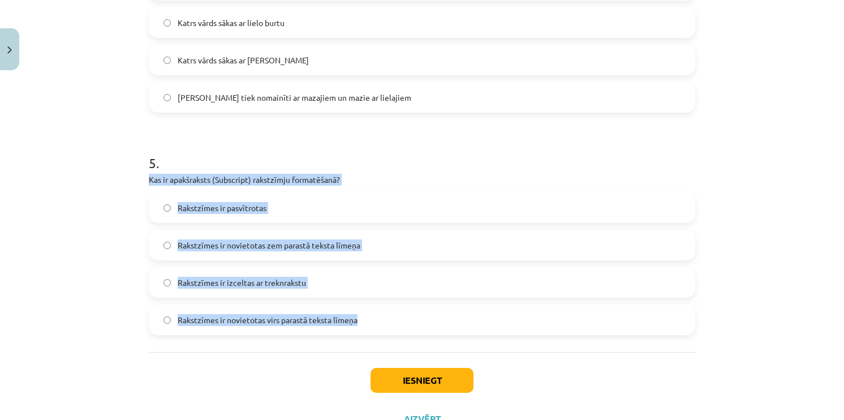
drag, startPoint x: 142, startPoint y: 175, endPoint x: 378, endPoint y: 309, distance: 271.2
click div "5 XP Saņemsi Viegls 1539 pilda Apraksts Uzdevums Palīdzība 1 . Kura cilne ir [D…"
click span "Rakstzīmes ir novietotas zem parastā teksta līmeņa"
click div "Mācību tēma: Datorikas - 10. klases 1. ieskaites mācību materiāls #9 8. tēma – …"
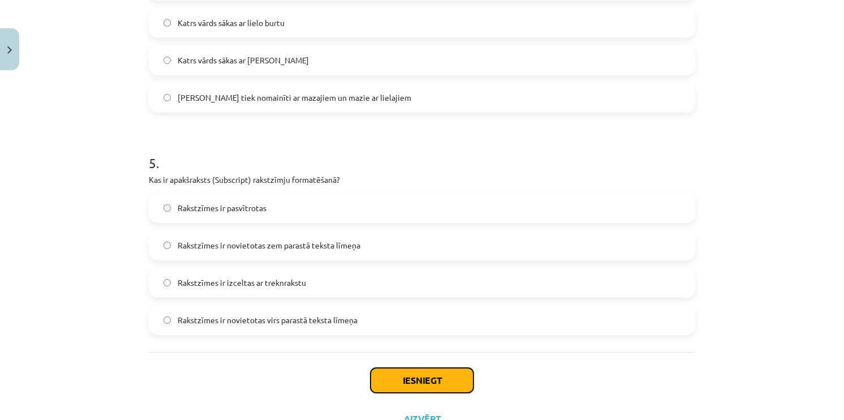
click button "Iesniegt"
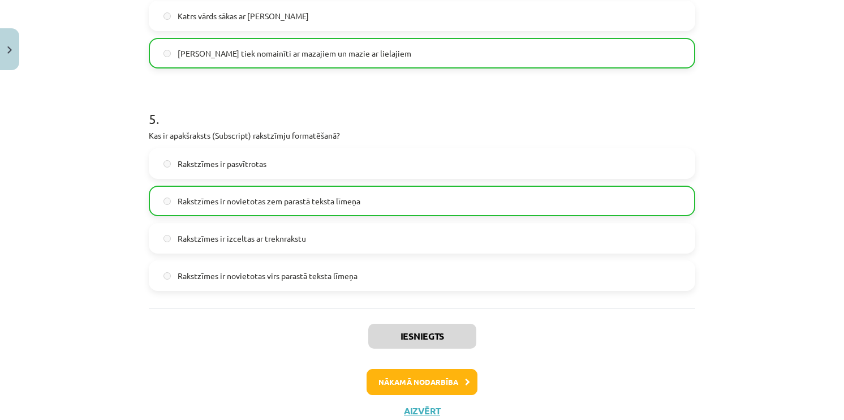
scroll to position [1072, 0]
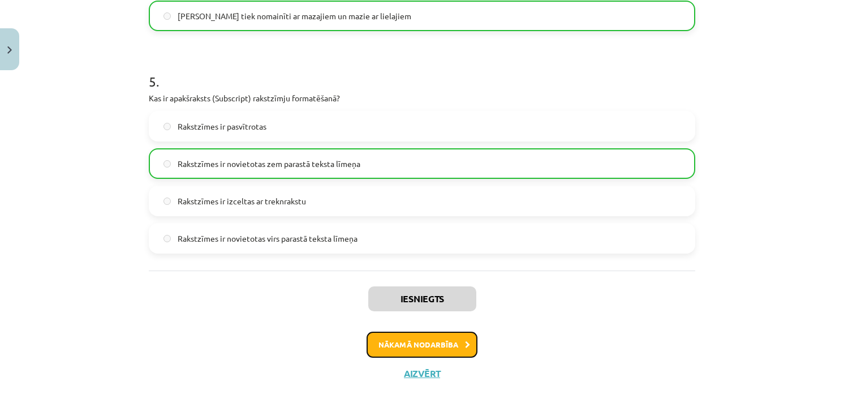
click button "Nākamā nodarbība"
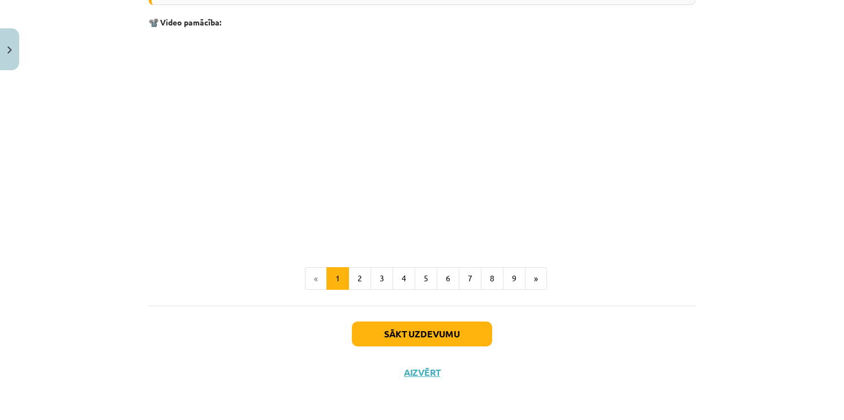
scroll to position [2376, 0]
click button "2"
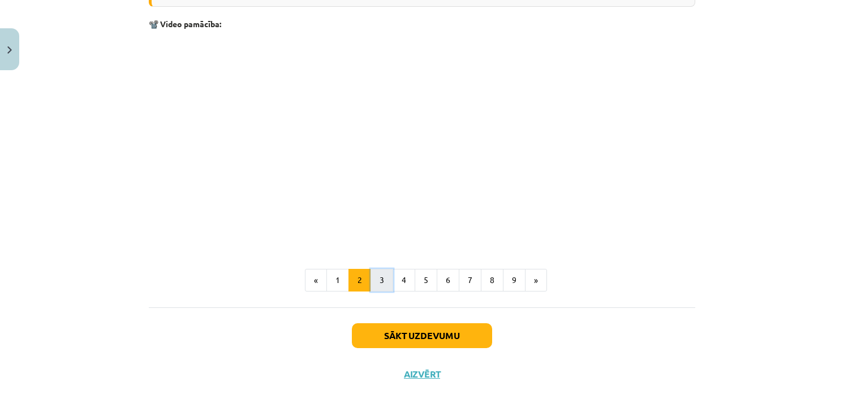
click button "3"
click button "4"
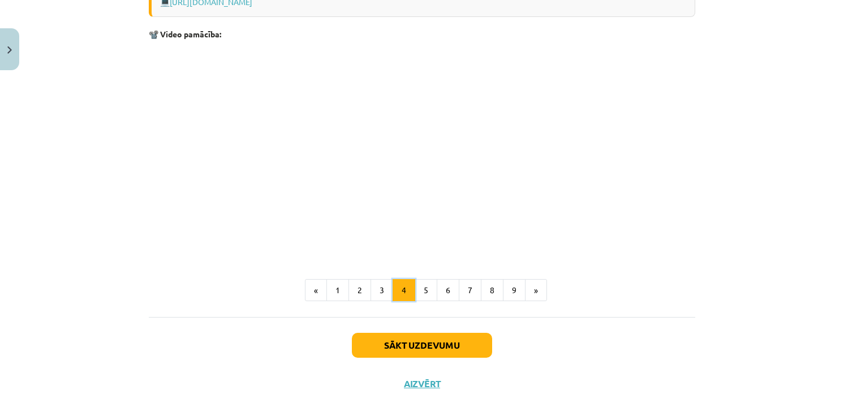
scroll to position [1051, 0]
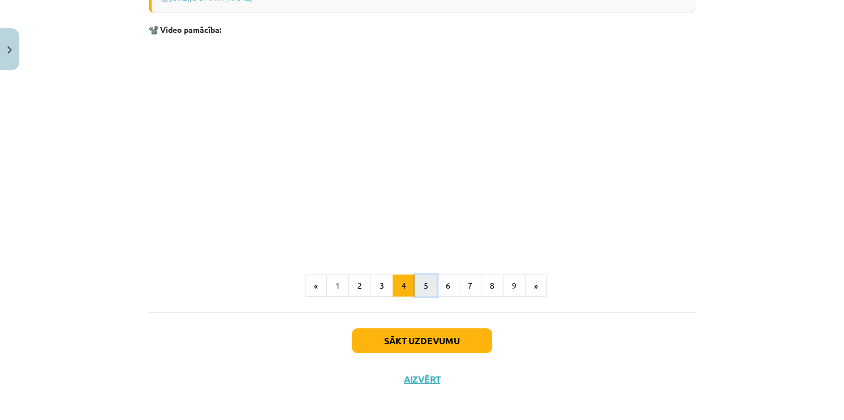
click button "5"
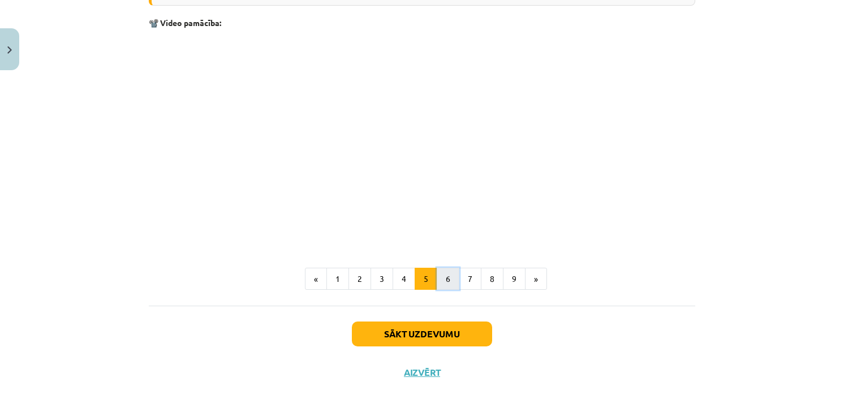
click button "6"
click button "7"
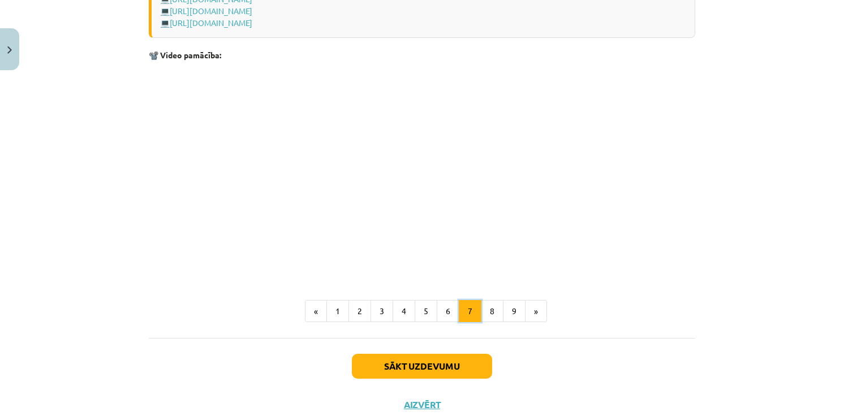
scroll to position [938, 0]
click button "8"
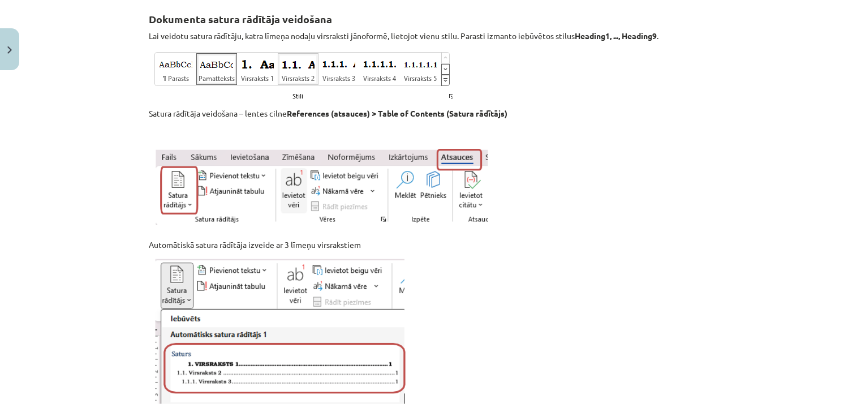
scroll to position [202, 0]
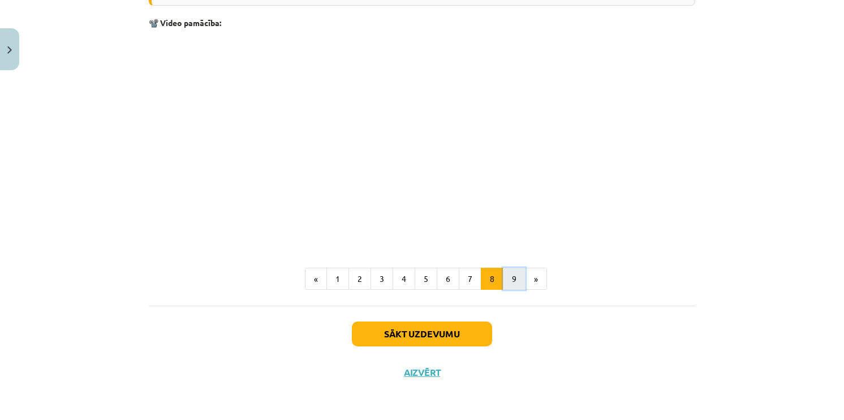
click button "9"
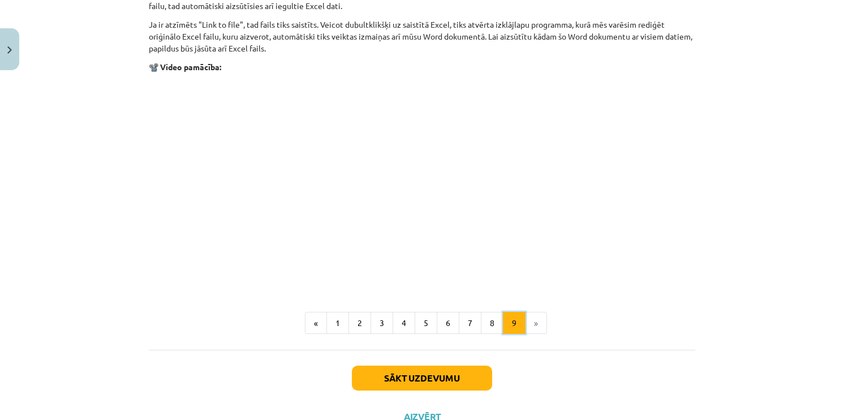
scroll to position [1404, 0]
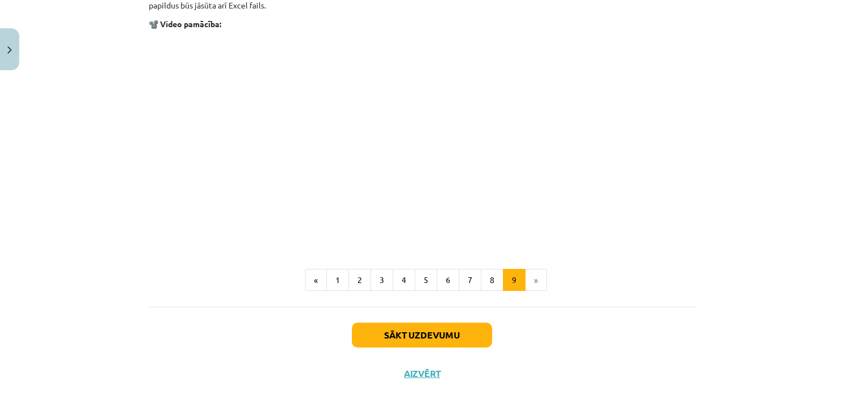
click li "»"
click button "Sākt uzdevumu"
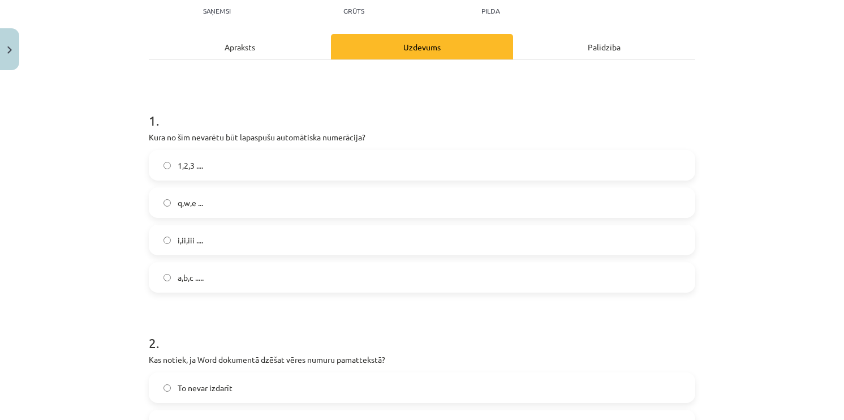
scroll to position [170, 0]
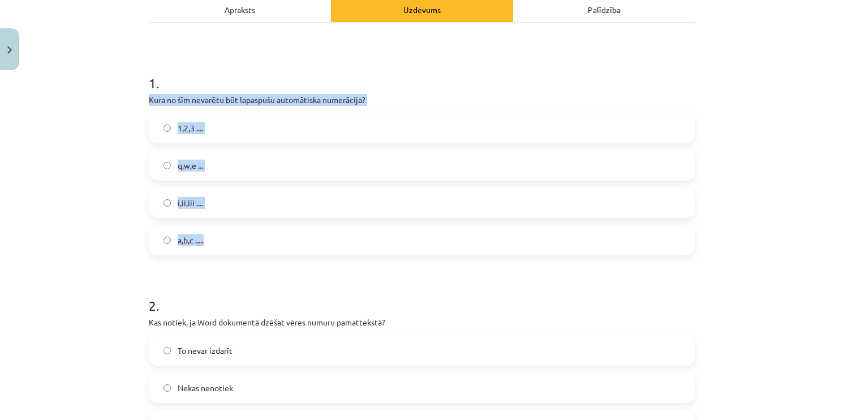
drag, startPoint x: 145, startPoint y: 102, endPoint x: 243, endPoint y: 232, distance: 162.4
click div "1 . Kura no šīm nevarētu būt lapaspušu automātiska numerācija? 1,2,3 .... q,w,e…"
click label "q,w,e ..."
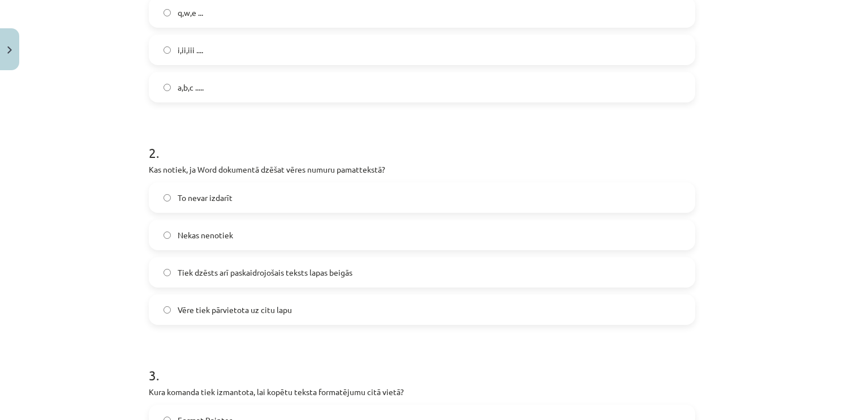
scroll to position [340, 0]
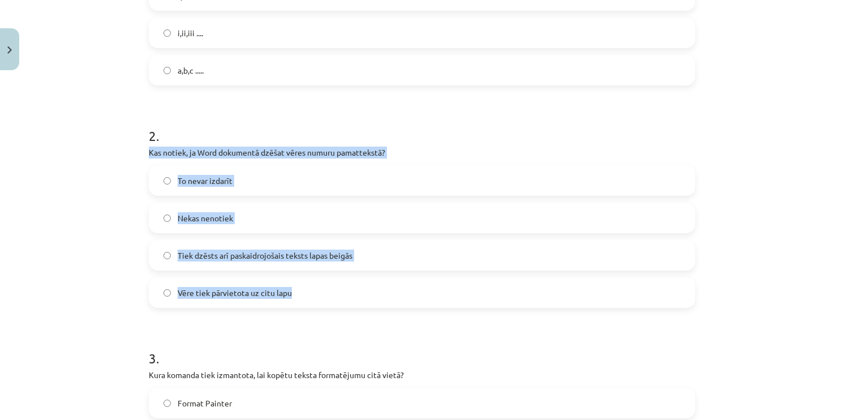
drag, startPoint x: 142, startPoint y: 152, endPoint x: 320, endPoint y: 291, distance: 225.9
click div "7 XP Saņemsi Grūts 1539 pilda Apraksts Uzdevums Palīdzība 1 . Kura no šīm nevar…"
click label "Tiek dzēsts arī paskaidrojošais teksts lapas beigās"
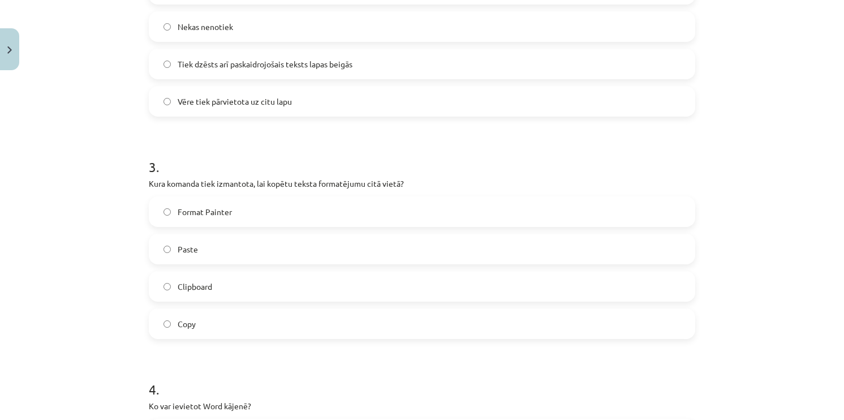
scroll to position [566, 0]
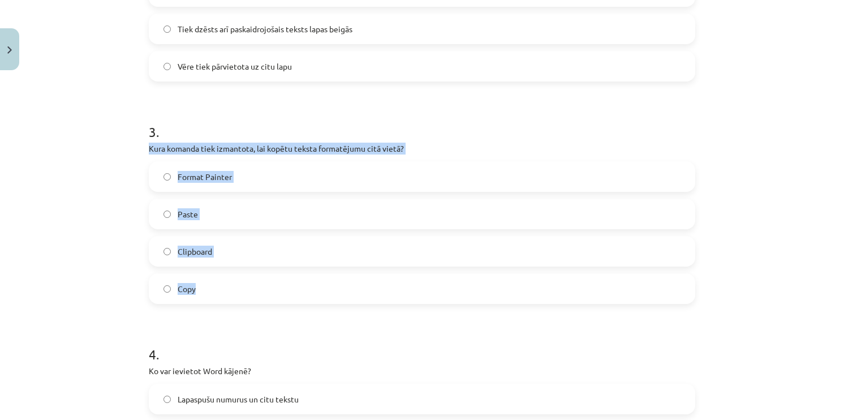
drag, startPoint x: 144, startPoint y: 147, endPoint x: 233, endPoint y: 282, distance: 161.1
click div "3 . Kura komanda tiek izmantota, lai kopētu teksta formatējumu citā vietā? Form…"
click label "Format Painter"
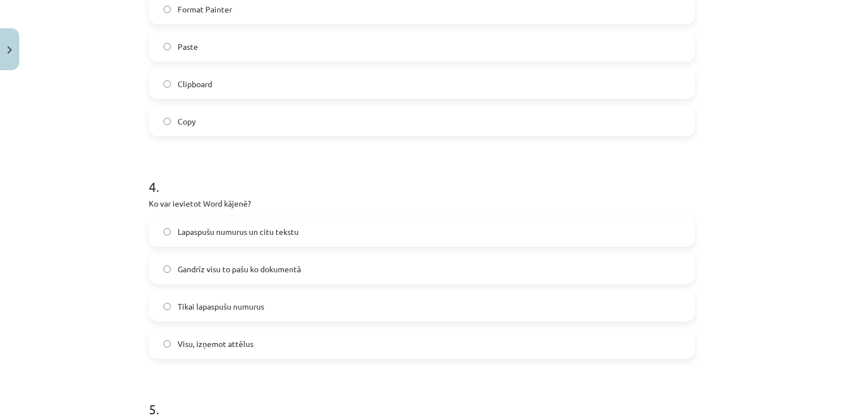
scroll to position [792, 0]
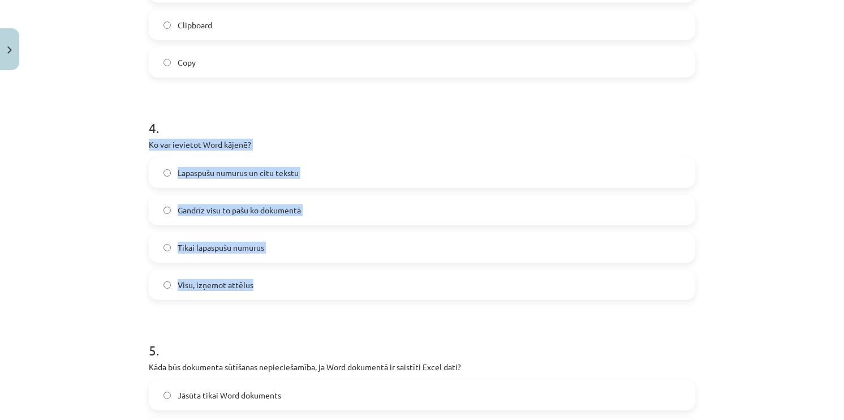
drag, startPoint x: 143, startPoint y: 147, endPoint x: 281, endPoint y: 281, distance: 192.1
click div "7 XP Saņemsi Grūts 1539 pilda Apraksts Uzdevums Palīdzība 1 . Kura no šīm nevar…"
click label "Lapaspušu numurus un citu tekstu"
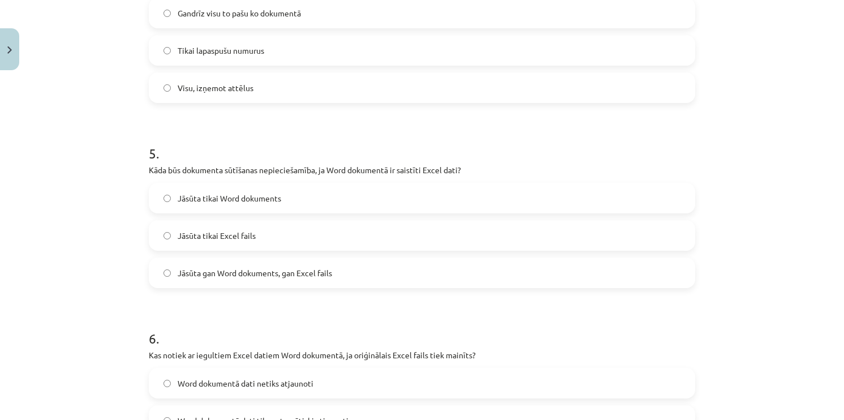
scroll to position [1019, 0]
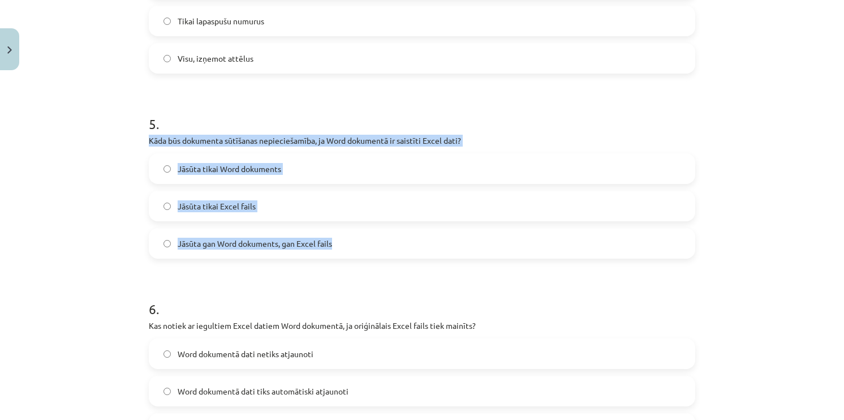
drag, startPoint x: 142, startPoint y: 138, endPoint x: 337, endPoint y: 245, distance: 222.1
click div "7 XP Saņemsi Grūts 1539 pilda Apraksts Uzdevums Palīdzība 1 . Kura no šīm nevar…"
click span "Jāsūta gan Word dokuments, gan Excel fails"
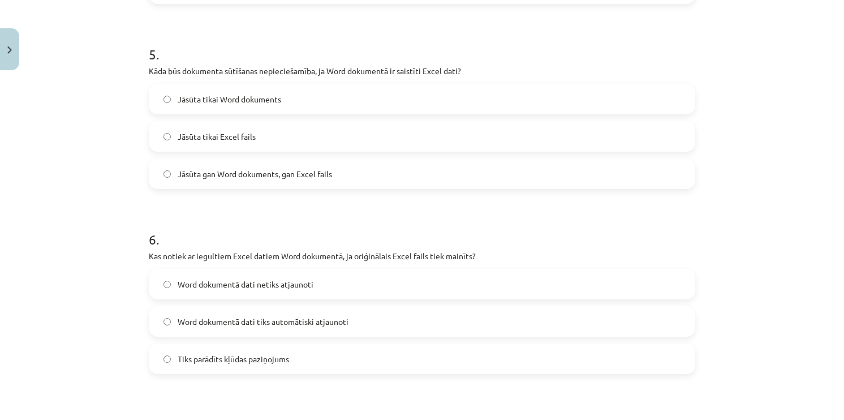
scroll to position [1132, 0]
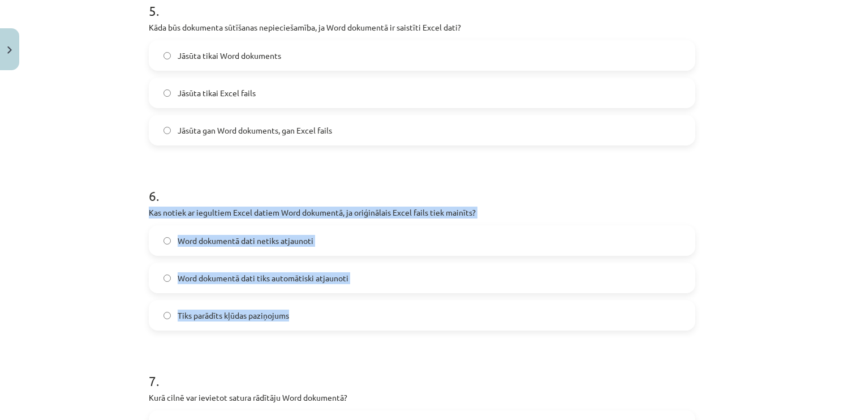
drag, startPoint x: 145, startPoint y: 216, endPoint x: 333, endPoint y: 311, distance: 211.4
click div "6 . Kas notiek ar iegultiem Excel datiem Word dokumentā, ja oriģinālais Excel f…"
click label "Word dokumentā dati netiks atjaunoti"
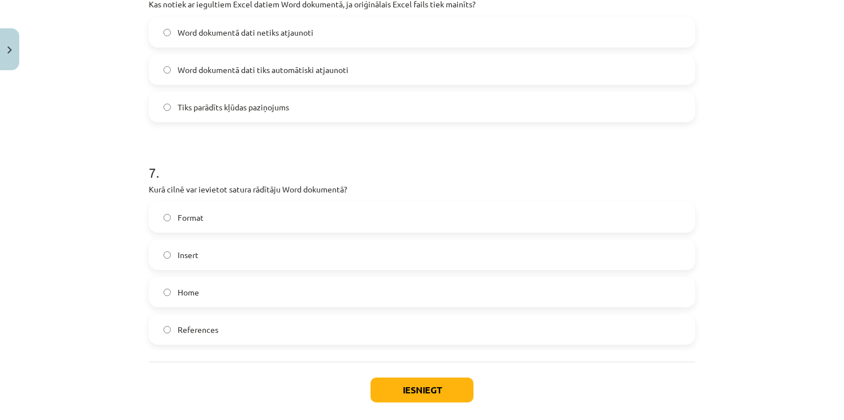
scroll to position [1358, 0]
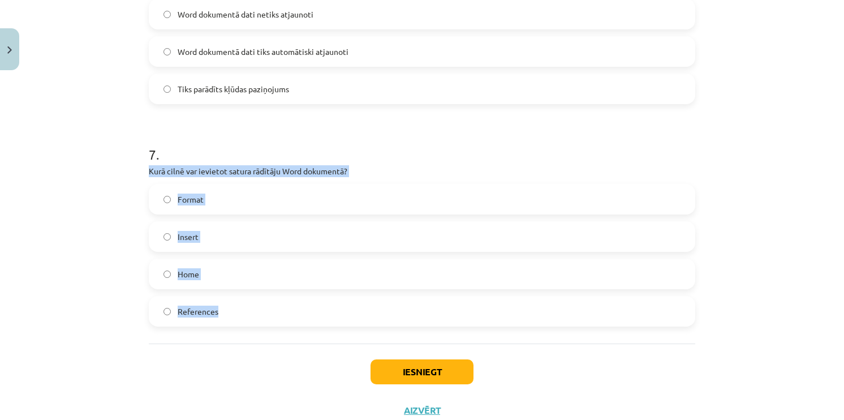
drag, startPoint x: 141, startPoint y: 166, endPoint x: 248, endPoint y: 302, distance: 172.9
click div "7 XP Saņemsi Grūts 1539 pilda Apraksts Uzdevums Palīdzība 1 . Kura no šīm nevar…"
click label "References"
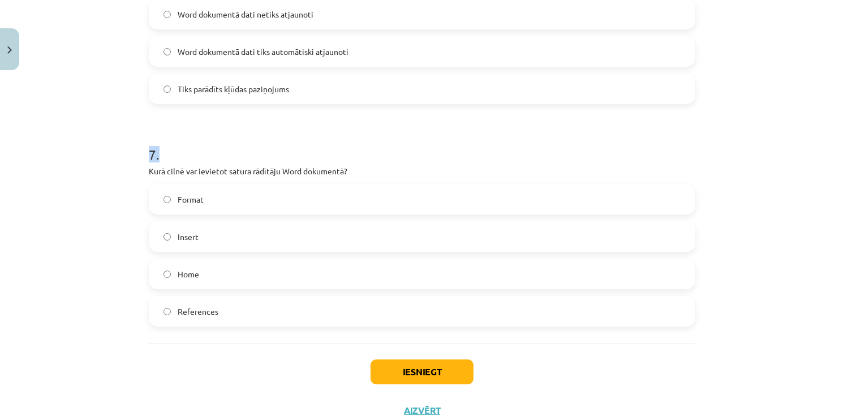
drag, startPoint x: 402, startPoint y: 104, endPoint x: 396, endPoint y: 131, distance: 27.9
click form "1 . Kura no šīm nevarētu būt lapaspušu automātiska numerācija? 1,2,3 .... q,w,e…"
click button "Iesniegt"
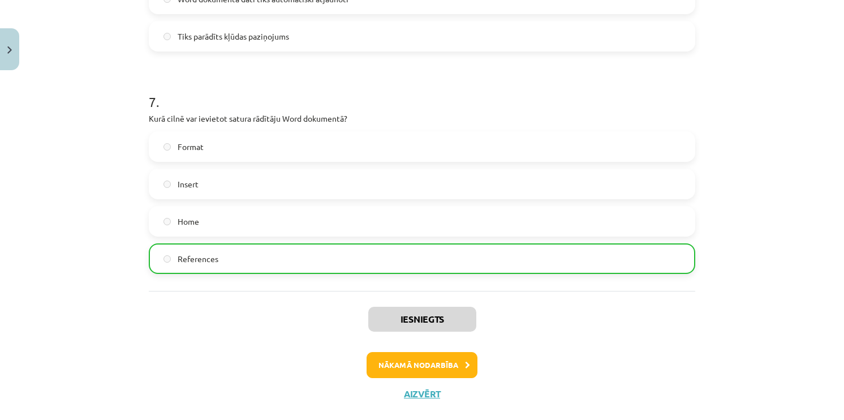
scroll to position [1431, 0]
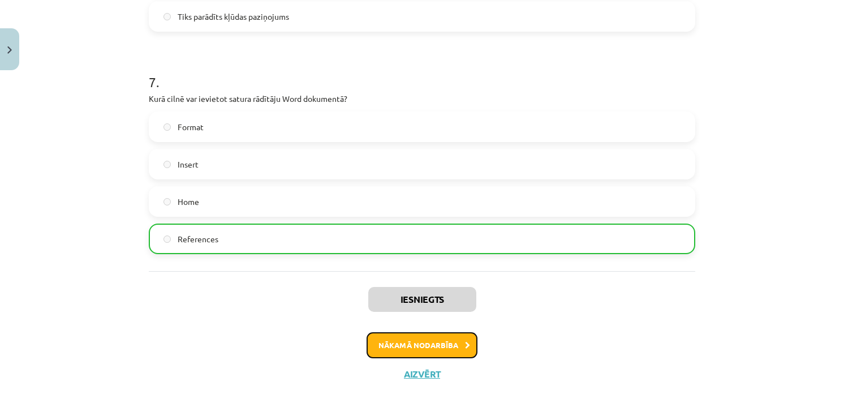
click button "Nākamā nodarbība"
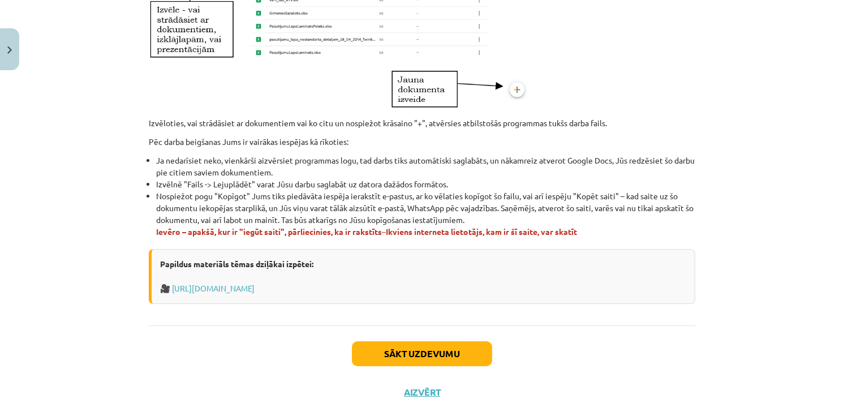
scroll to position [672, 0]
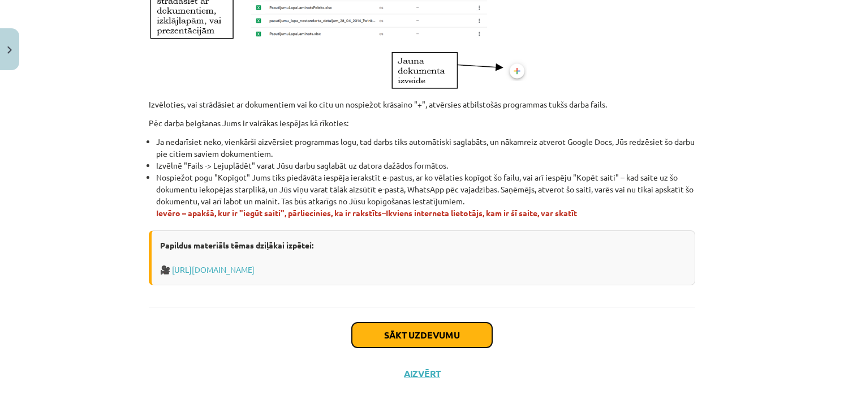
click button "Sākt uzdevumu"
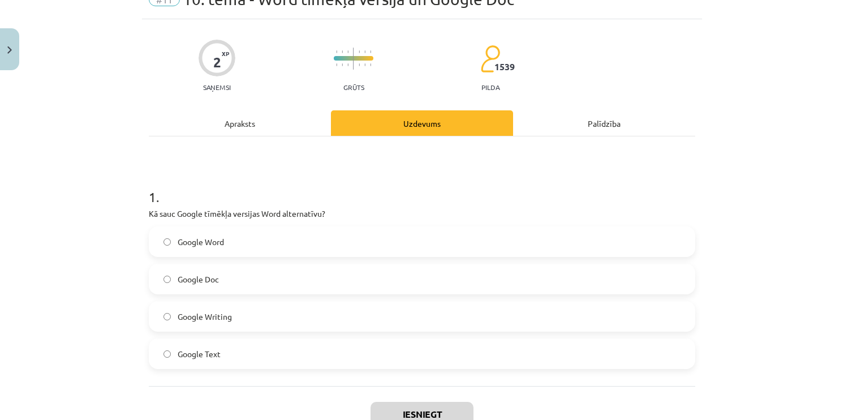
scroll to position [136, 0]
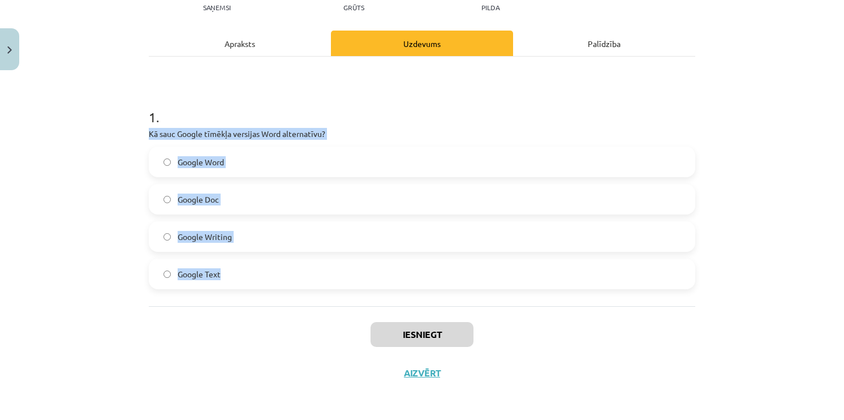
drag, startPoint x: 144, startPoint y: 133, endPoint x: 258, endPoint y: 256, distance: 167.4
click div "2 XP Saņemsi Grūts 1539 pilda Apraksts Uzdevums Palīdzība 1 . Kā sauc Google tī…"
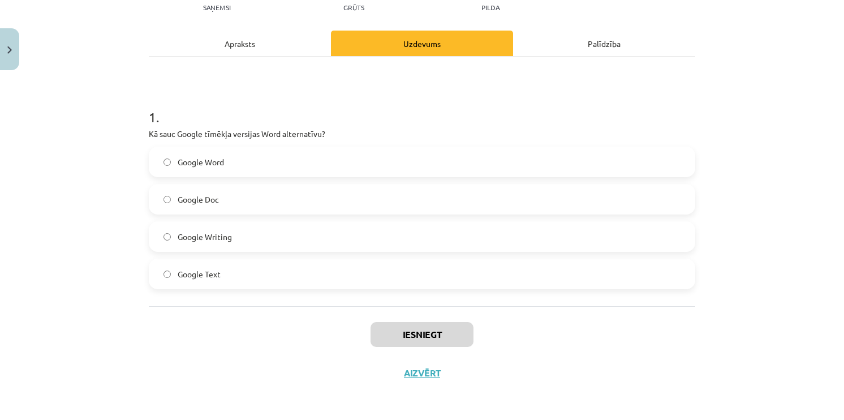
click div "1 . Kā sauc Google tīmēkļa versijas Word alternatīvu? Google Word Google Doc Go…"
click span "Google Word"
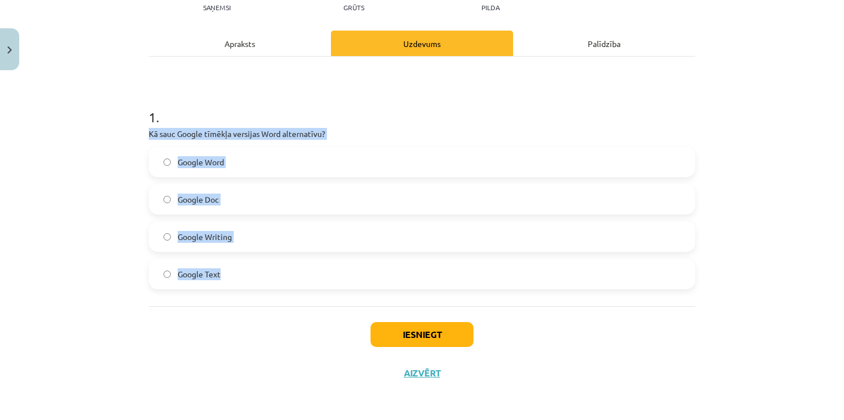
drag, startPoint x: 144, startPoint y: 132, endPoint x: 240, endPoint y: 273, distance: 169.9
click div "2 XP Saņemsi Grūts 1539 pilda Apraksts Uzdevums Palīdzība 1 . Kā sauc Google tī…"
click label "Google Doc"
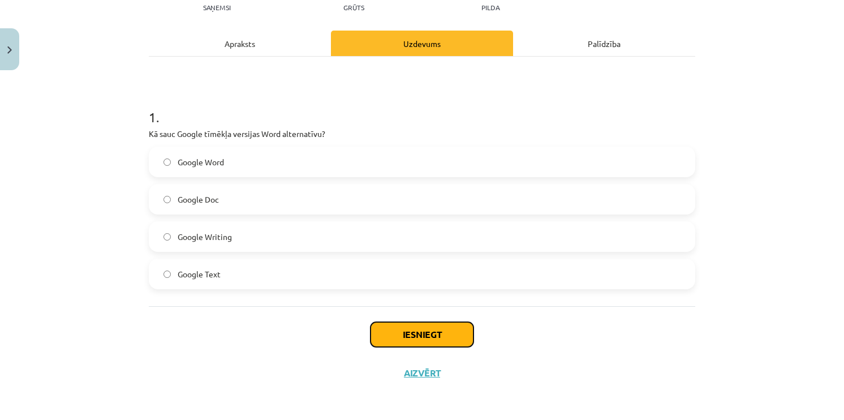
click button "Iesniegt"
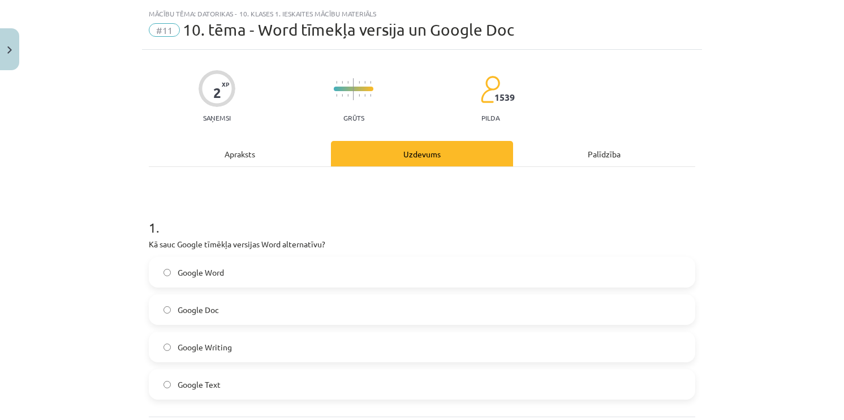
scroll to position [0, 0]
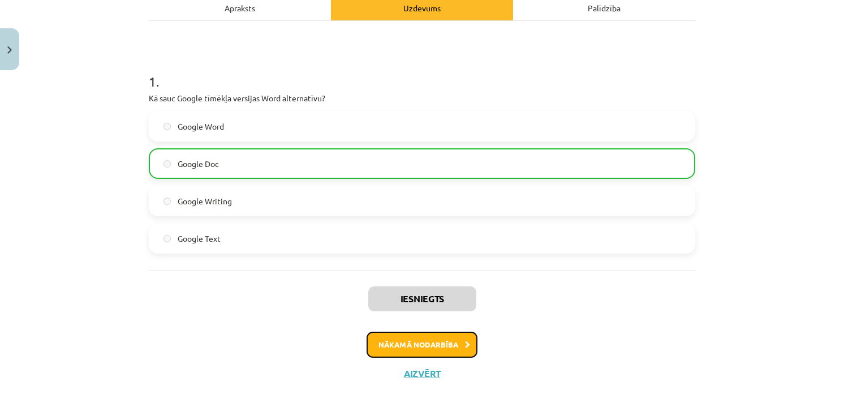
click button "Nākamā nodarbība"
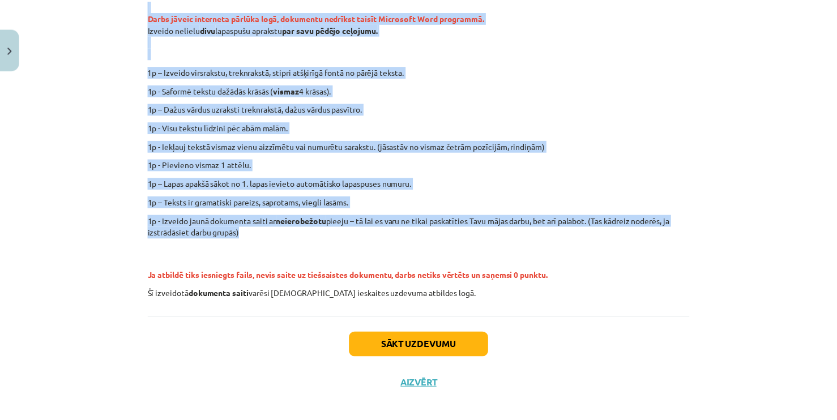
scroll to position [238, 0]
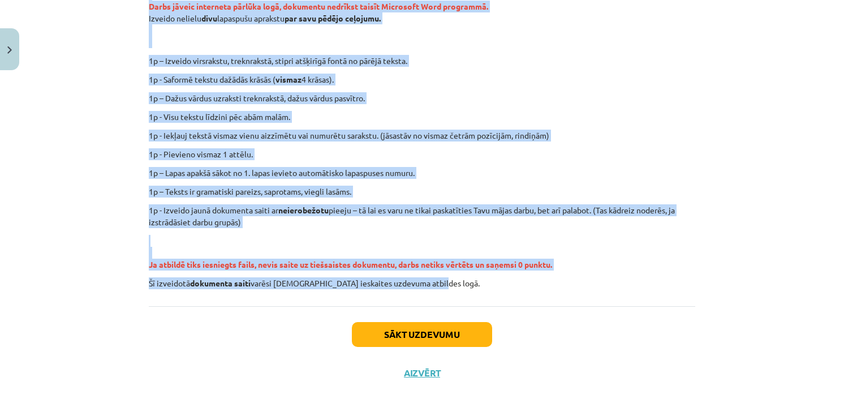
drag, startPoint x: 144, startPoint y: 119, endPoint x: 437, endPoint y: 280, distance: 334.6
click div "0 XP Saņemsi Ļoti grūts 1539 pilda Apraksts Uzdevums Palīdzība Ieskaitē būs uzd…"
click button "Aizvērt"
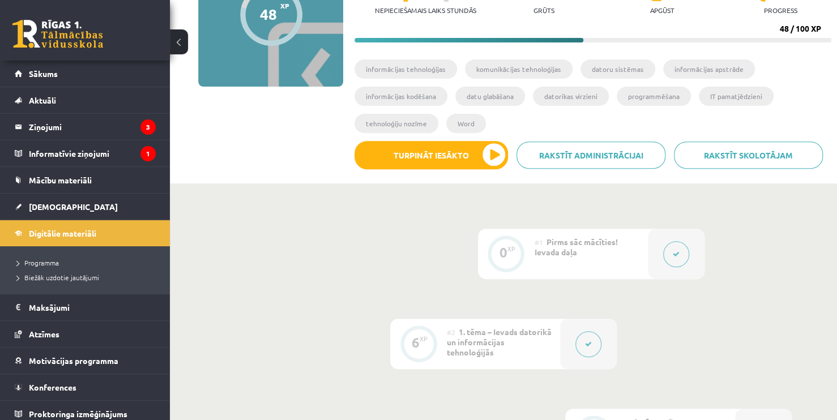
scroll to position [0, 0]
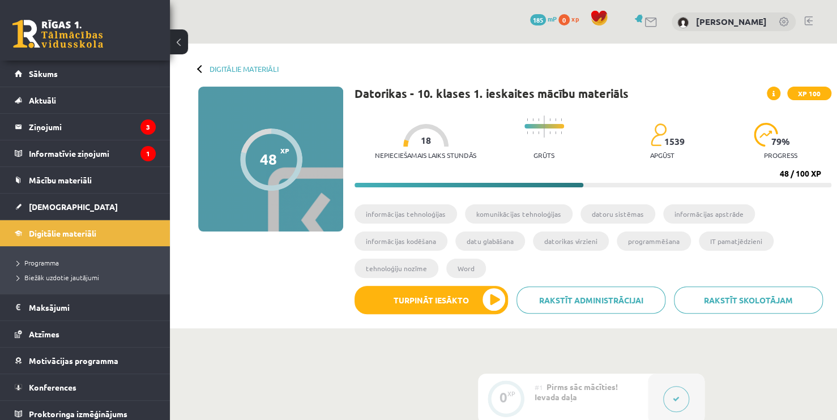
click span "185"
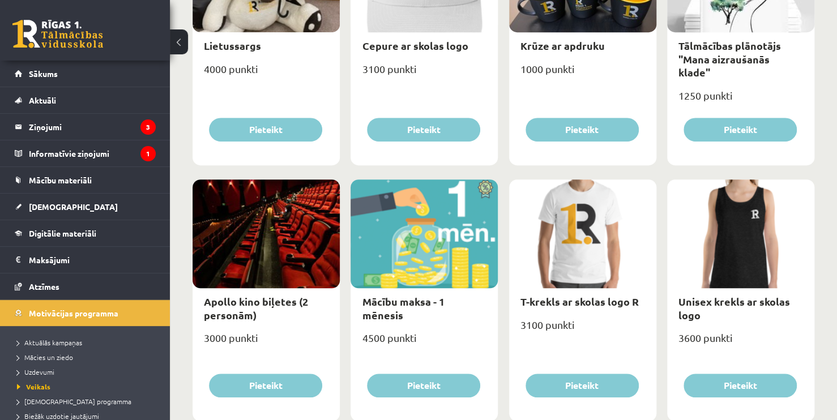
scroll to position [283, 0]
